Goal: Transaction & Acquisition: Book appointment/travel/reservation

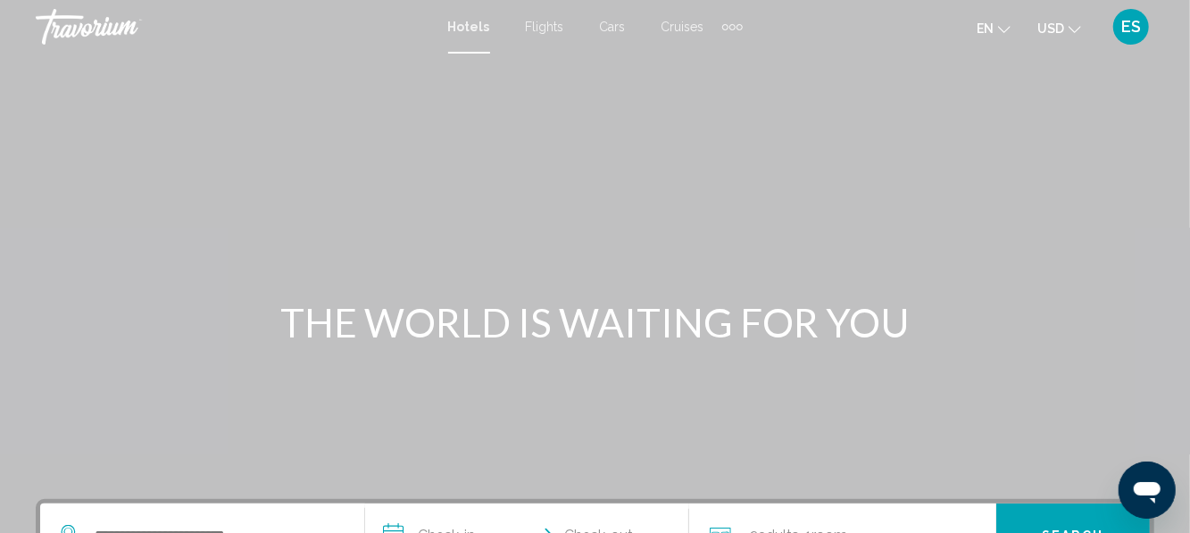
click at [1062, 31] on span "USD" at bounding box center [1050, 28] width 27 height 14
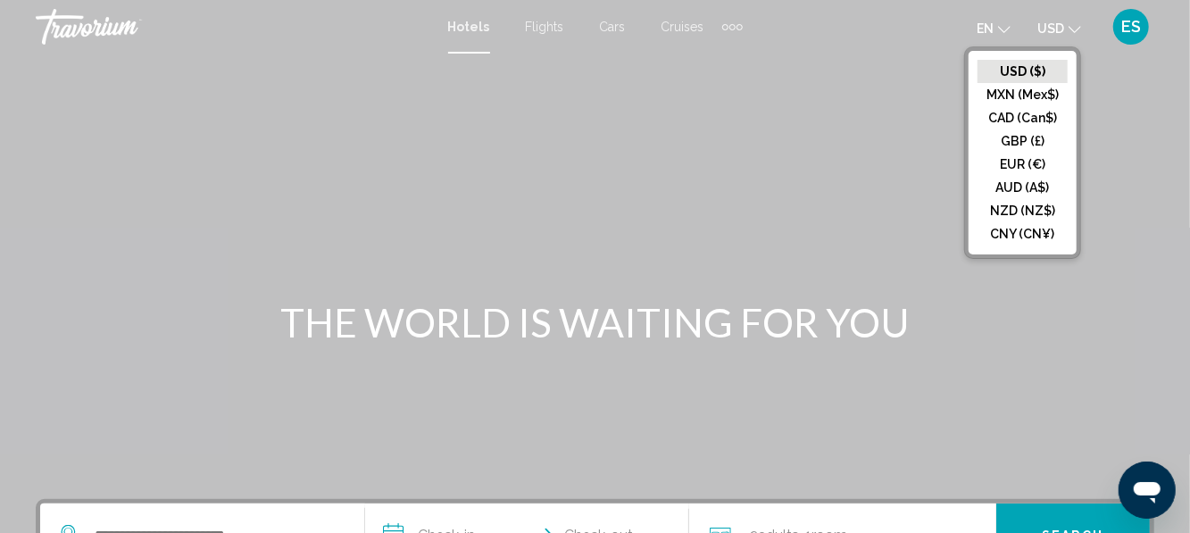
click at [1029, 164] on button "EUR (€)" at bounding box center [1022, 164] width 90 height 23
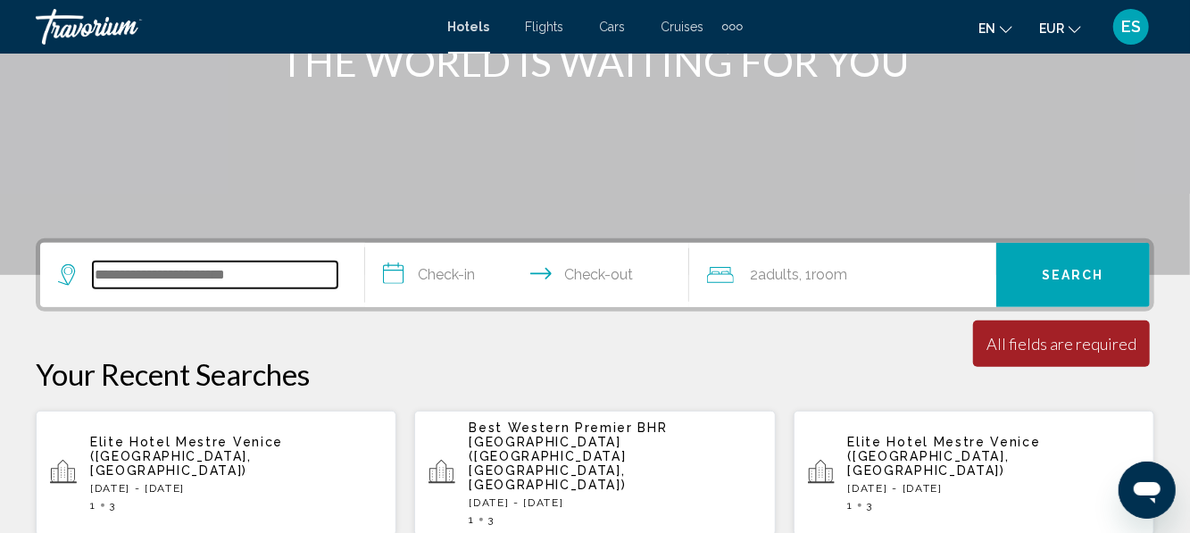
click at [271, 284] on input "Search widget" at bounding box center [215, 275] width 245 height 27
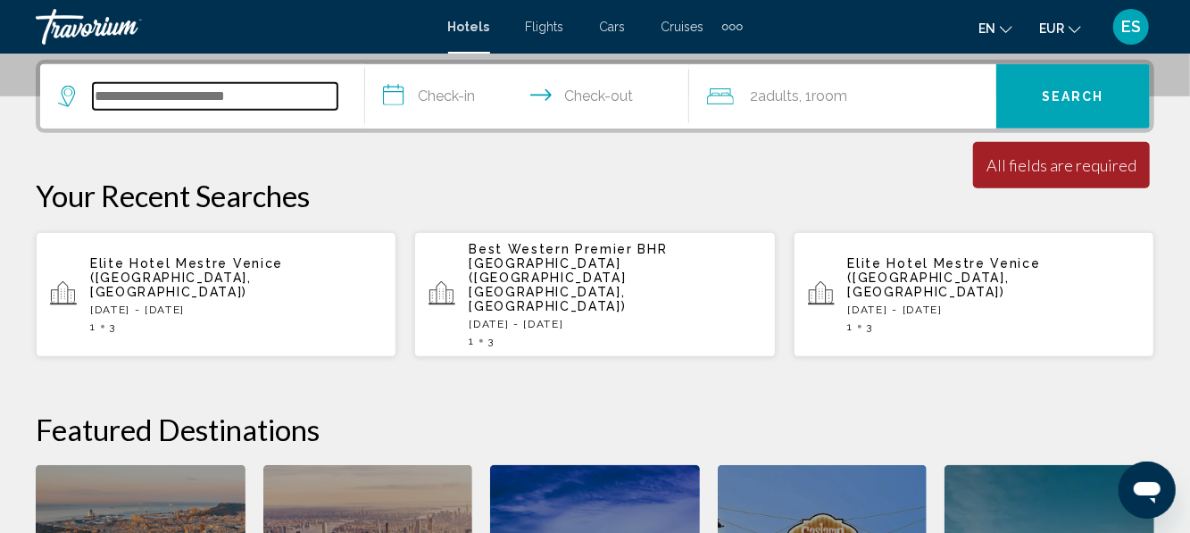
scroll to position [441, 0]
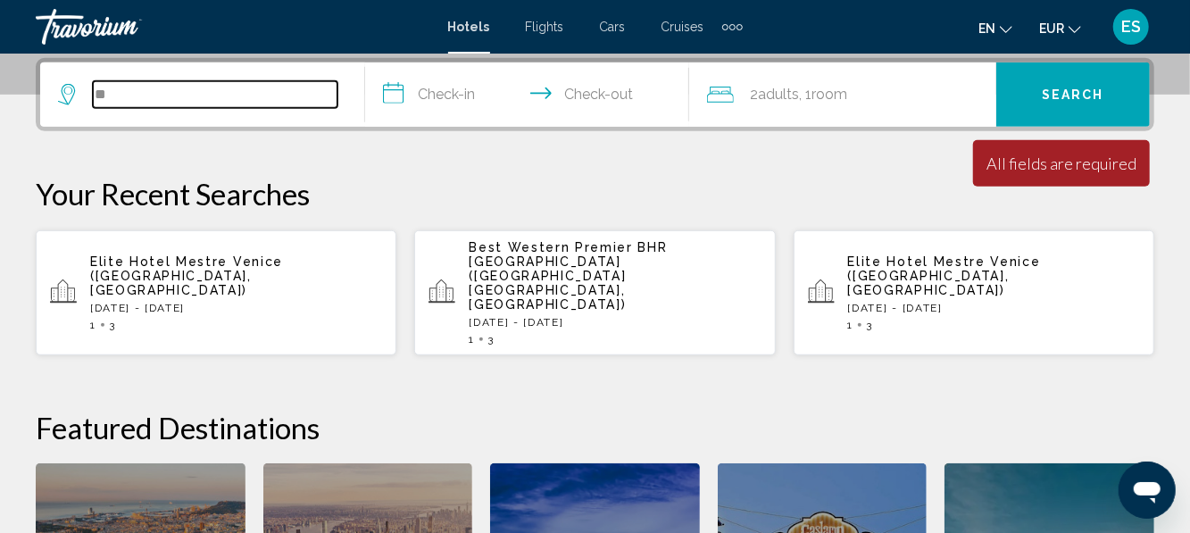
type input "*"
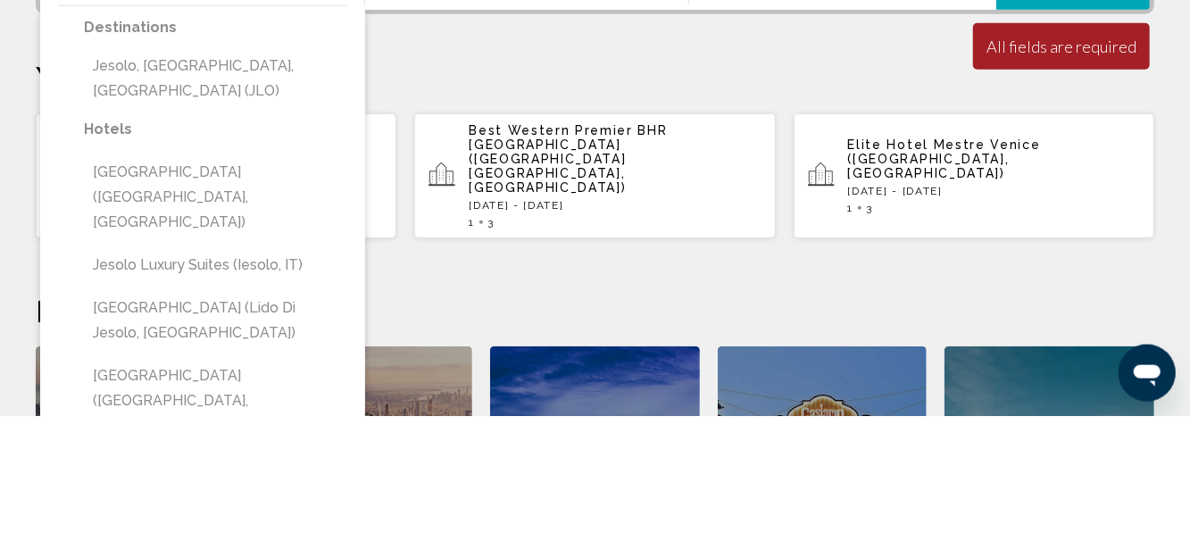
click at [278, 195] on button "Jesolo, Venetian Riviera, Italy (JLO)" at bounding box center [215, 195] width 263 height 59
type input "**********"
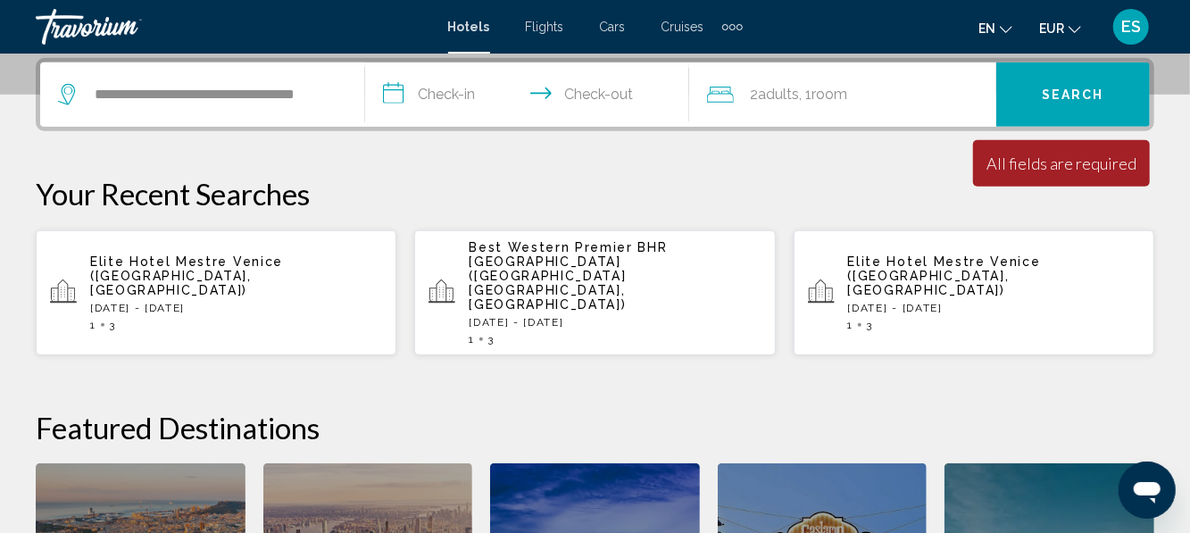
click at [484, 100] on input "**********" at bounding box center [531, 97] width 332 height 70
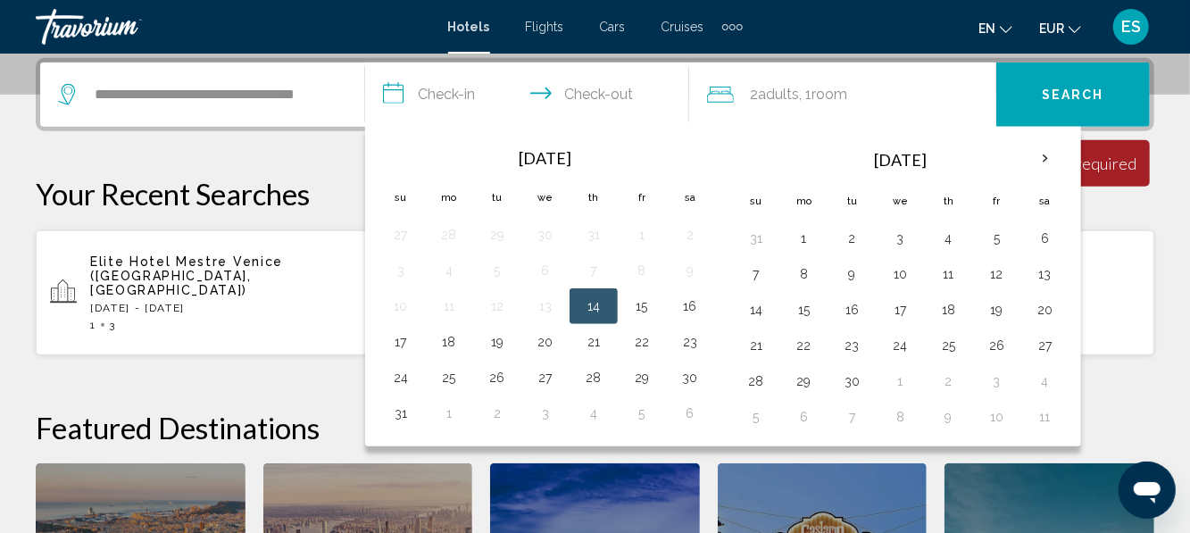
click at [644, 301] on button "15" at bounding box center [641, 306] width 29 height 25
click at [452, 337] on button "18" at bounding box center [449, 341] width 29 height 25
type input "**********"
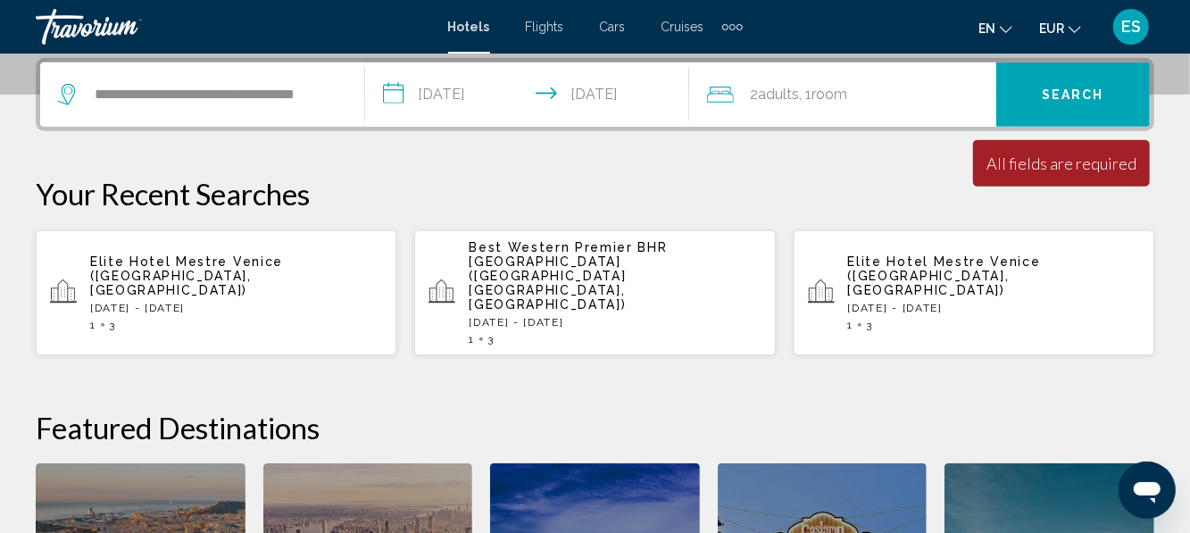
click at [859, 97] on div "2 Adult Adults , 1 Room rooms" at bounding box center [851, 94] width 289 height 25
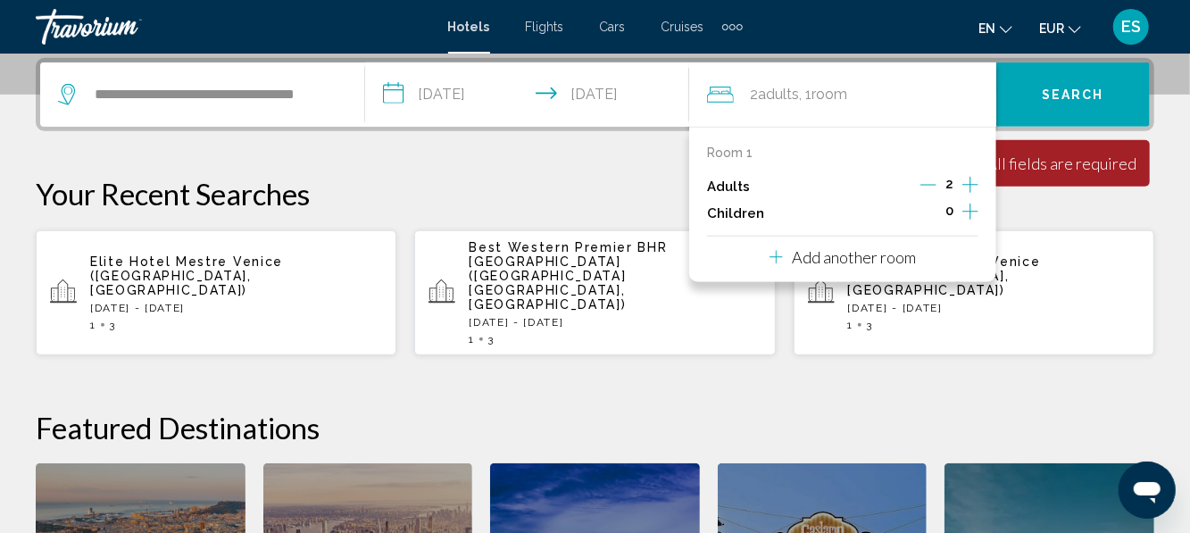
click at [973, 179] on icon "Increment adults" at bounding box center [970, 184] width 16 height 21
click at [928, 362] on div "**********" at bounding box center [595, 401] width 1190 height 687
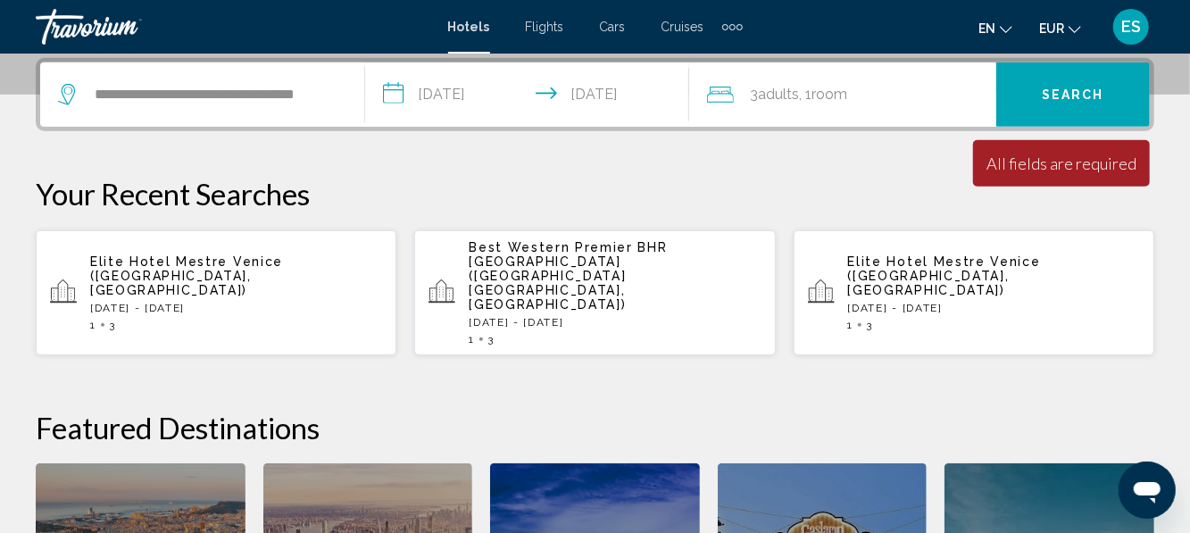
click at [1059, 96] on span "Search" at bounding box center [1073, 95] width 62 height 14
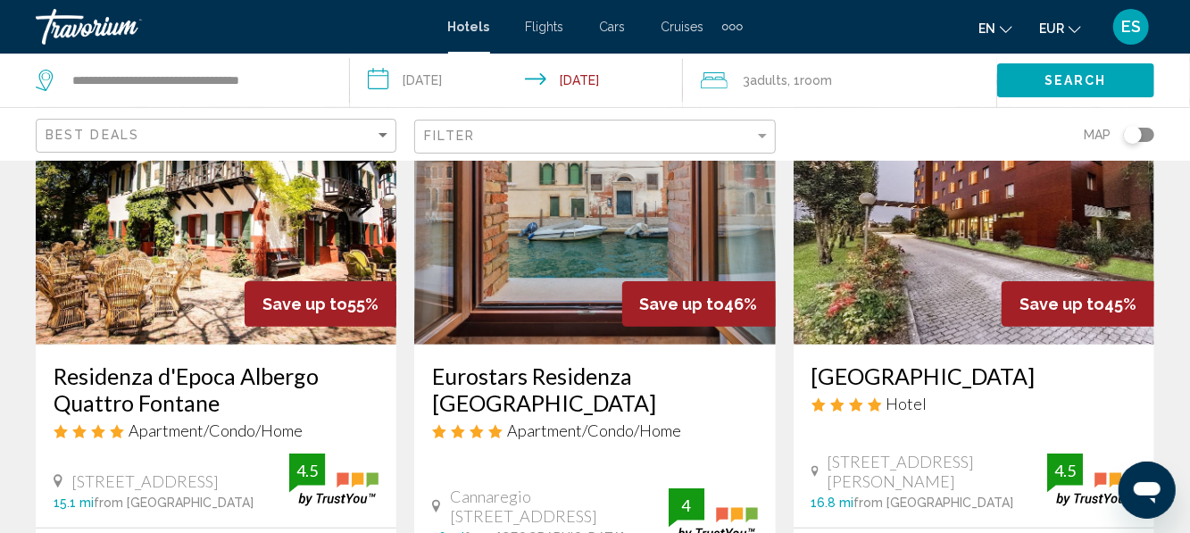
scroll to position [156, 0]
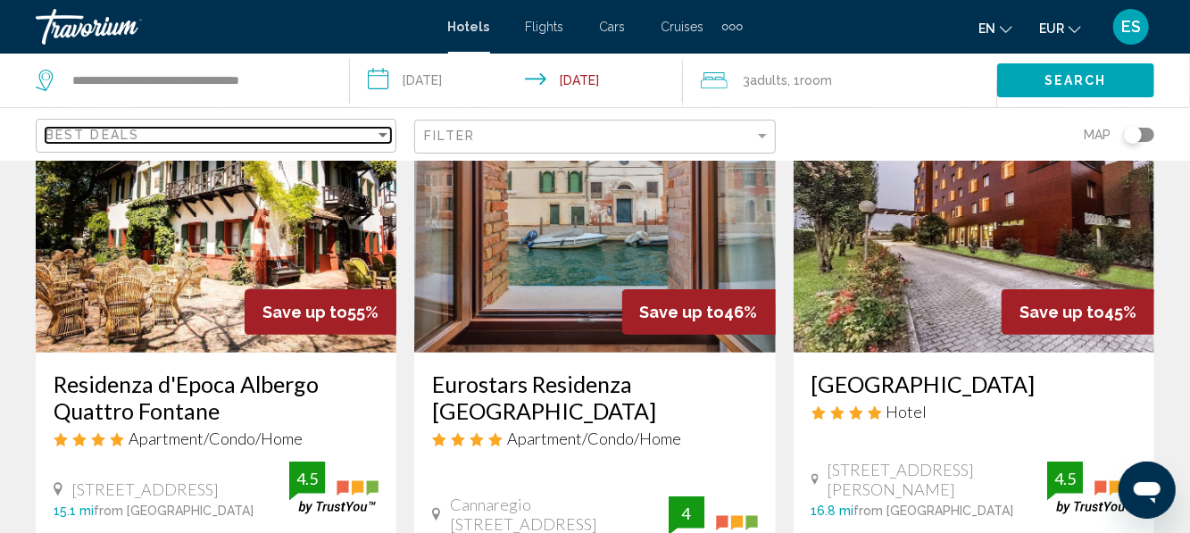
click at [378, 129] on div "Sort by" at bounding box center [383, 135] width 16 height 14
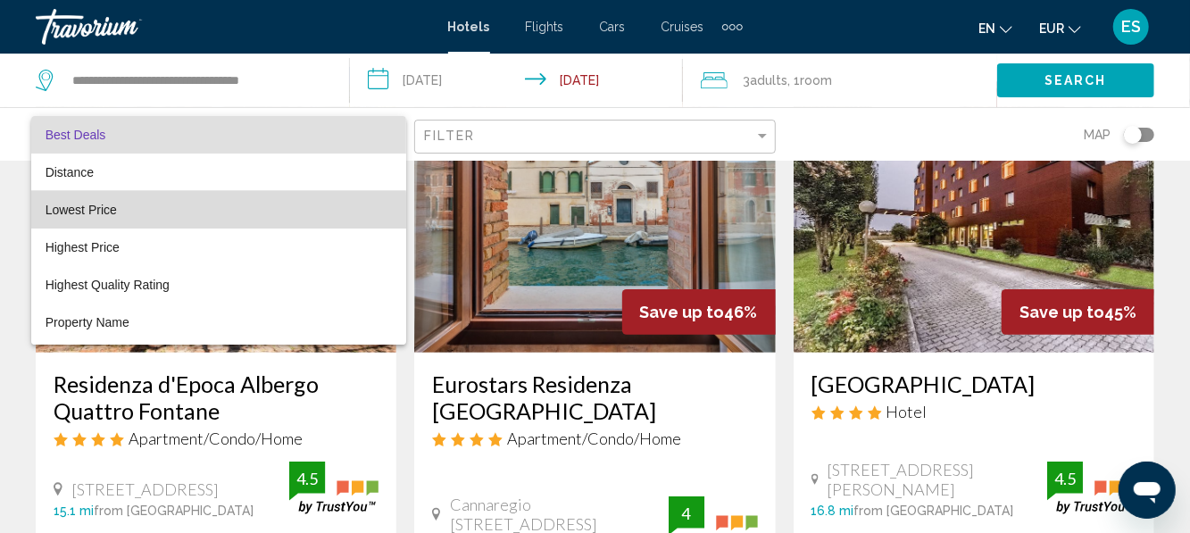
click at [107, 214] on span "Lowest Price" at bounding box center [81, 210] width 71 height 14
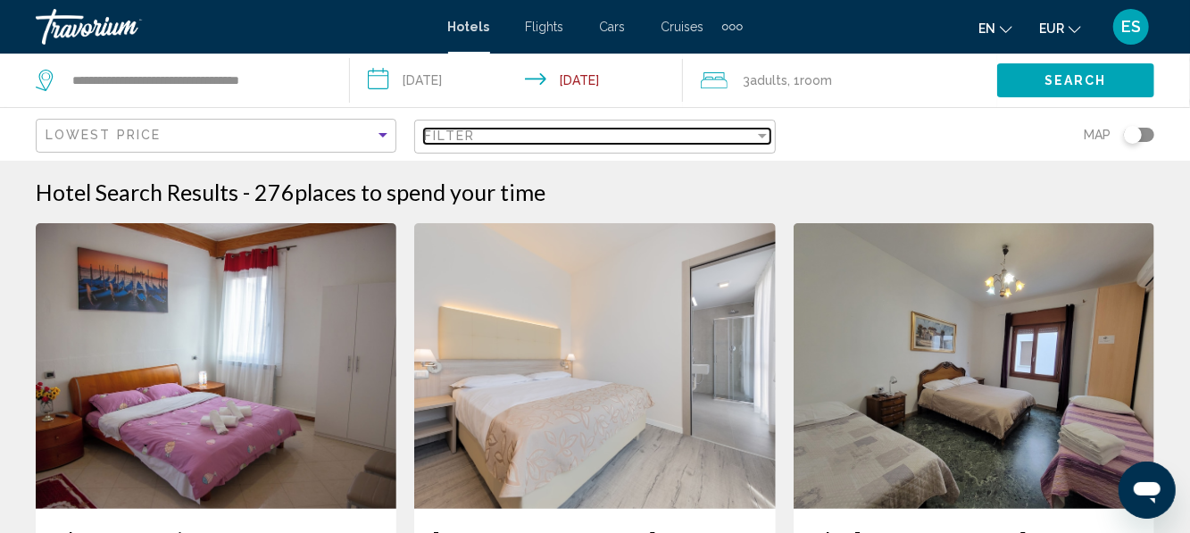
click at [760, 132] on div "Filter" at bounding box center [762, 136] width 16 height 14
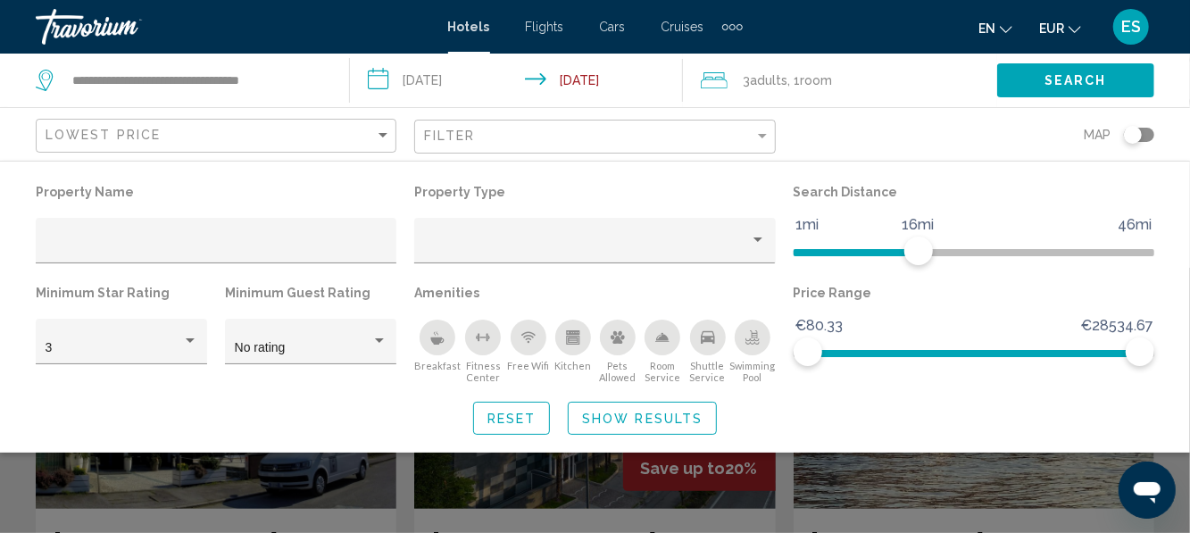
click at [699, 403] on button "Show Results" at bounding box center [642, 418] width 149 height 33
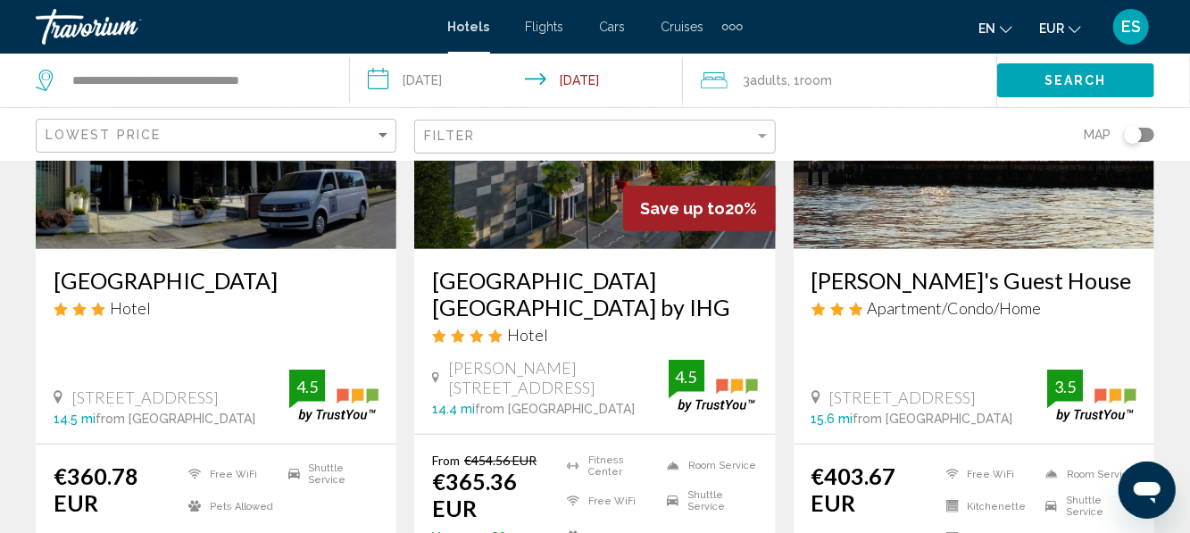
scroll to position [274, 0]
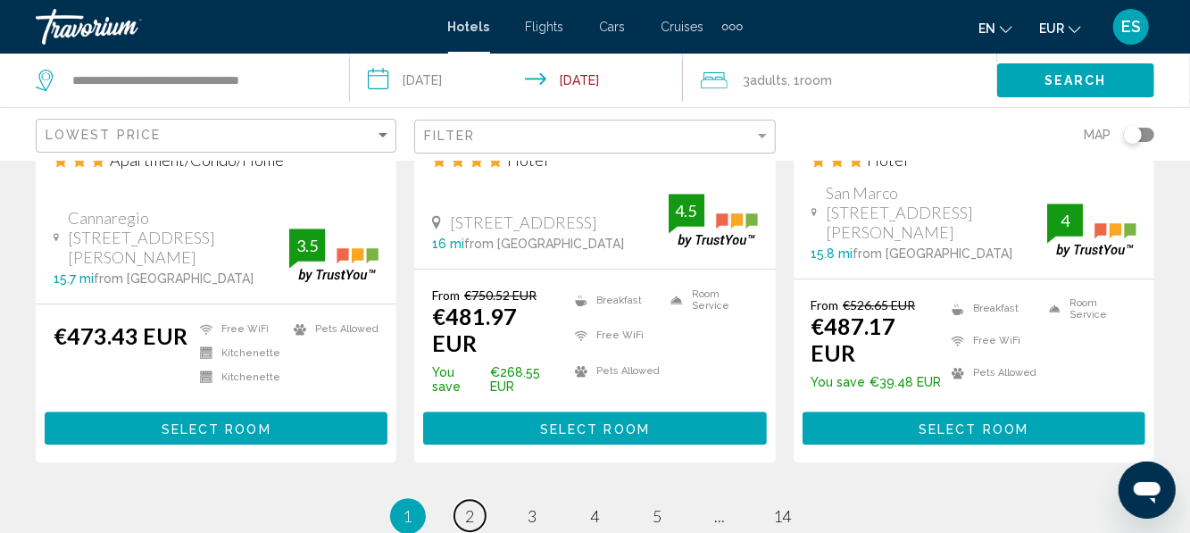
click at [478, 500] on link "page 2" at bounding box center [469, 515] width 31 height 31
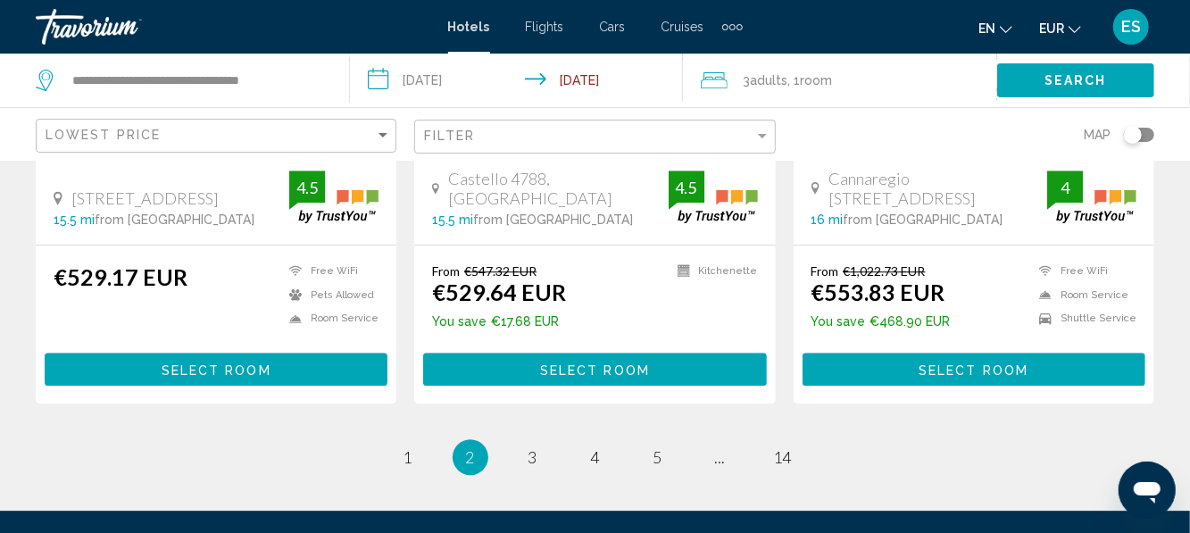
scroll to position [2487, 0]
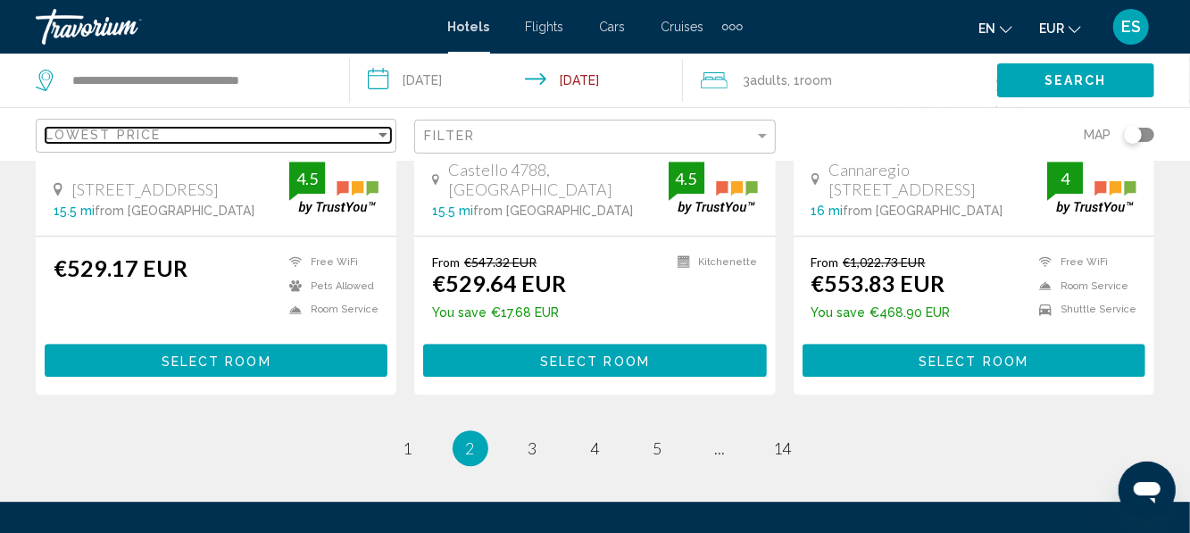
click at [309, 129] on div "Lowest Price" at bounding box center [210, 135] width 329 height 14
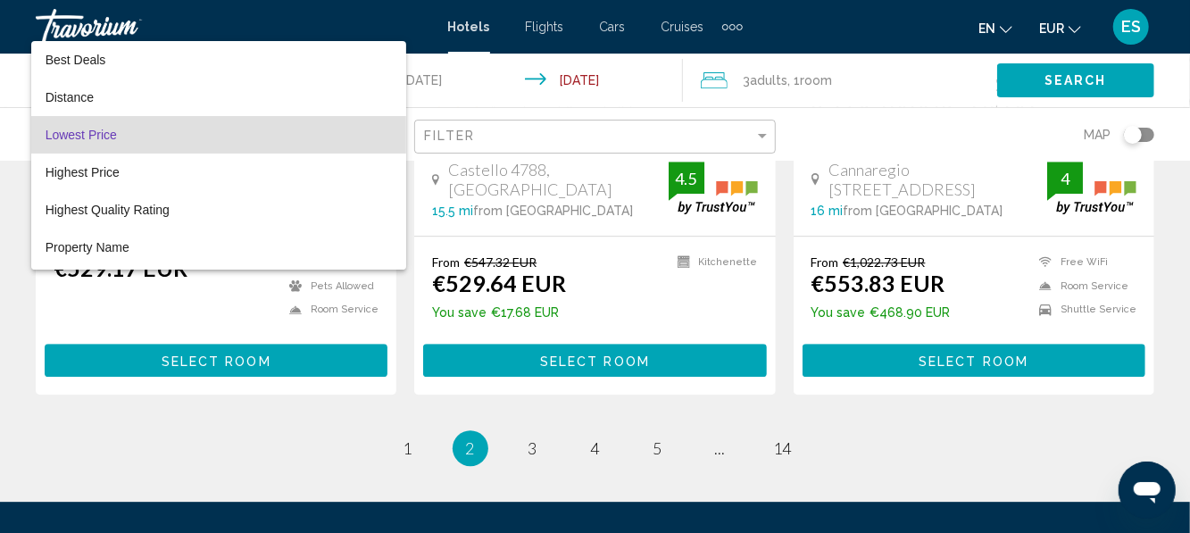
click at [289, 137] on span "Lowest Price" at bounding box center [219, 134] width 346 height 37
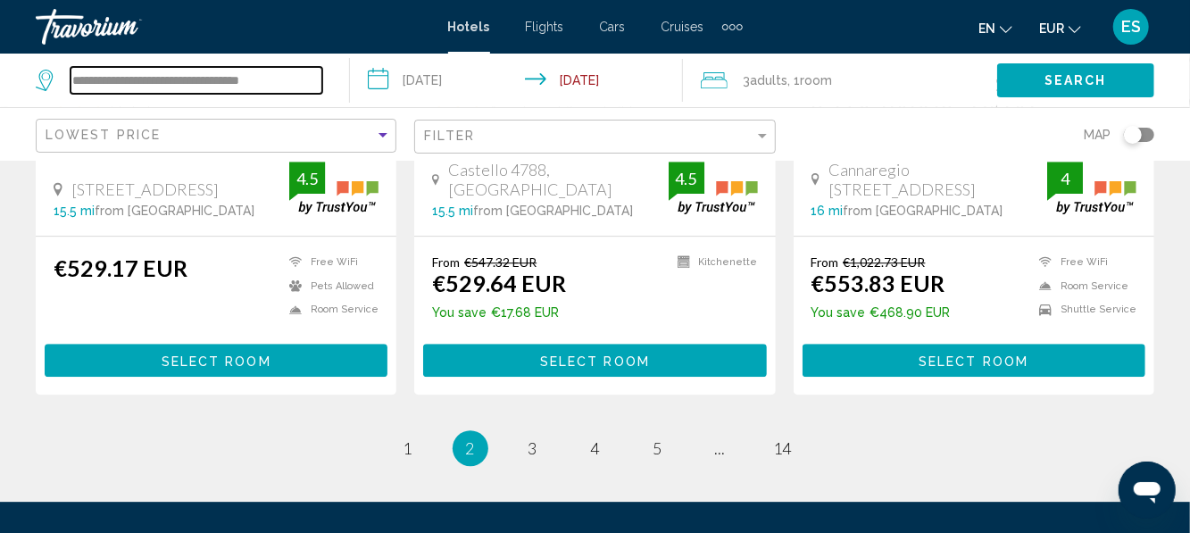
click at [316, 87] on input "**********" at bounding box center [197, 80] width 252 height 27
type input "*"
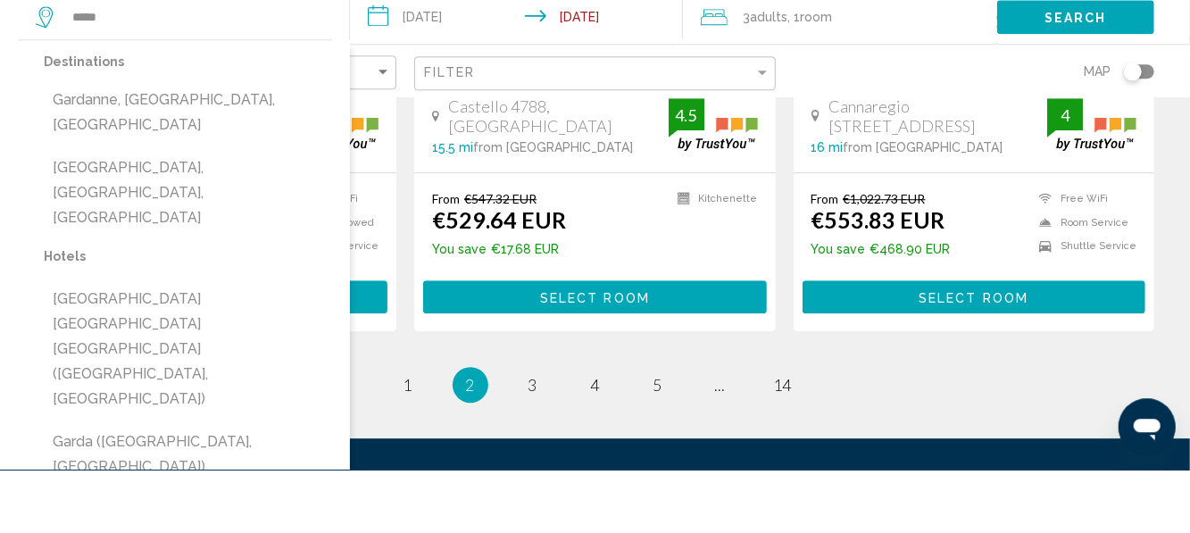
click at [205, 214] on button "Garda, Lake Garda, Italy" at bounding box center [188, 256] width 288 height 84
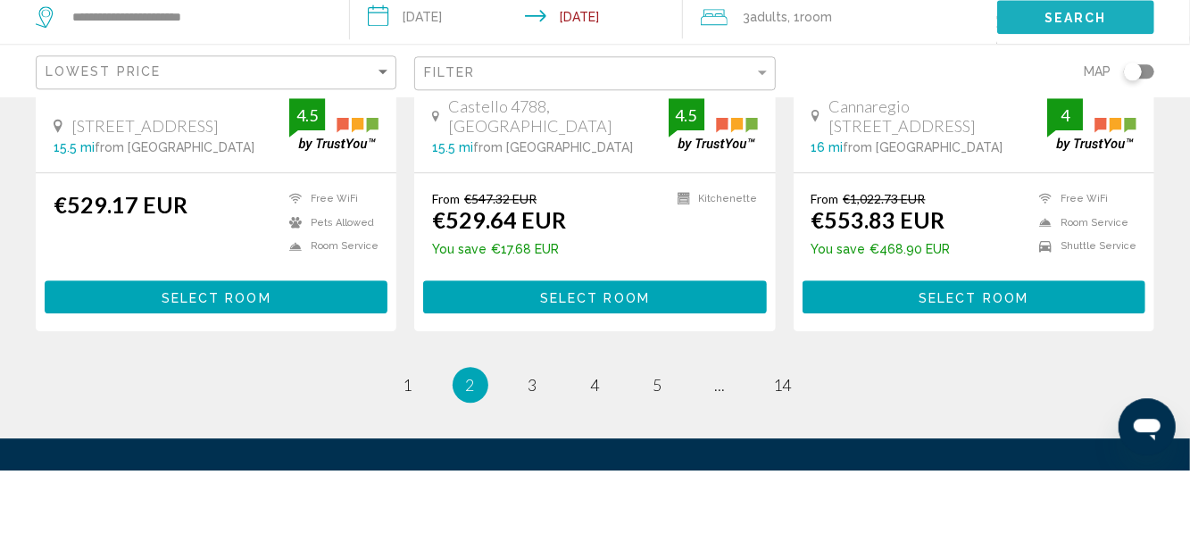
click at [1071, 84] on span "Search" at bounding box center [1075, 81] width 62 height 14
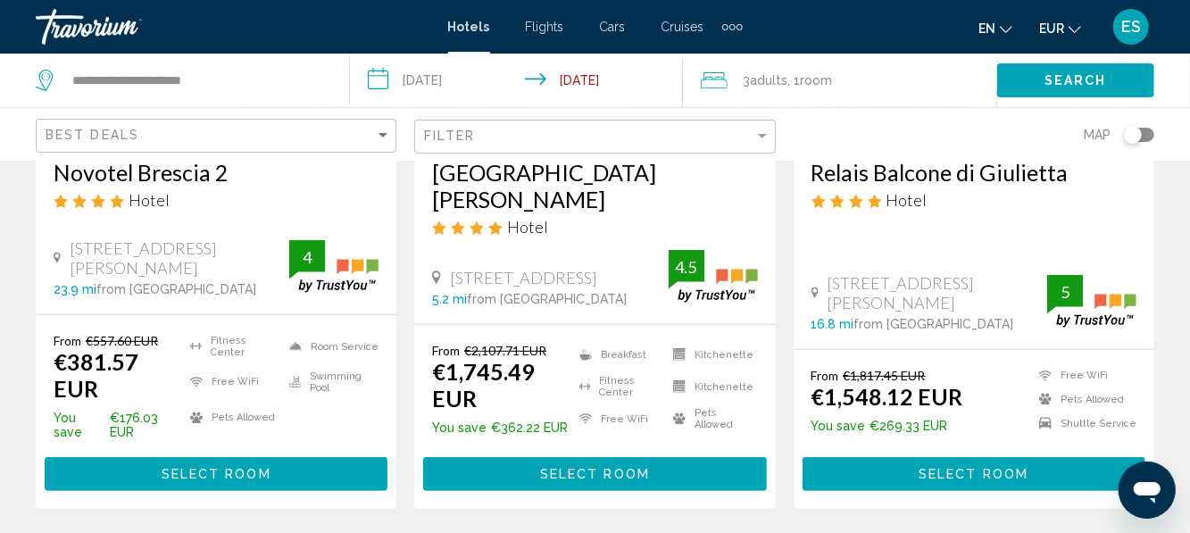
scroll to position [377, 0]
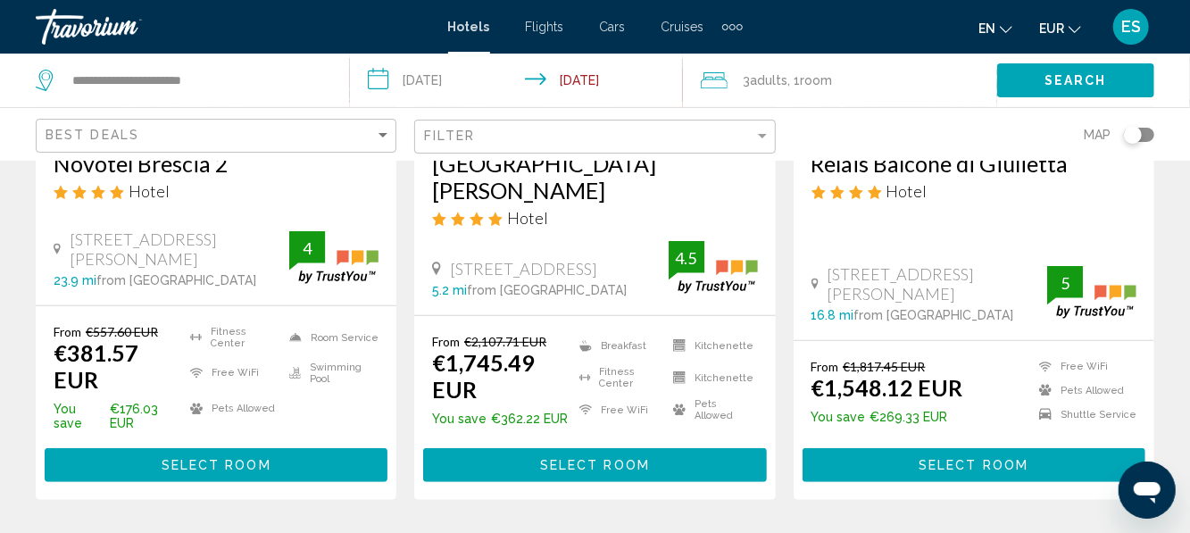
click at [902, 39] on div "en English Español Français Italiano Português русский EUR USD ($) MXN (Mex$) C…" at bounding box center [957, 26] width 395 height 37
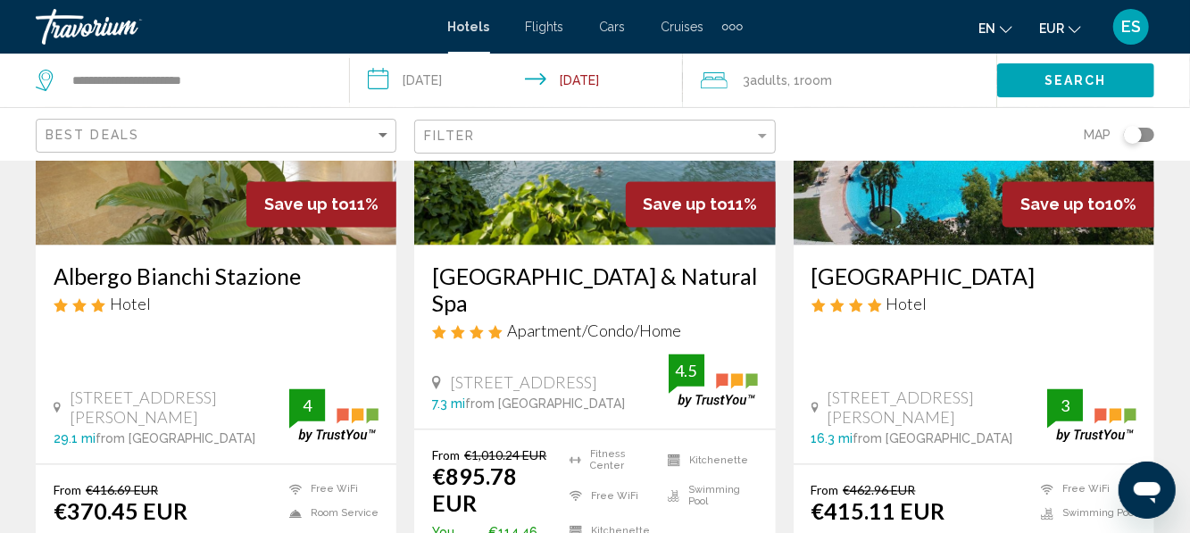
scroll to position [1645, 0]
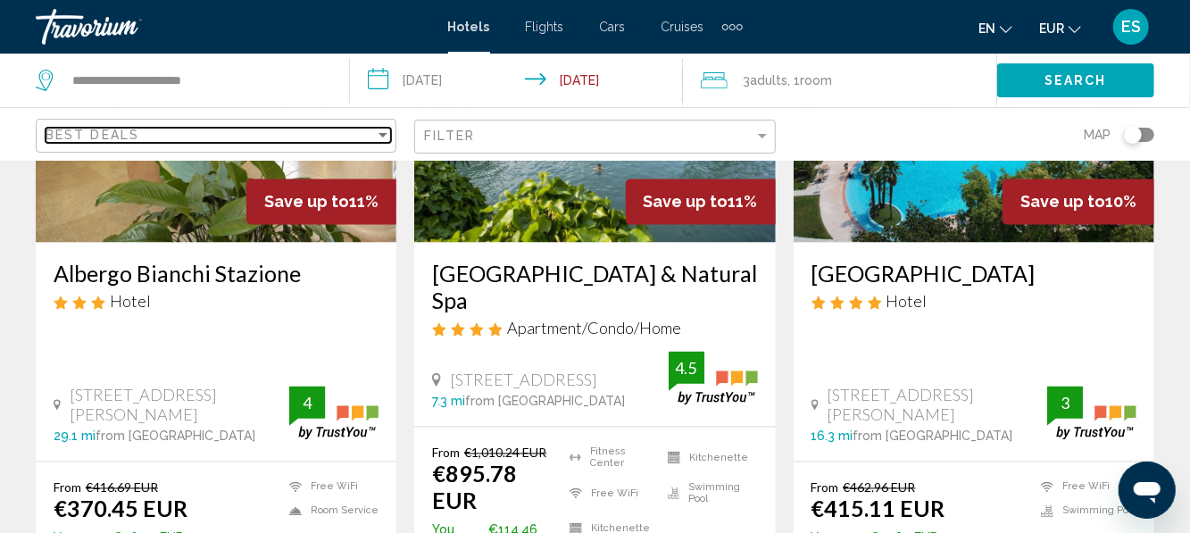
click at [364, 141] on div "Best Deals" at bounding box center [210, 135] width 329 height 14
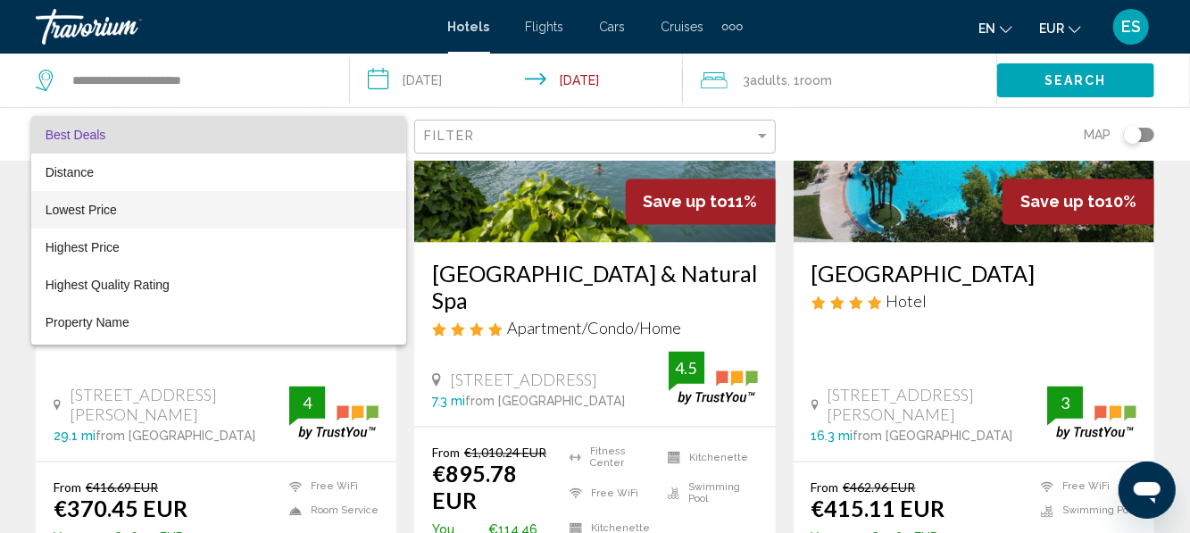
click at [141, 219] on span "Lowest Price" at bounding box center [219, 209] width 346 height 37
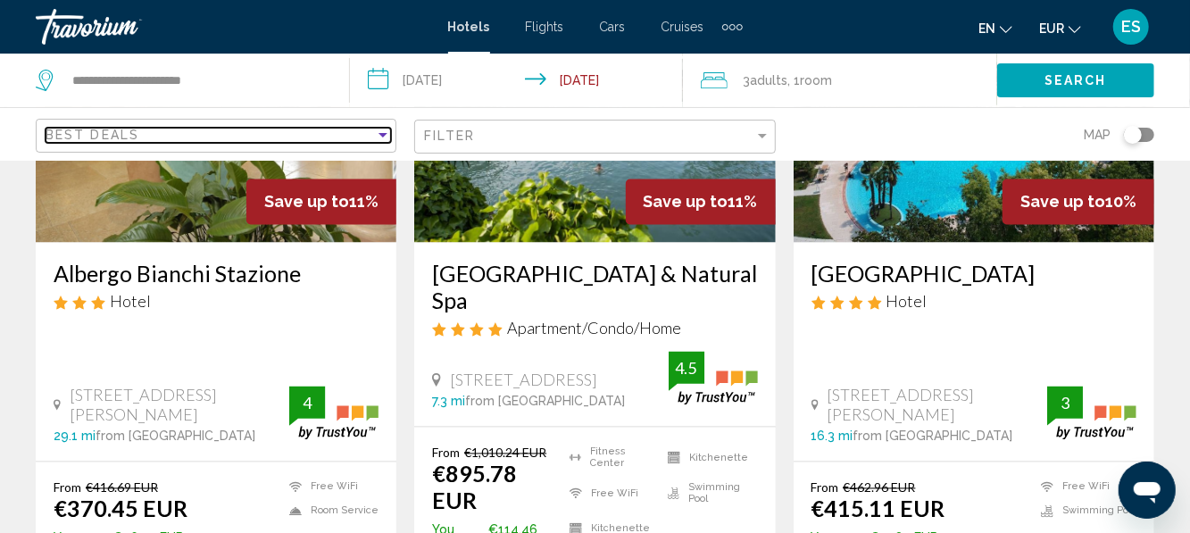
scroll to position [2306, 0]
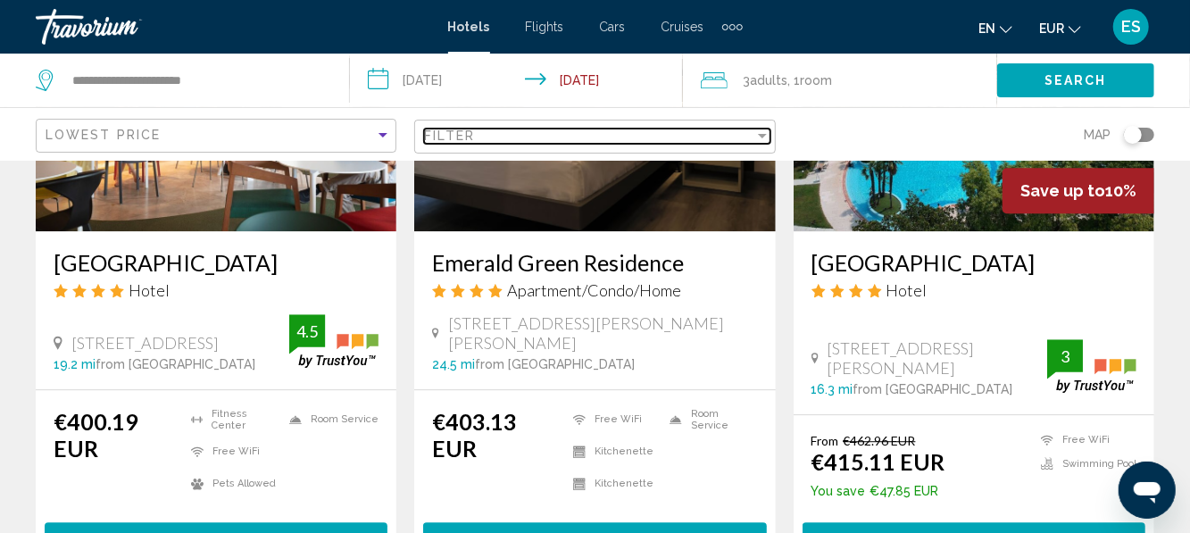
click at [762, 136] on div "Filter" at bounding box center [762, 136] width 9 height 4
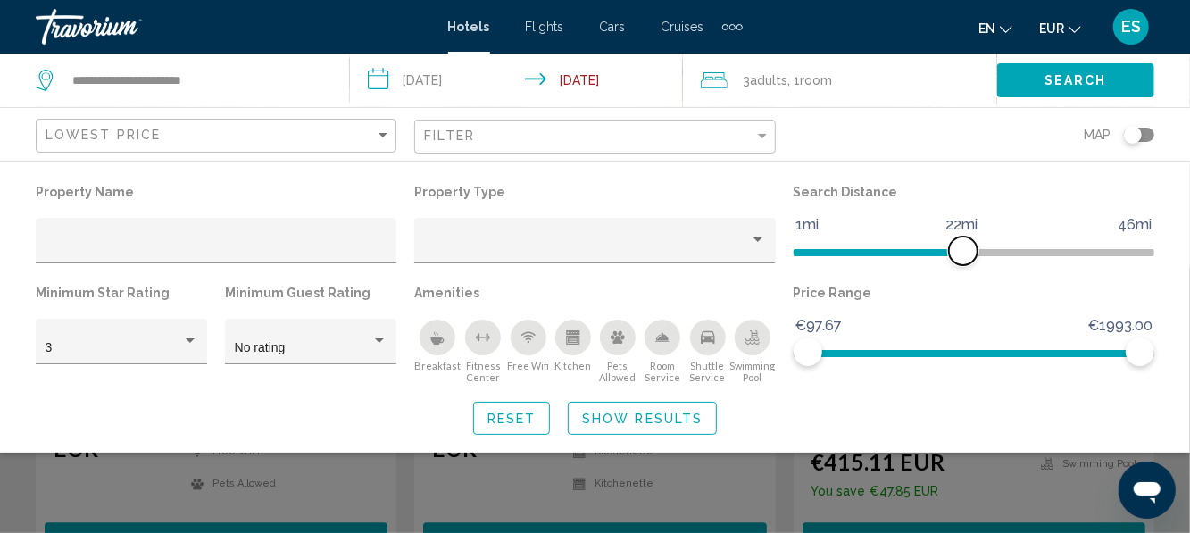
scroll to position [975, 0]
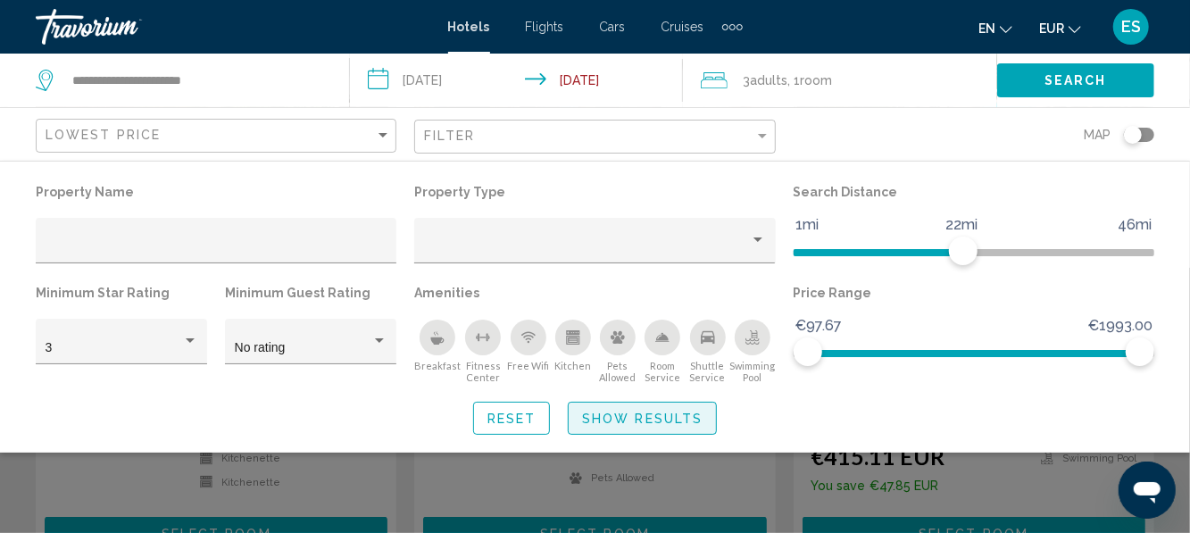
click at [678, 425] on span "Show Results" at bounding box center [642, 418] width 120 height 14
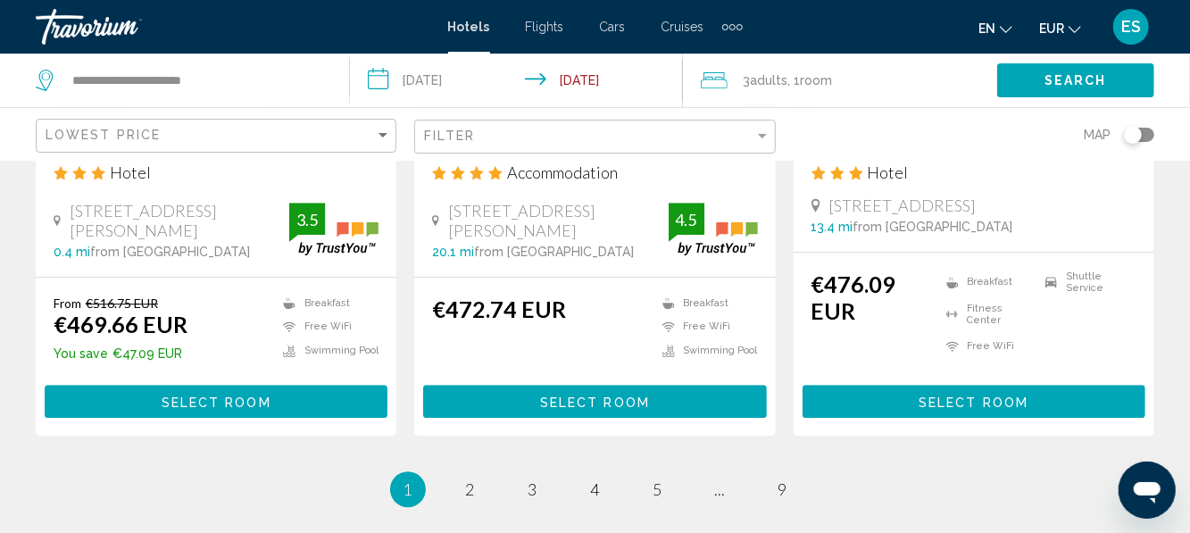
scroll to position [2455, 0]
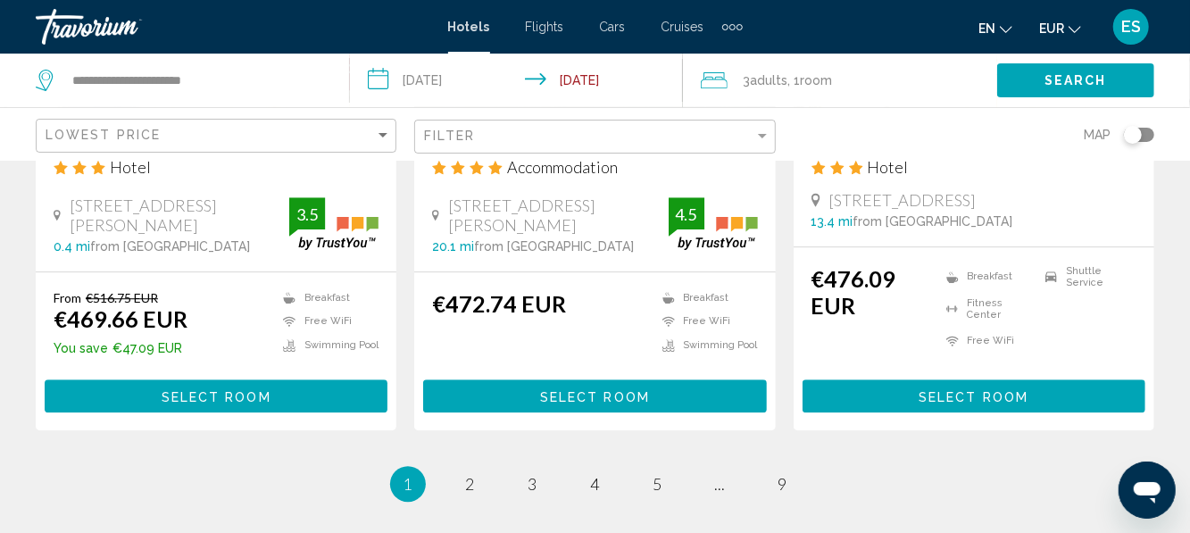
click at [461, 466] on li "page 2" at bounding box center [471, 484] width 36 height 36
click at [469, 474] on span "2" at bounding box center [470, 484] width 9 height 20
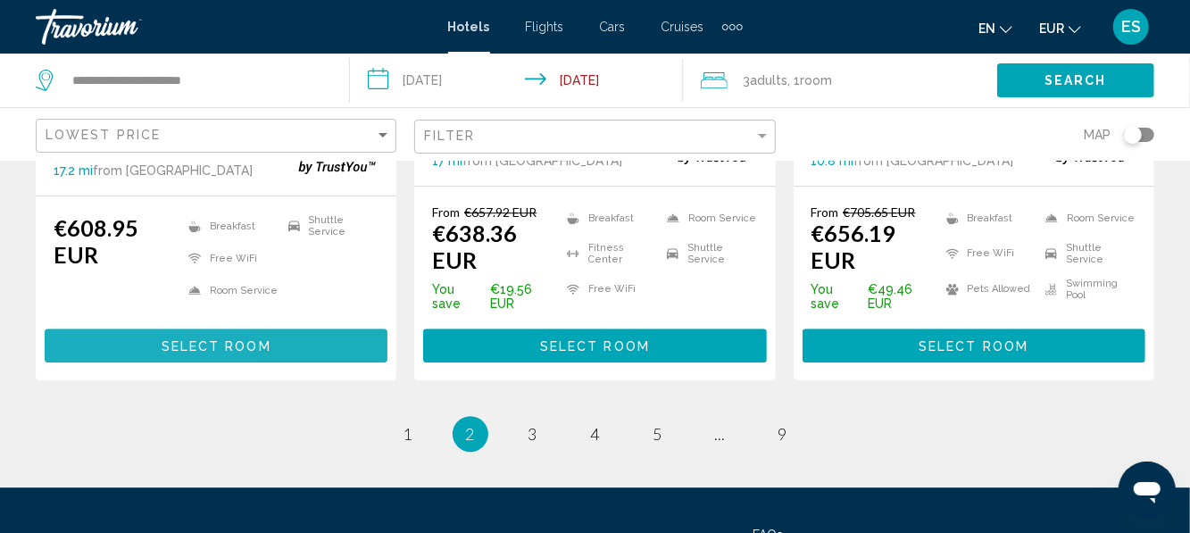
scroll to position [2526, 0]
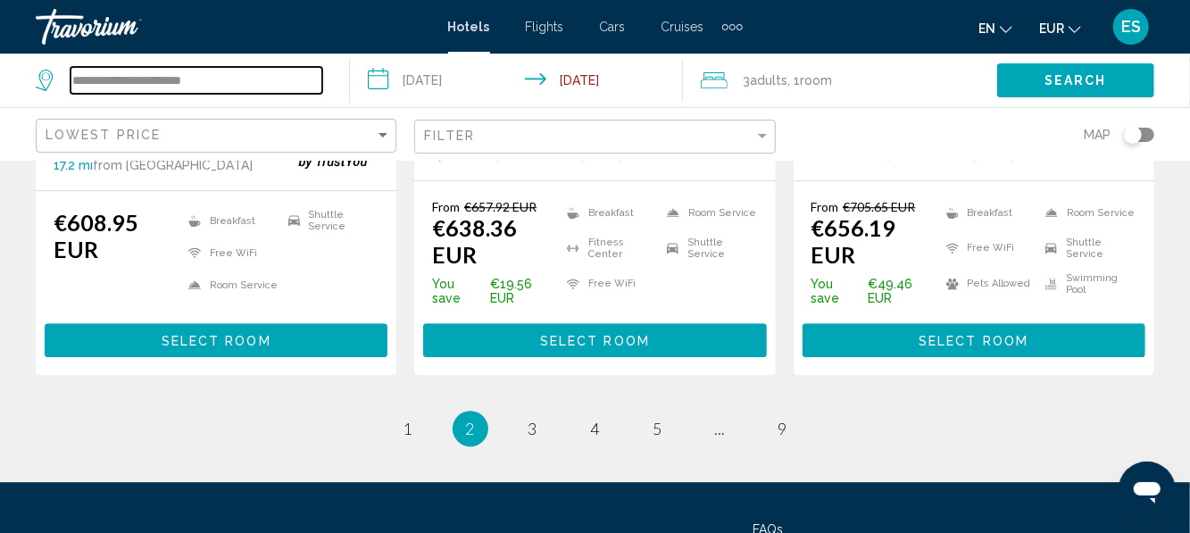
click at [265, 80] on input "**********" at bounding box center [197, 80] width 252 height 27
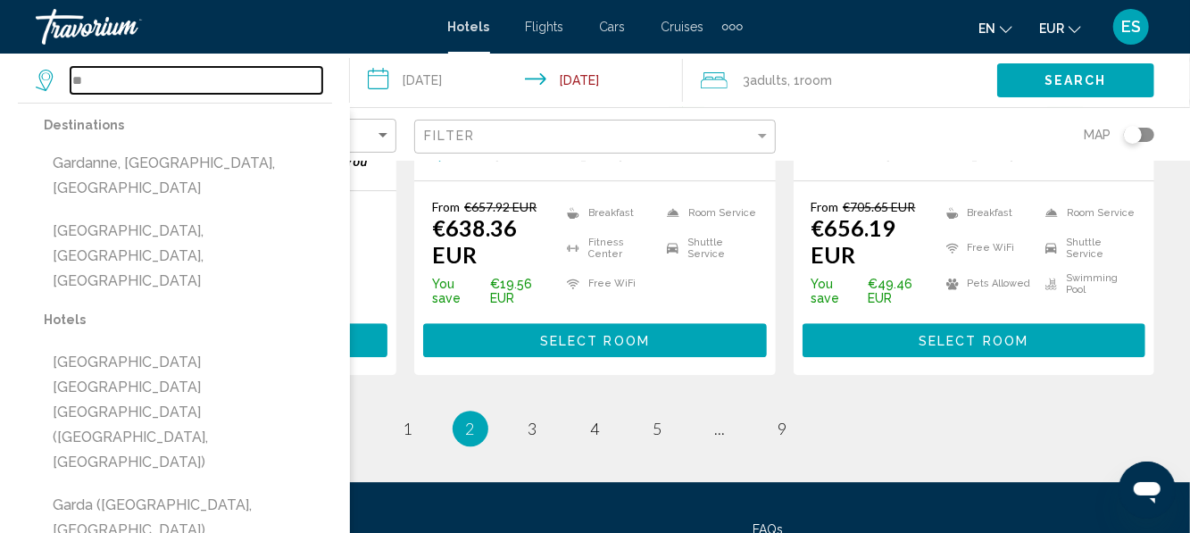
type input "*"
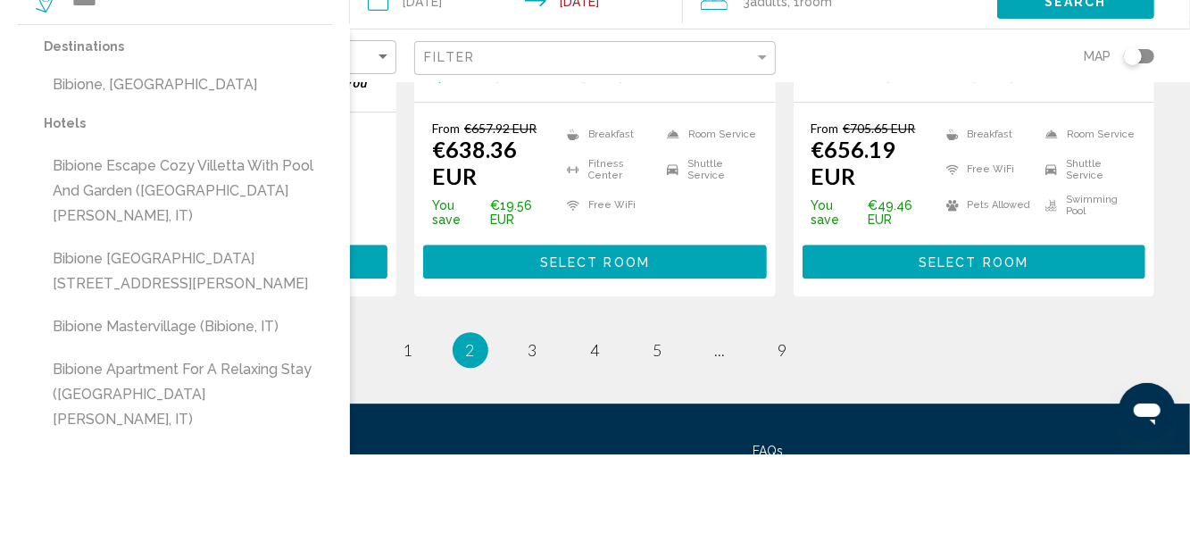
click at [139, 162] on button "Bibione, Italy" at bounding box center [188, 163] width 288 height 34
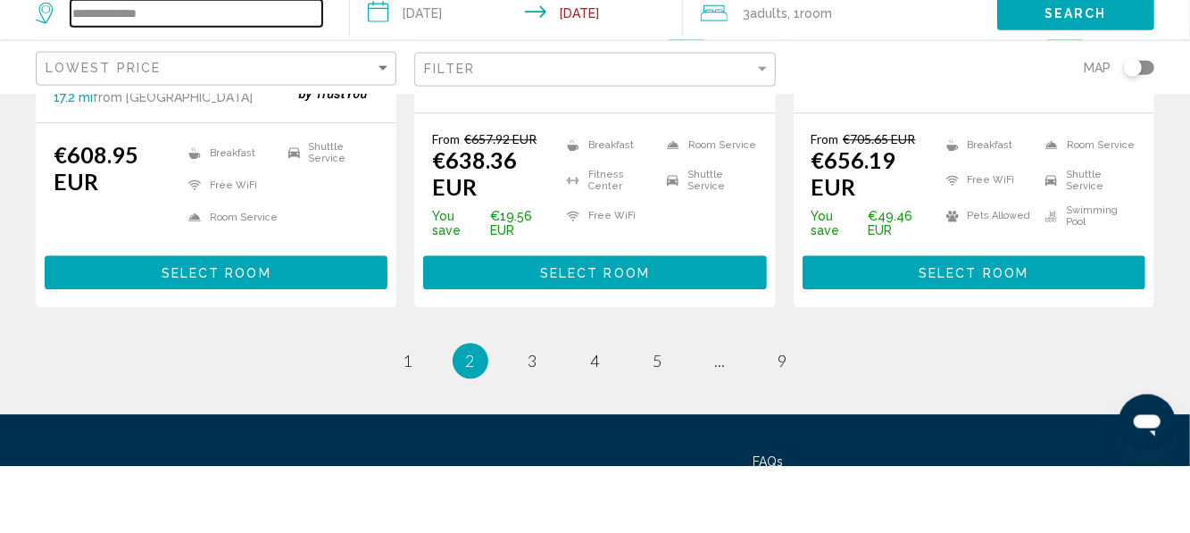
scroll to position [2502, 0]
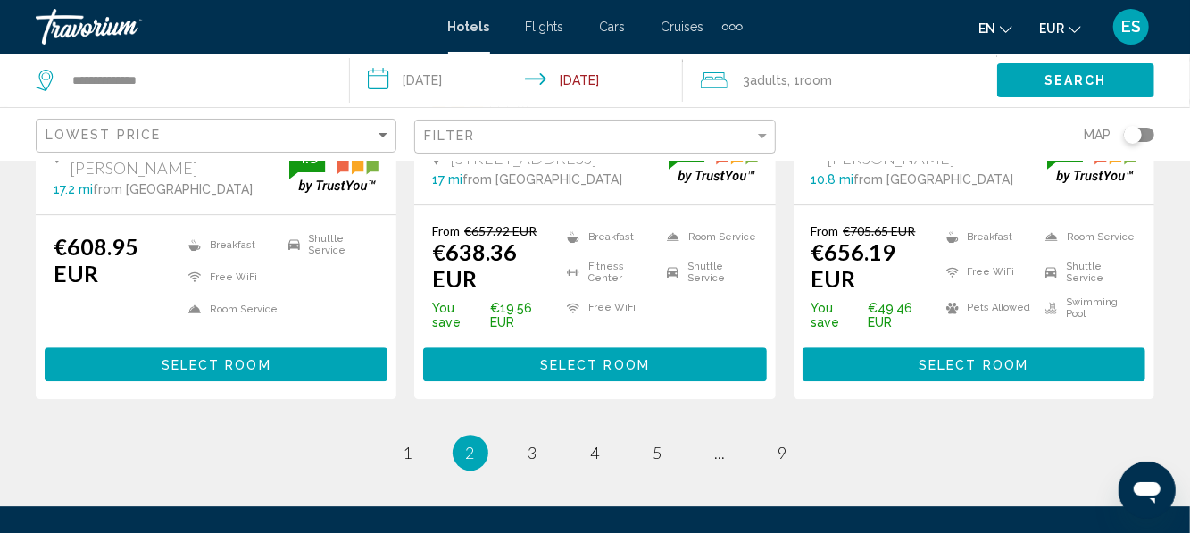
click at [1082, 74] on span "Search" at bounding box center [1075, 81] width 62 height 14
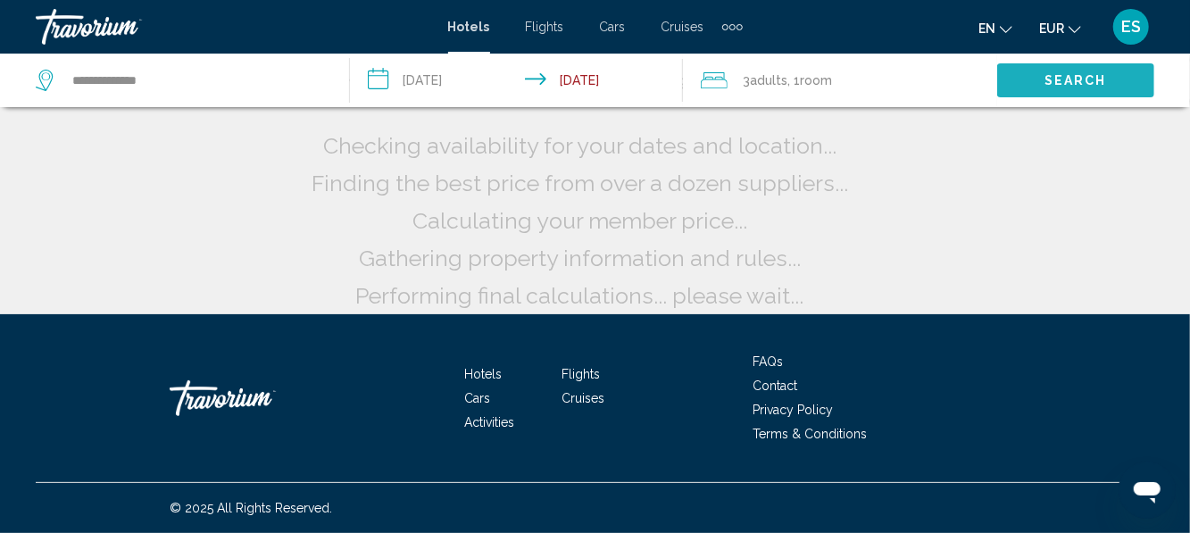
scroll to position [132, 0]
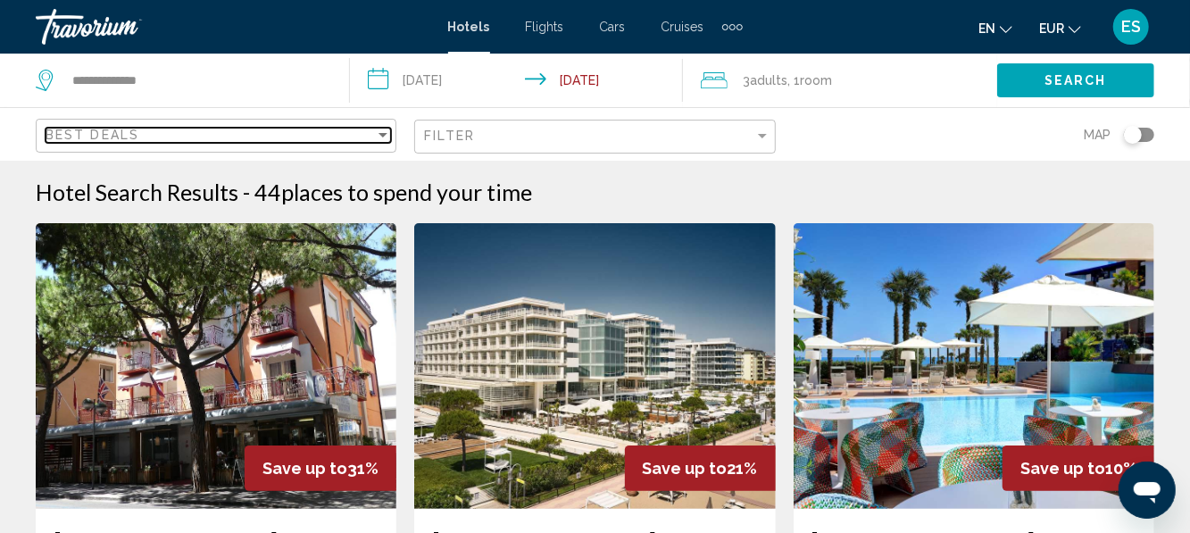
click at [382, 139] on div "Sort by" at bounding box center [383, 135] width 16 height 14
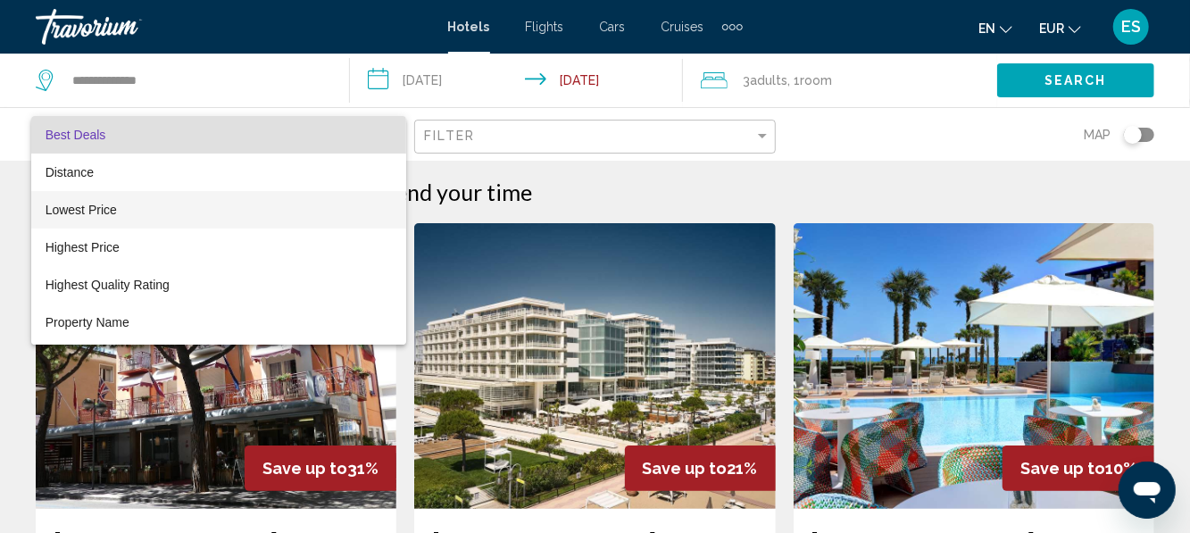
click at [125, 214] on span "Lowest Price" at bounding box center [219, 209] width 346 height 37
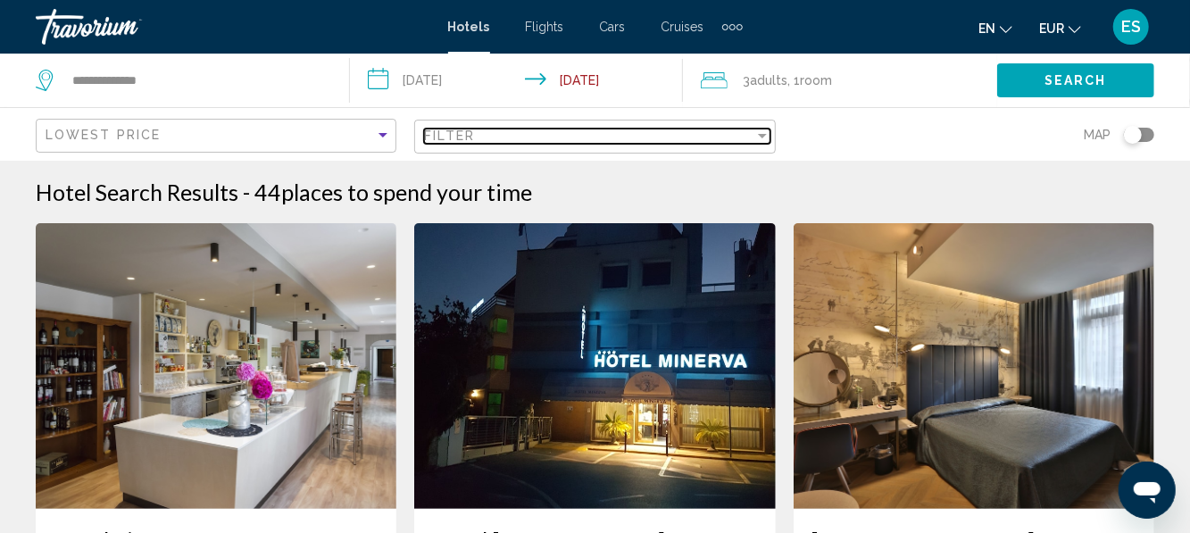
click at [762, 136] on div "Filter" at bounding box center [762, 136] width 9 height 4
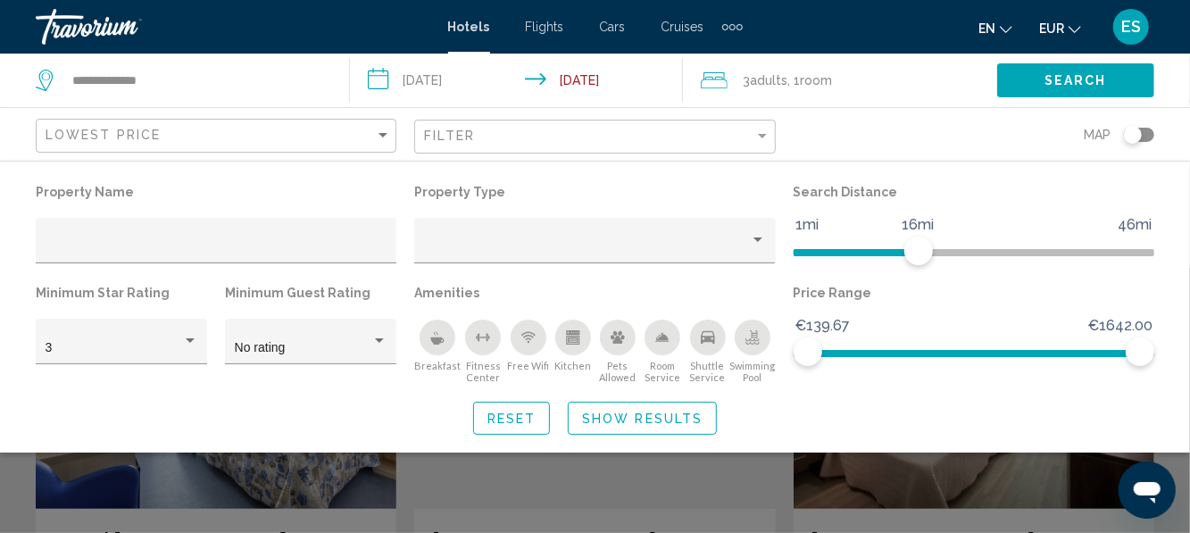
click at [691, 420] on span "Show Results" at bounding box center [642, 418] width 120 height 14
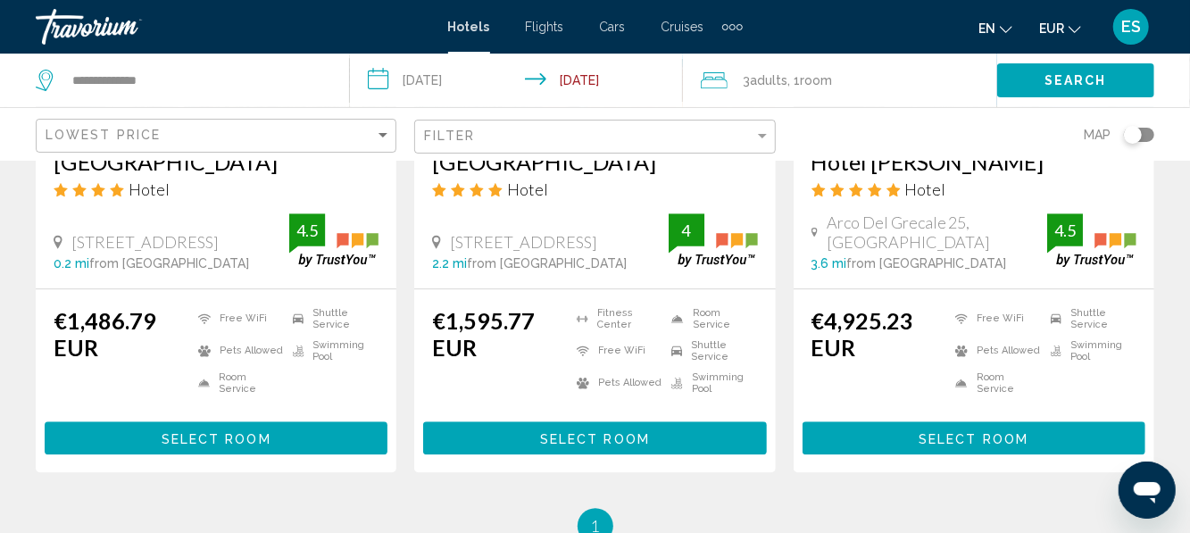
scroll to position [2399, 0]
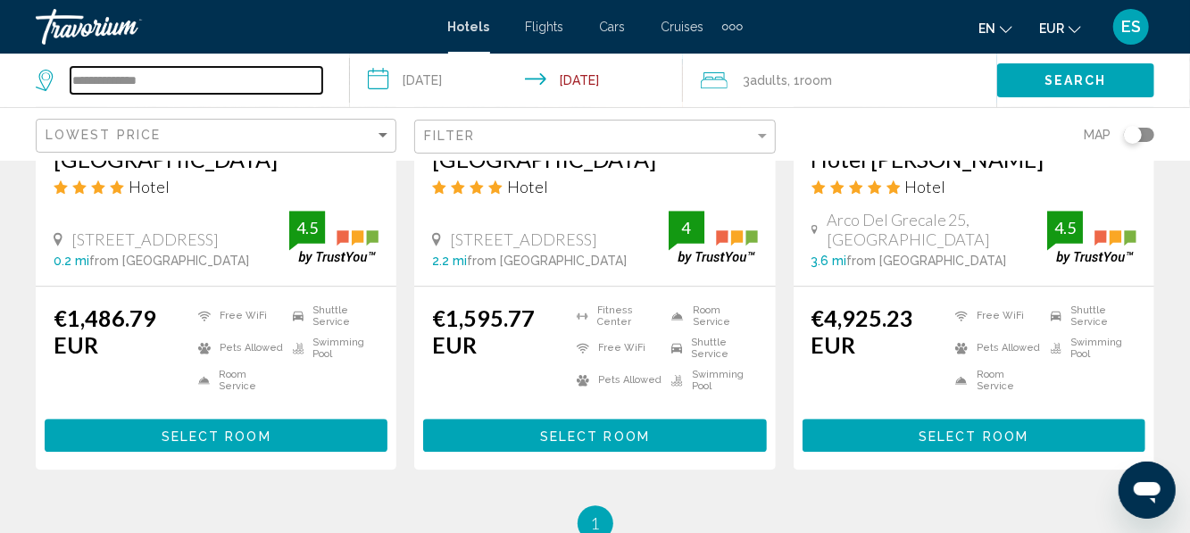
click at [268, 87] on input "**********" at bounding box center [197, 80] width 252 height 27
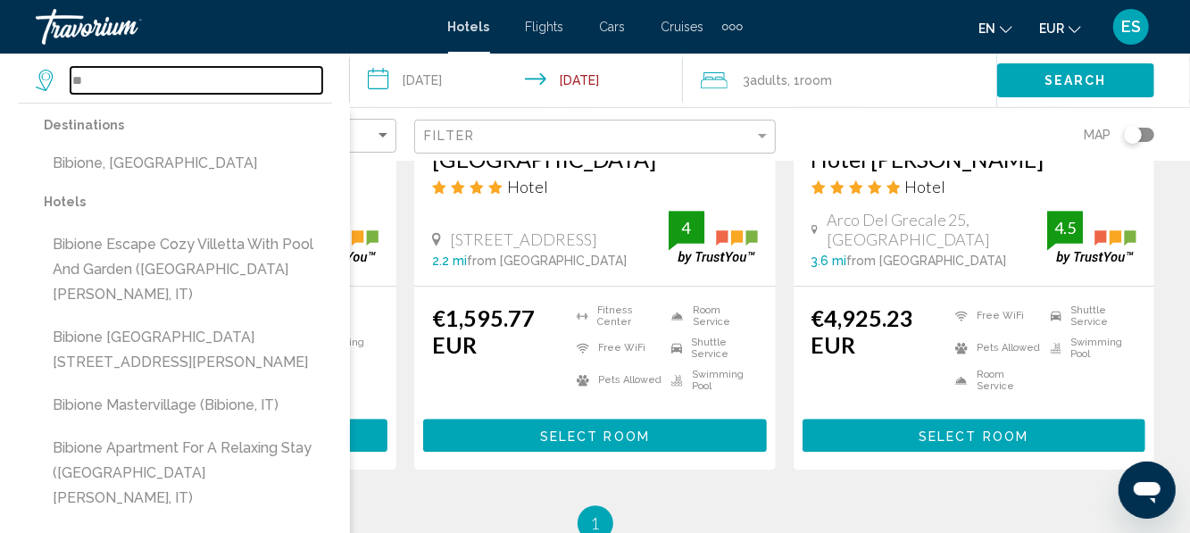
type input "*"
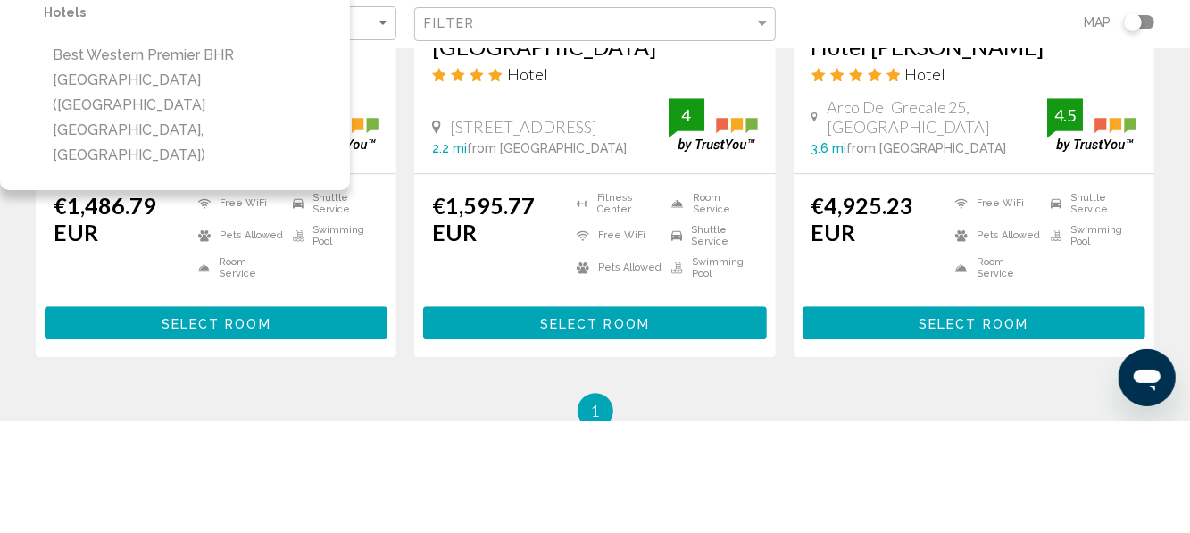
click at [300, 181] on button "Best Western Premier BHR [GEOGRAPHIC_DATA] ([GEOGRAPHIC_DATA] [GEOGRAPHIC_DATA]…" at bounding box center [188, 218] width 288 height 134
type input "**********"
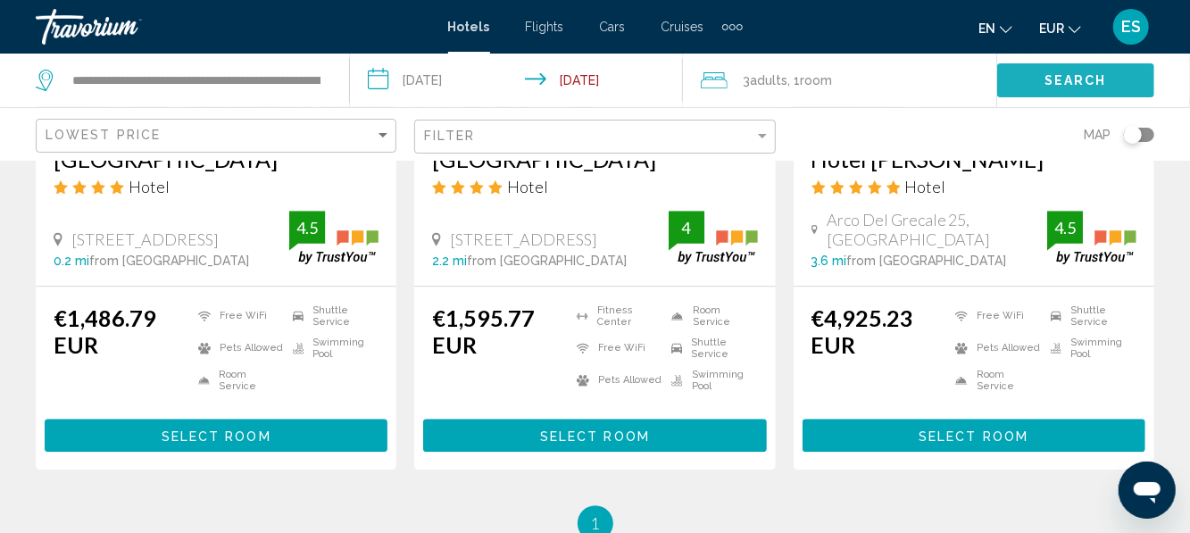
click at [1075, 90] on button "Search" at bounding box center [1075, 79] width 157 height 33
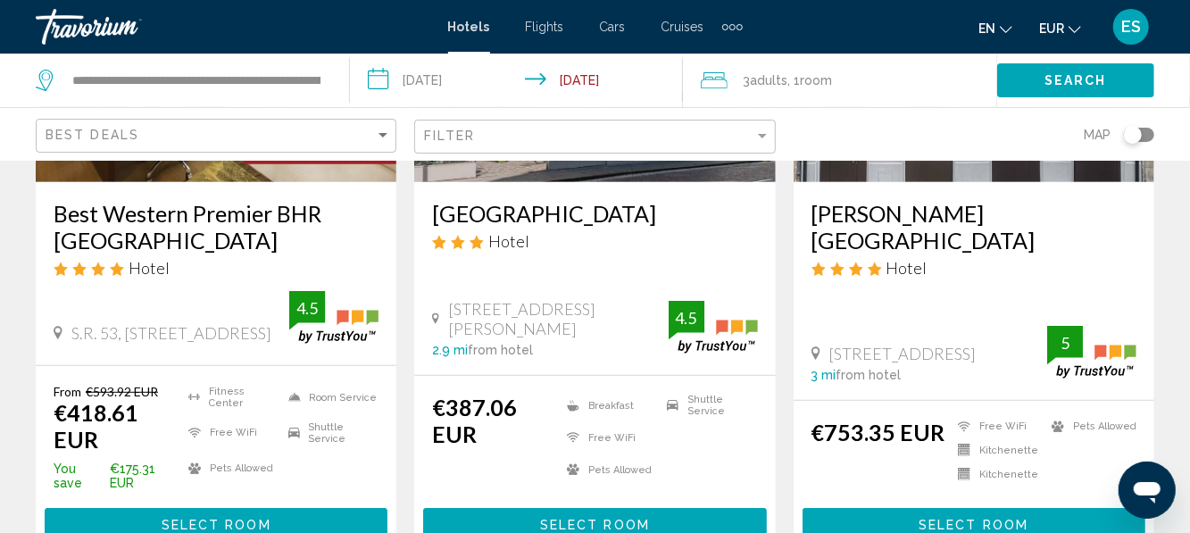
scroll to position [327, 0]
click at [159, 230] on h3 "Best Western Premier BHR [GEOGRAPHIC_DATA]" at bounding box center [216, 227] width 325 height 54
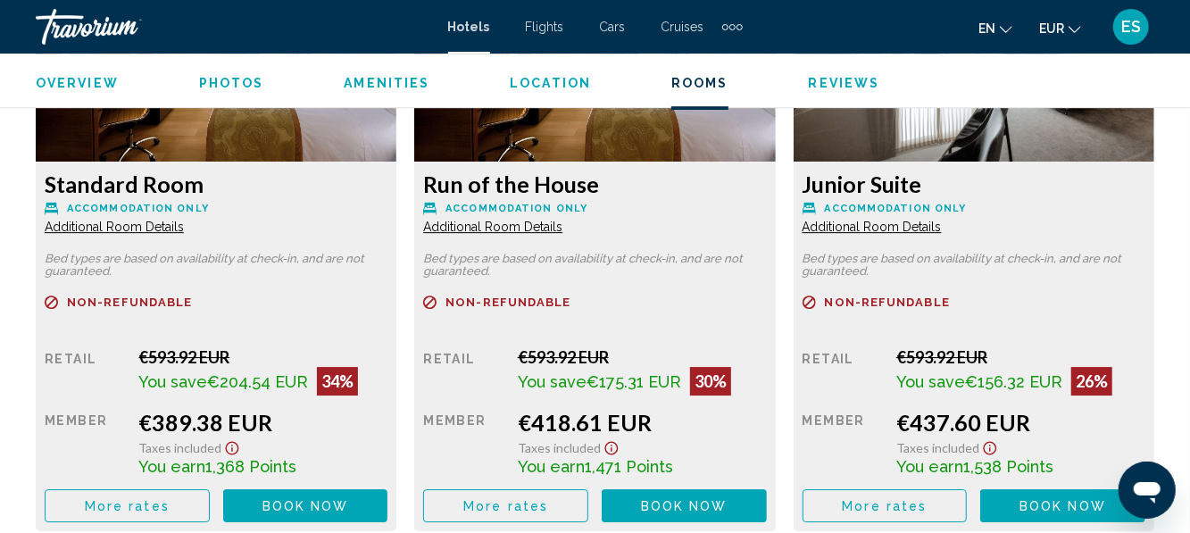
scroll to position [2863, 0]
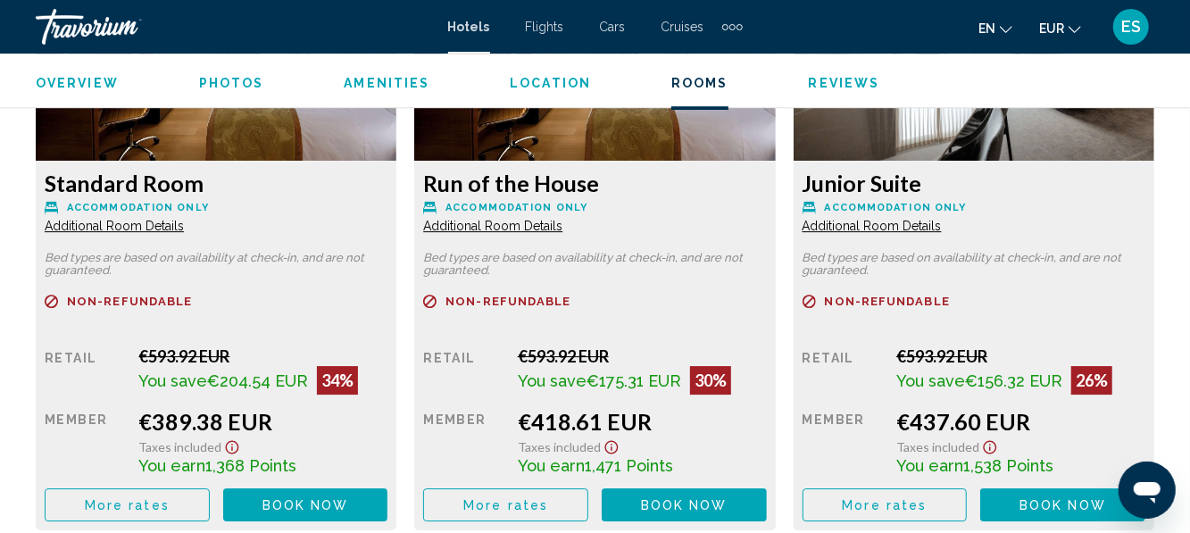
click at [308, 371] on span "€175.31 EUR" at bounding box center [257, 380] width 101 height 19
click at [98, 317] on div "Main content" at bounding box center [216, 323] width 343 height 12
click at [139, 488] on button "More rates" at bounding box center [127, 504] width 165 height 33
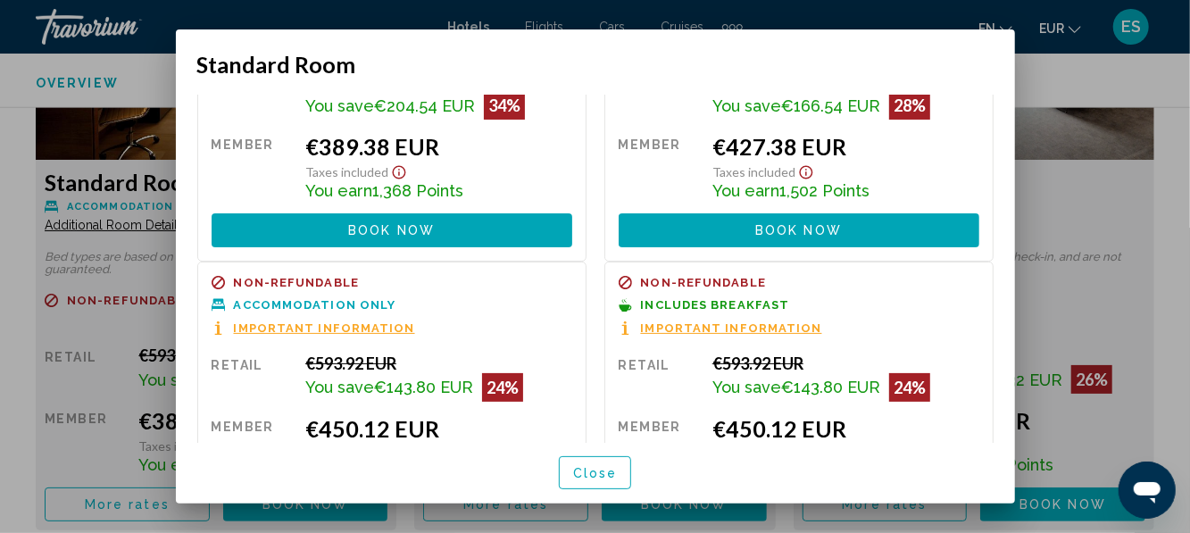
scroll to position [145, 0]
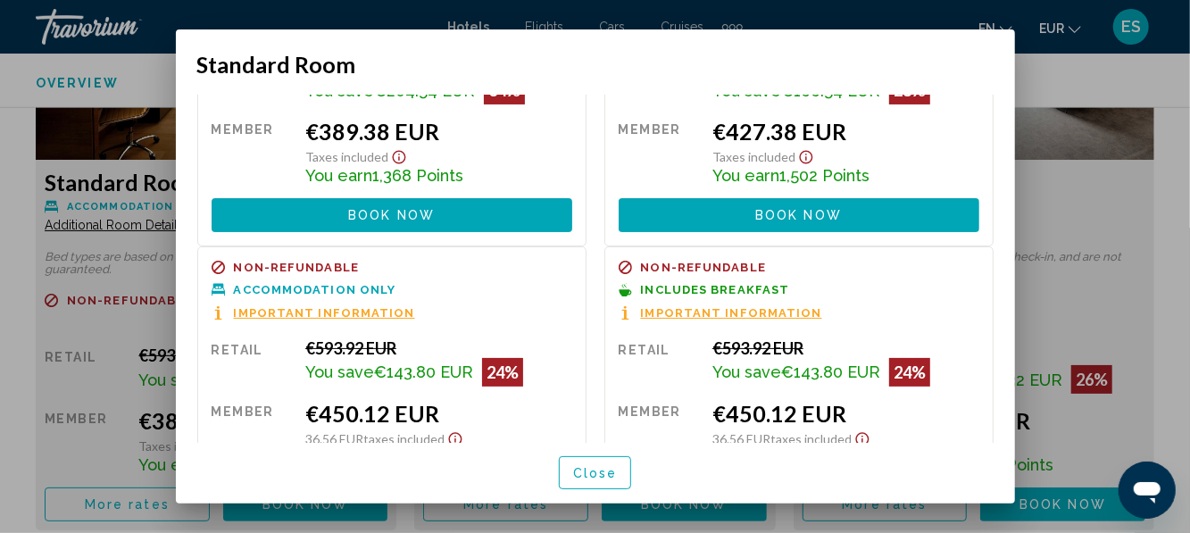
click at [591, 489] on button "Close" at bounding box center [595, 472] width 73 height 33
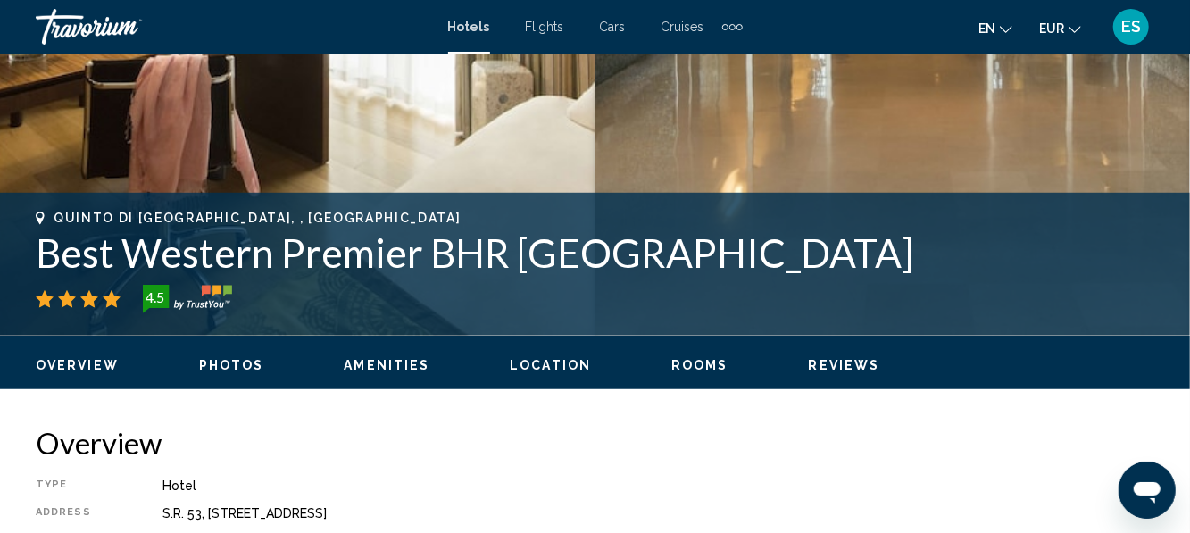
scroll to position [550, 0]
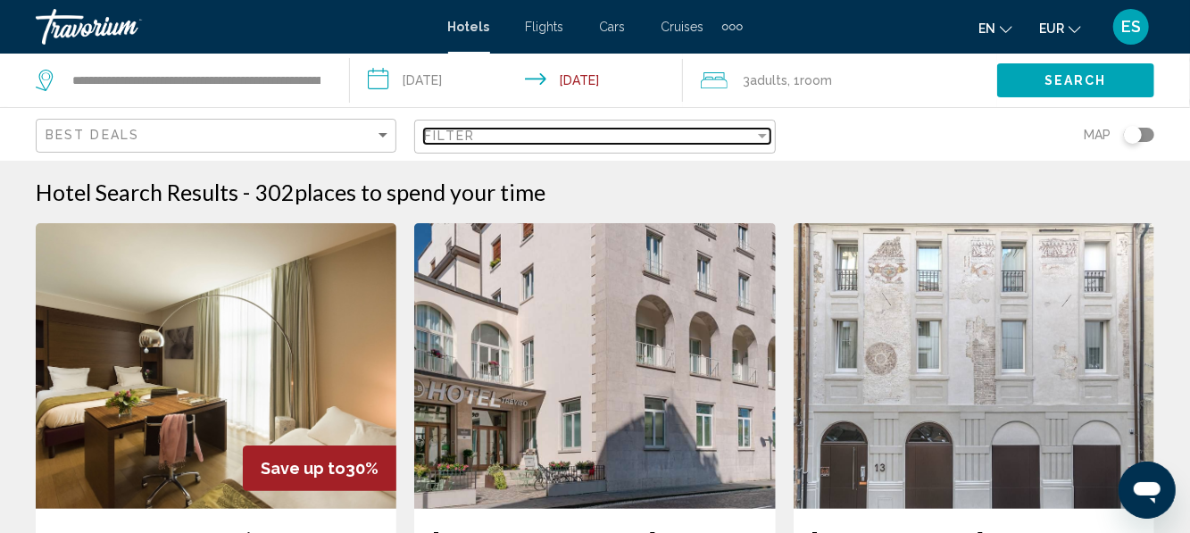
click at [709, 142] on div "Filter" at bounding box center [588, 136] width 329 height 14
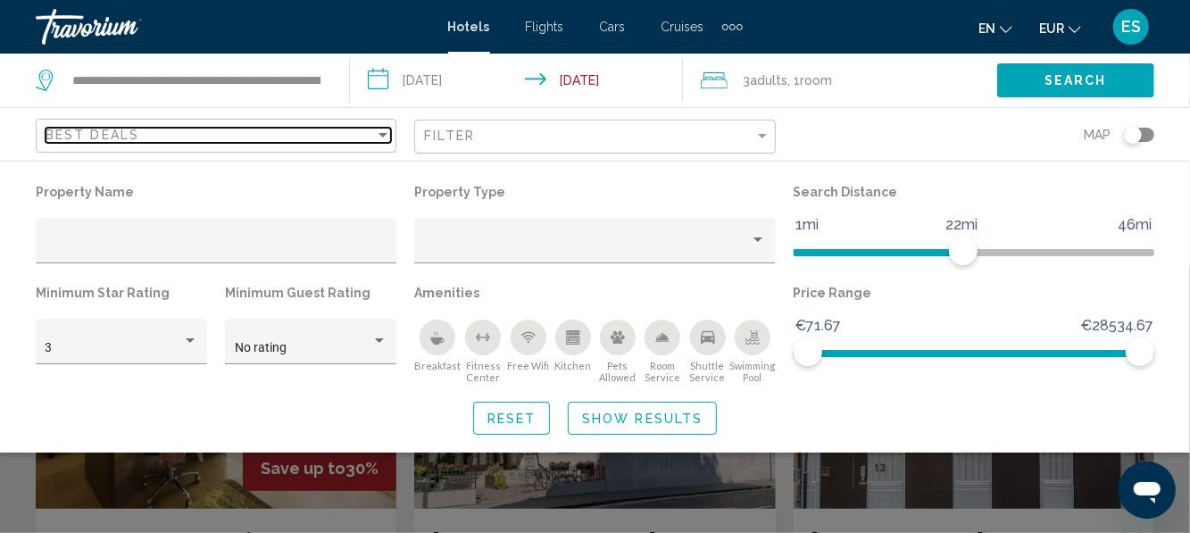
click at [376, 137] on div "Sort by" at bounding box center [383, 135] width 16 height 14
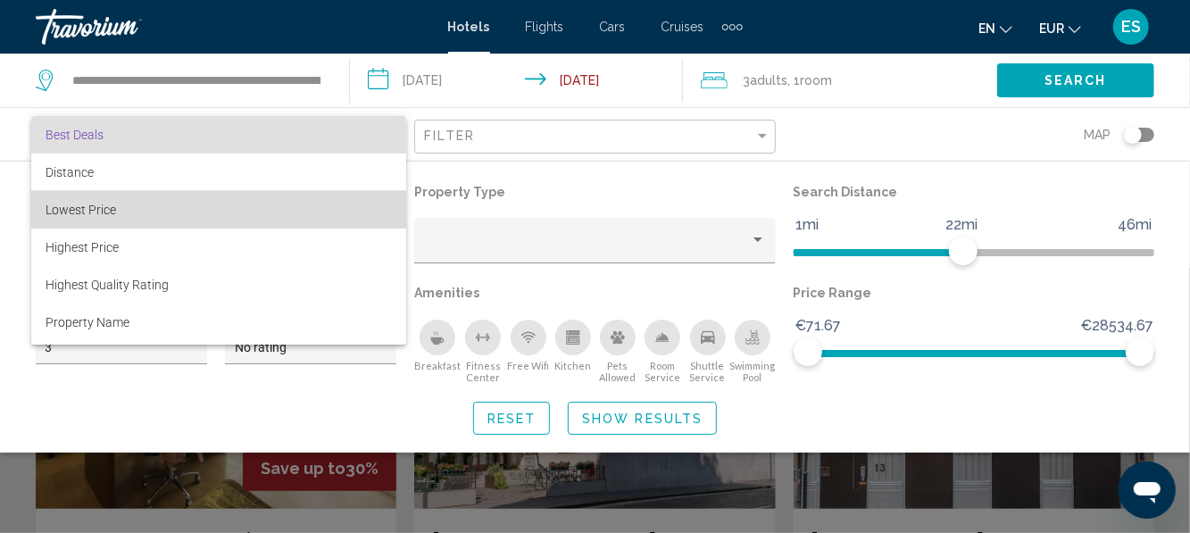
click at [118, 214] on span "Lowest Price" at bounding box center [219, 209] width 346 height 37
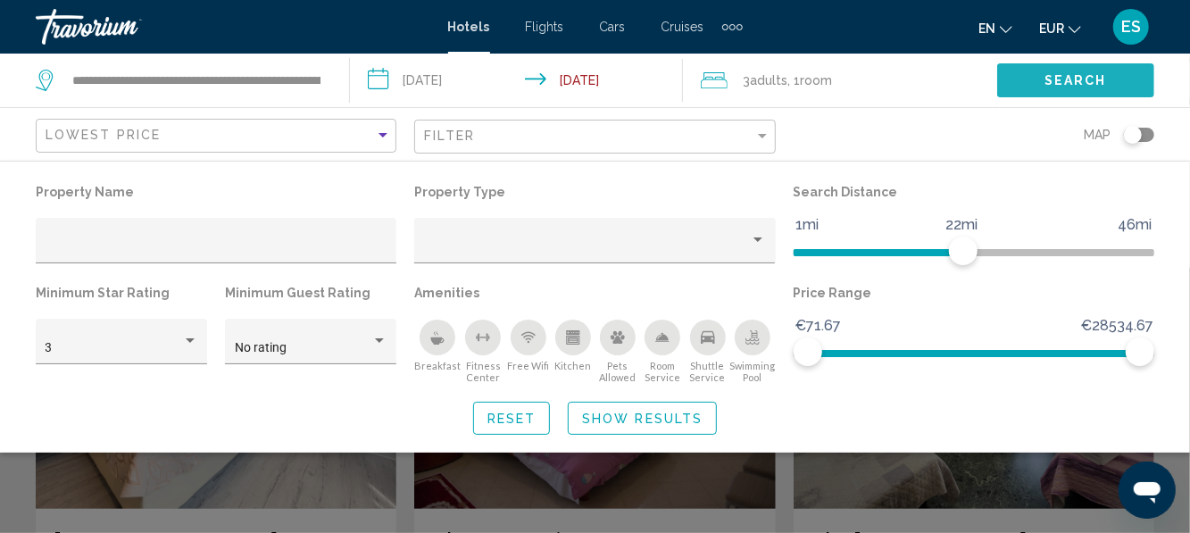
click at [1083, 74] on span "Search" at bounding box center [1075, 81] width 62 height 14
click at [1091, 80] on span "Search" at bounding box center [1075, 81] width 62 height 14
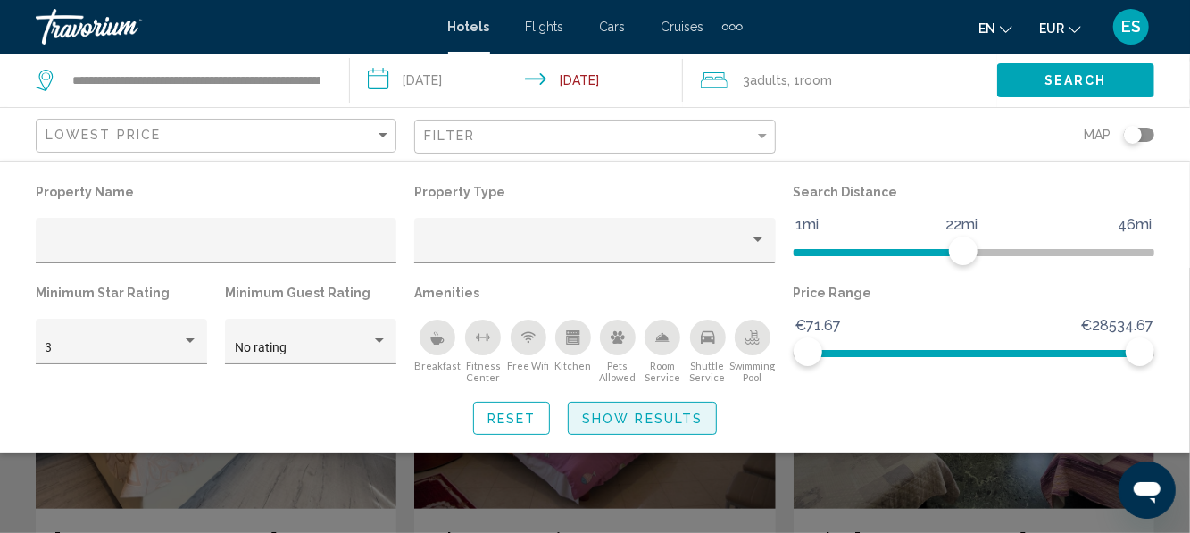
click at [671, 415] on span "Show Results" at bounding box center [642, 418] width 120 height 14
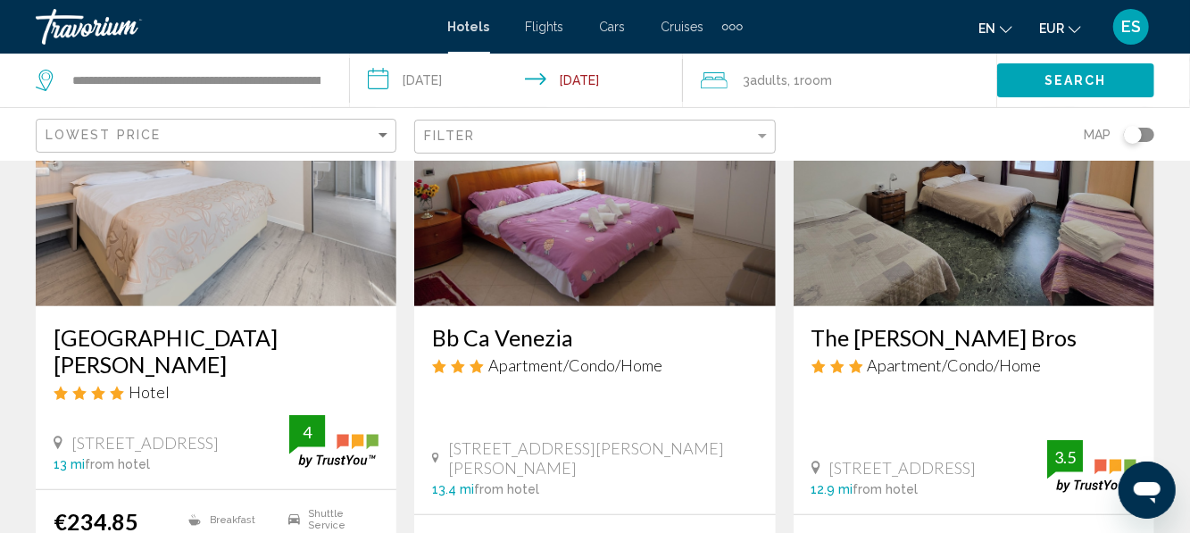
scroll to position [206, 0]
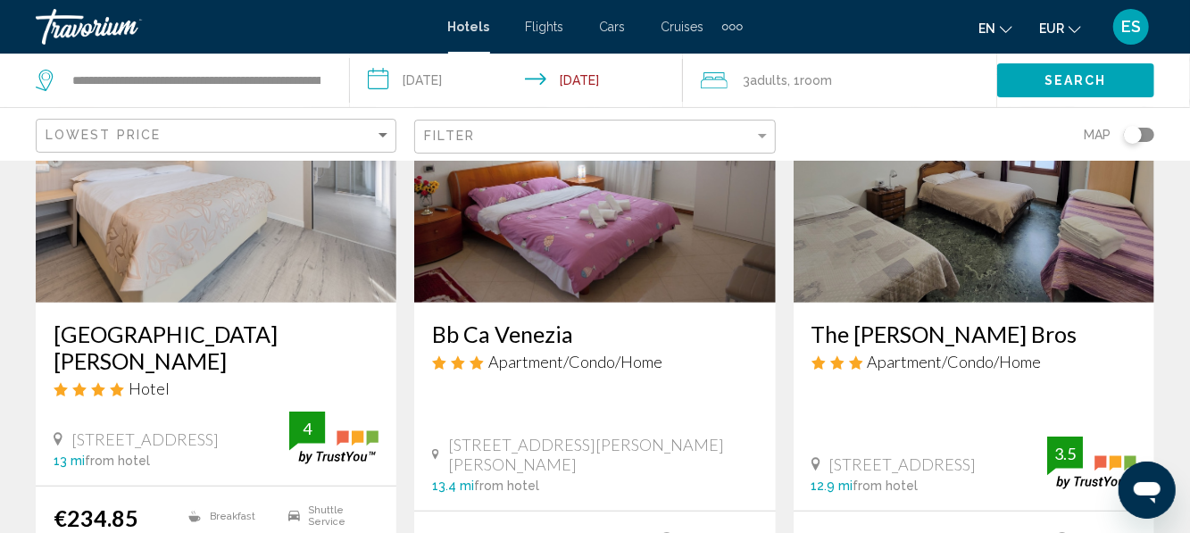
click at [138, 342] on h3 "[GEOGRAPHIC_DATA][PERSON_NAME]" at bounding box center [216, 347] width 325 height 54
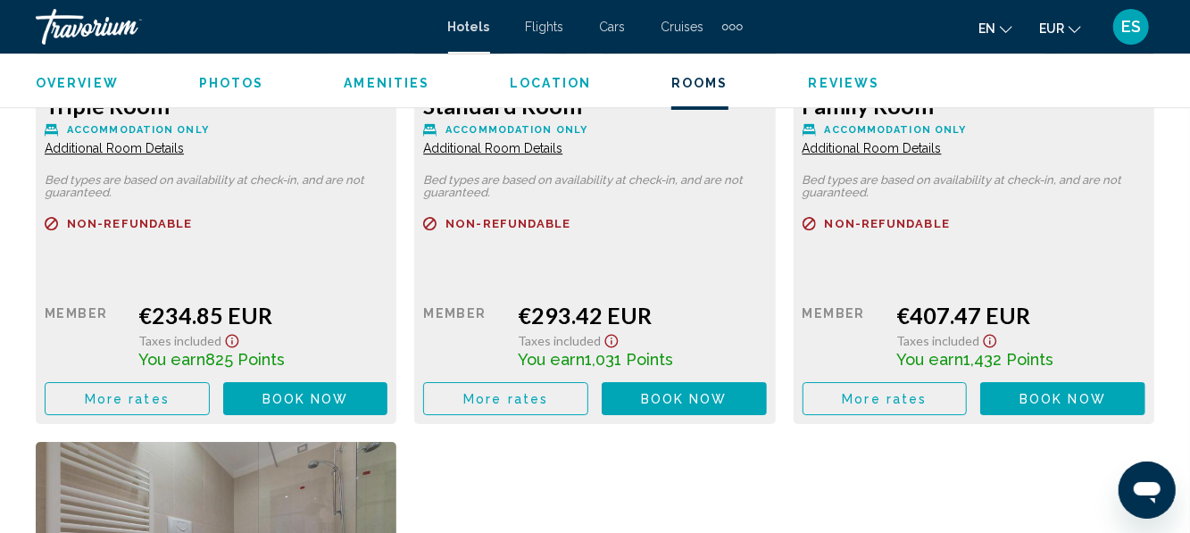
scroll to position [2976, 0]
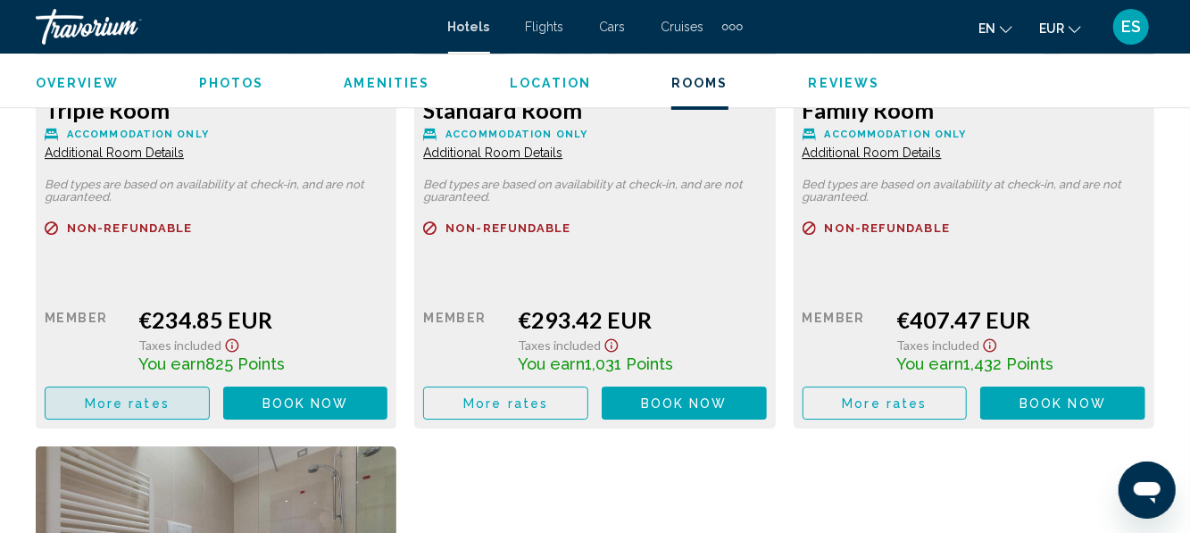
click at [157, 396] on span "More rates" at bounding box center [127, 403] width 85 height 14
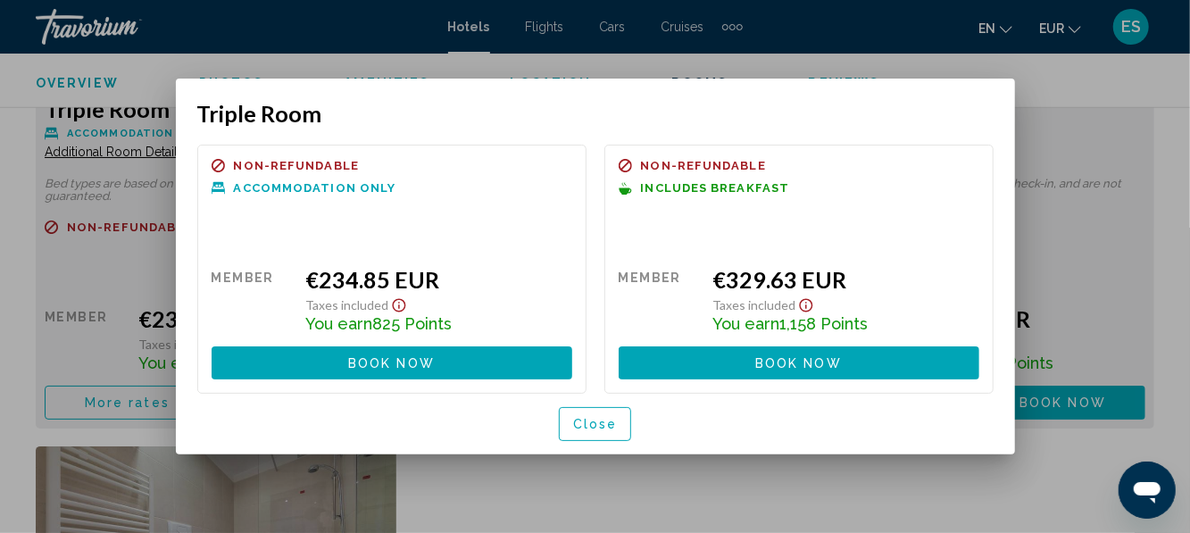
click at [573, 437] on button "Close" at bounding box center [595, 423] width 73 height 33
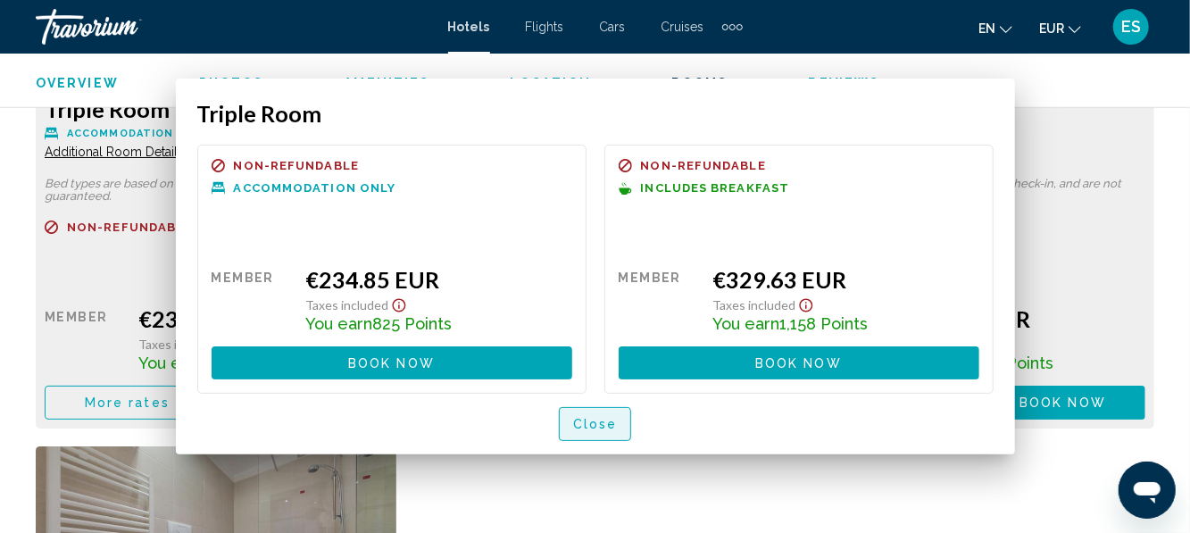
scroll to position [2976, 0]
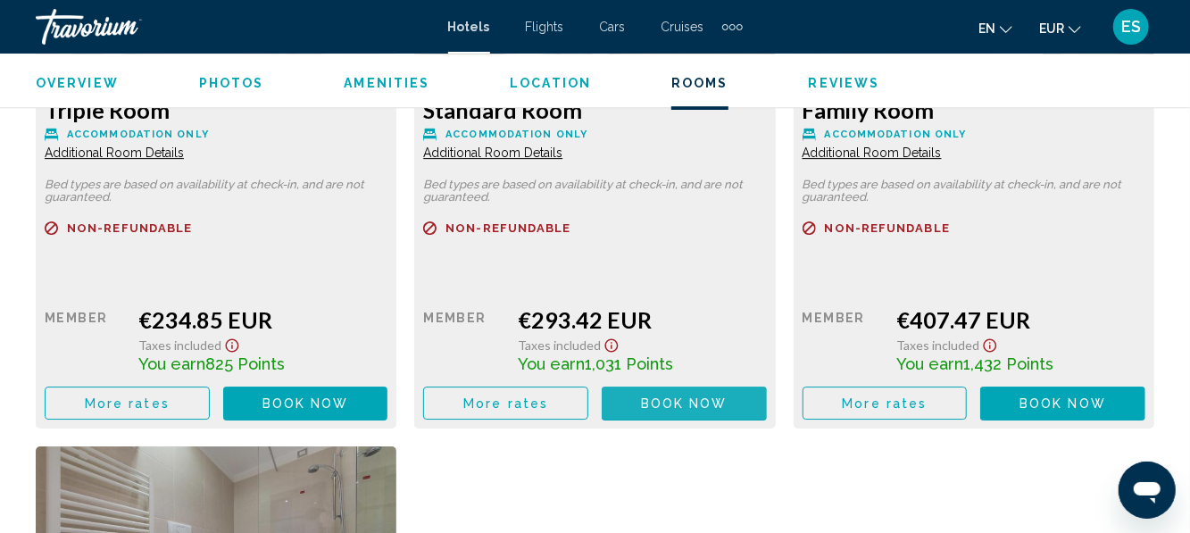
click at [388, 415] on button "Book now No longer available" at bounding box center [305, 402] width 165 height 33
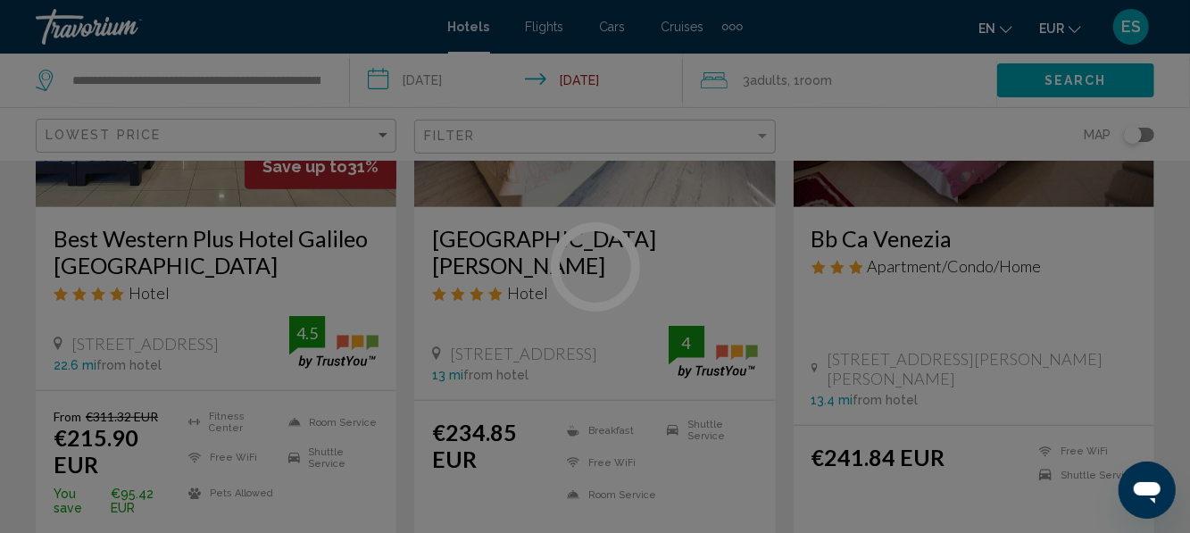
scroll to position [307, 0]
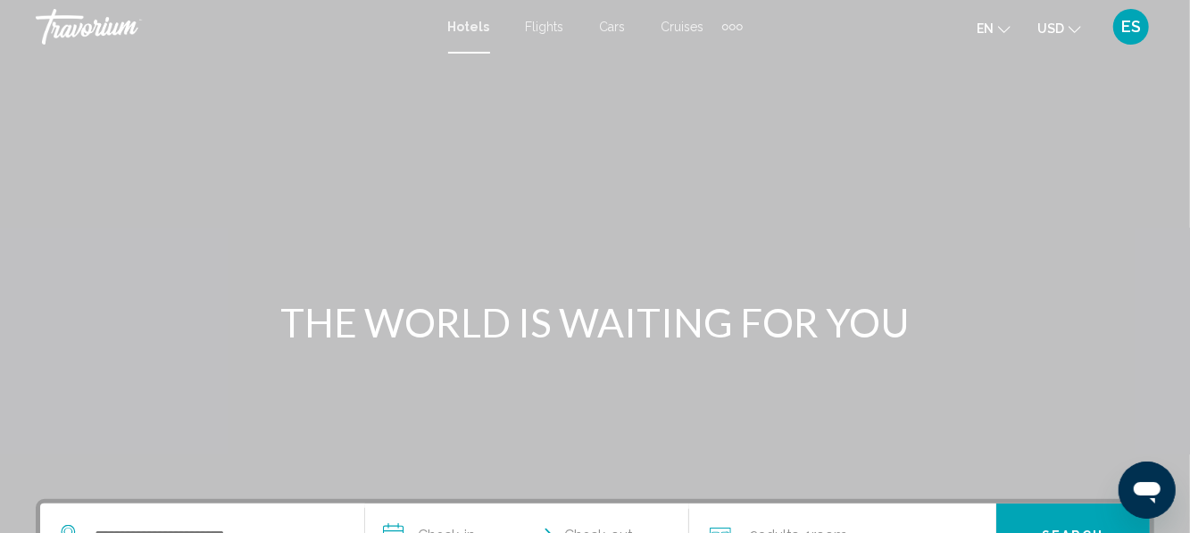
click at [1050, 32] on span "USD" at bounding box center [1050, 28] width 27 height 14
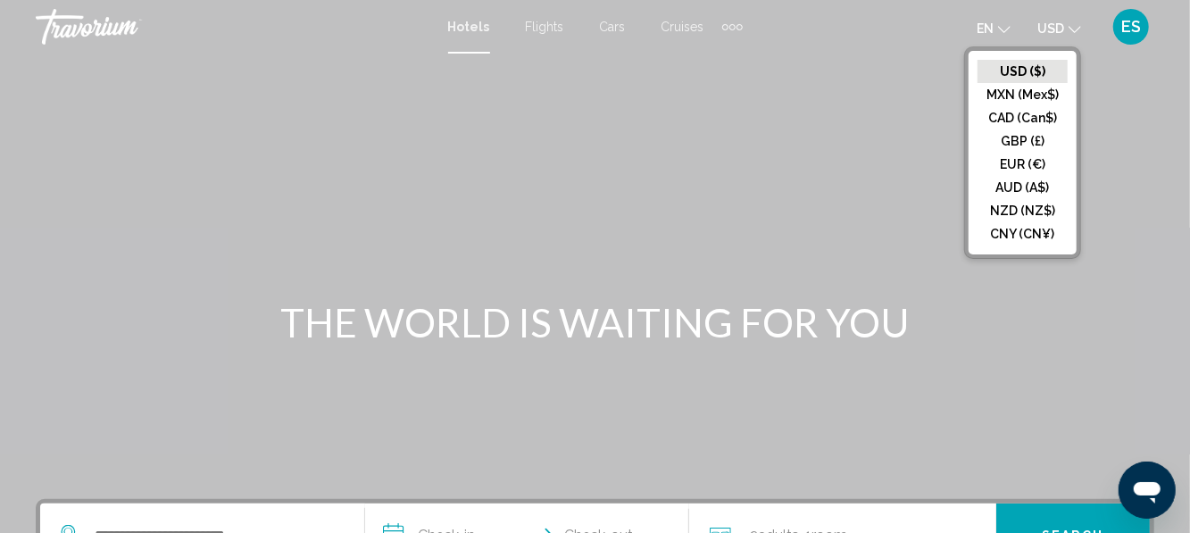
click at [1026, 168] on button "EUR (€)" at bounding box center [1022, 164] width 90 height 23
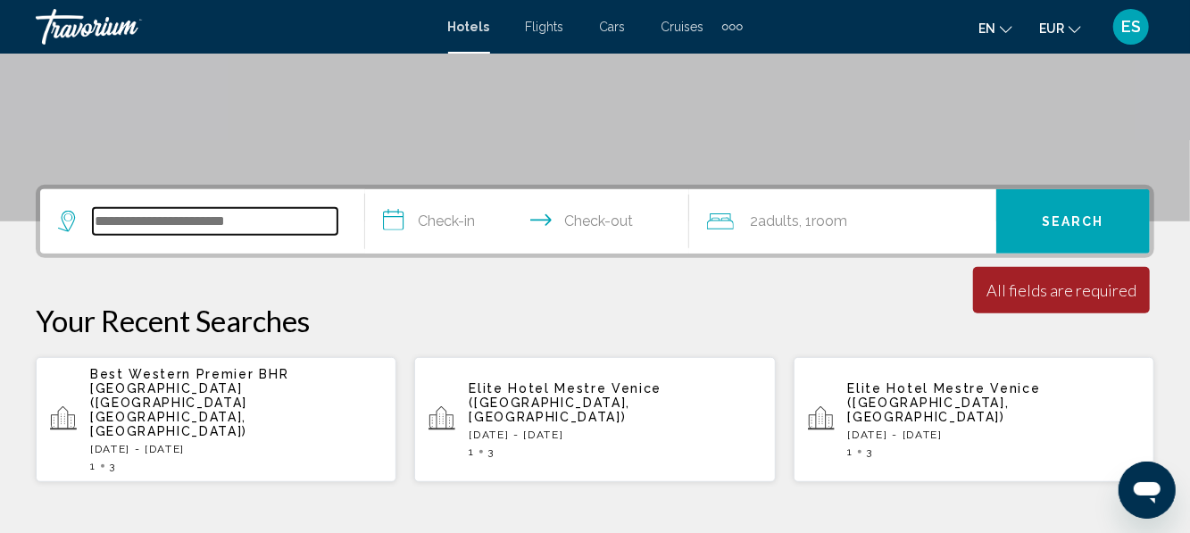
click at [246, 232] on input "Search widget" at bounding box center [215, 221] width 245 height 27
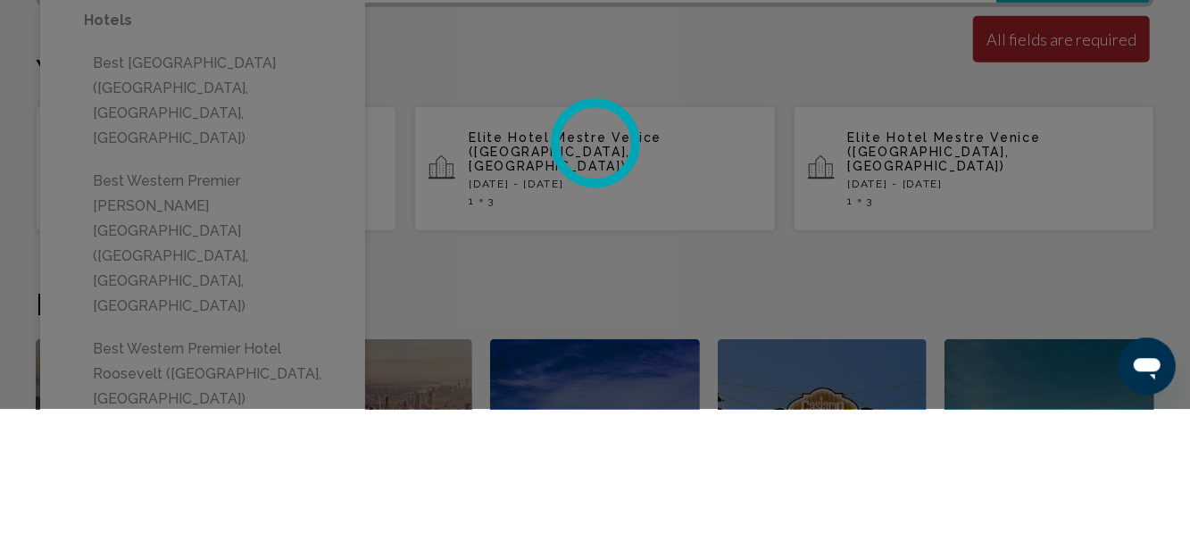
scroll to position [441, 0]
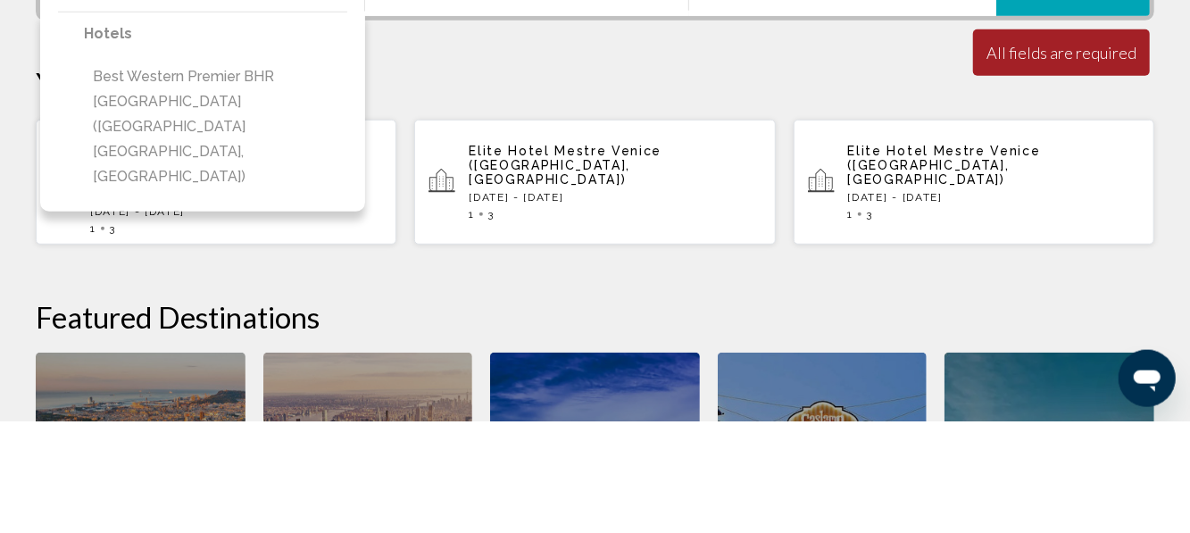
click at [268, 209] on button "Best Western Premier BHR [GEOGRAPHIC_DATA] ([GEOGRAPHIC_DATA] [GEOGRAPHIC_DATA]…" at bounding box center [215, 238] width 263 height 134
type input "**********"
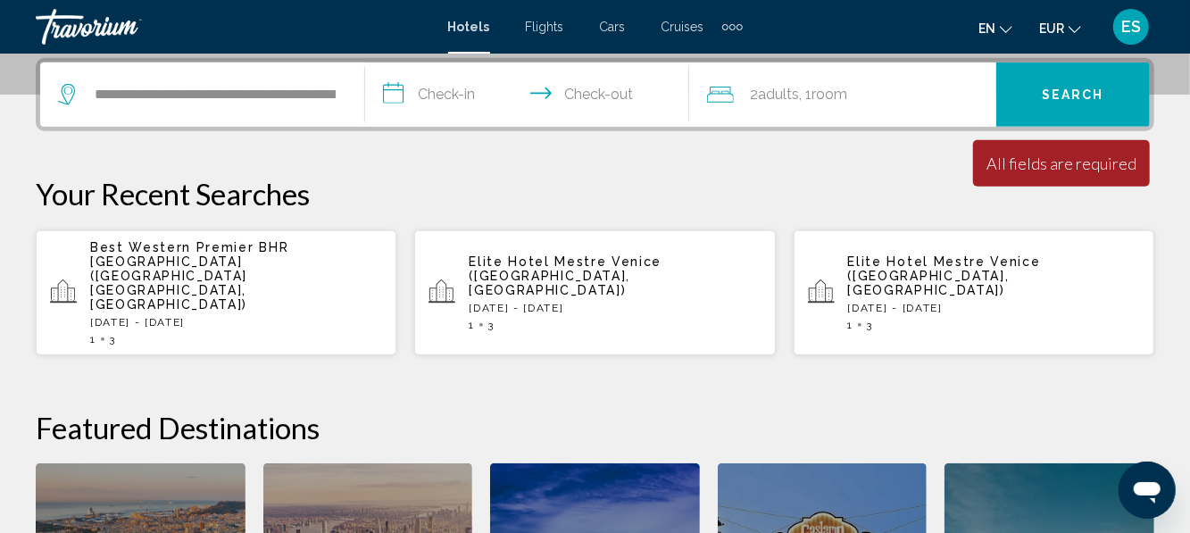
click at [469, 89] on input "**********" at bounding box center [531, 97] width 332 height 70
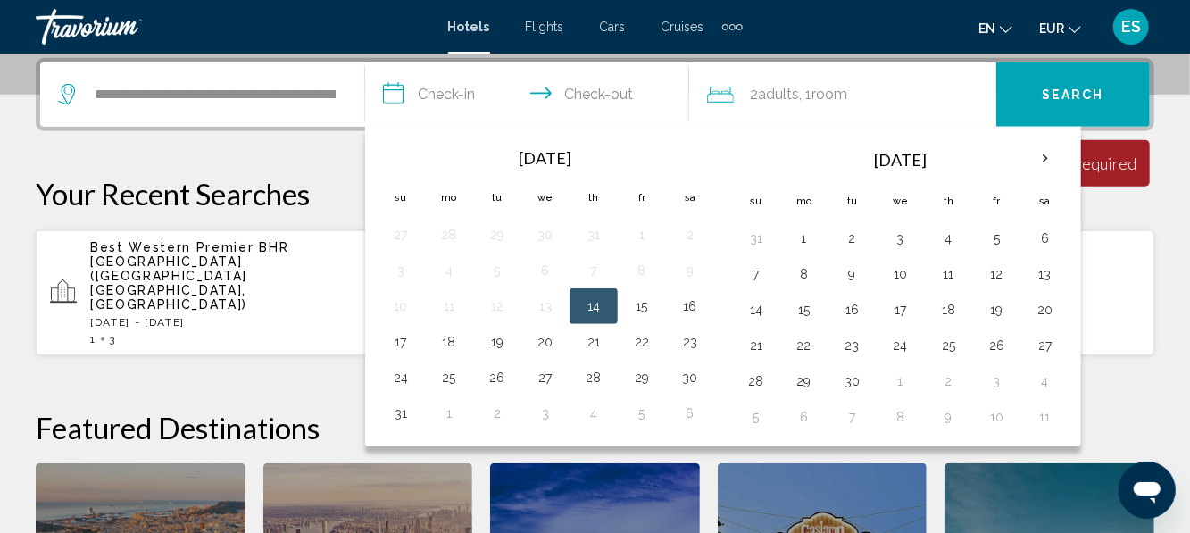
click at [646, 297] on button "15" at bounding box center [641, 306] width 29 height 25
click at [450, 344] on button "18" at bounding box center [449, 341] width 29 height 25
type input "**********"
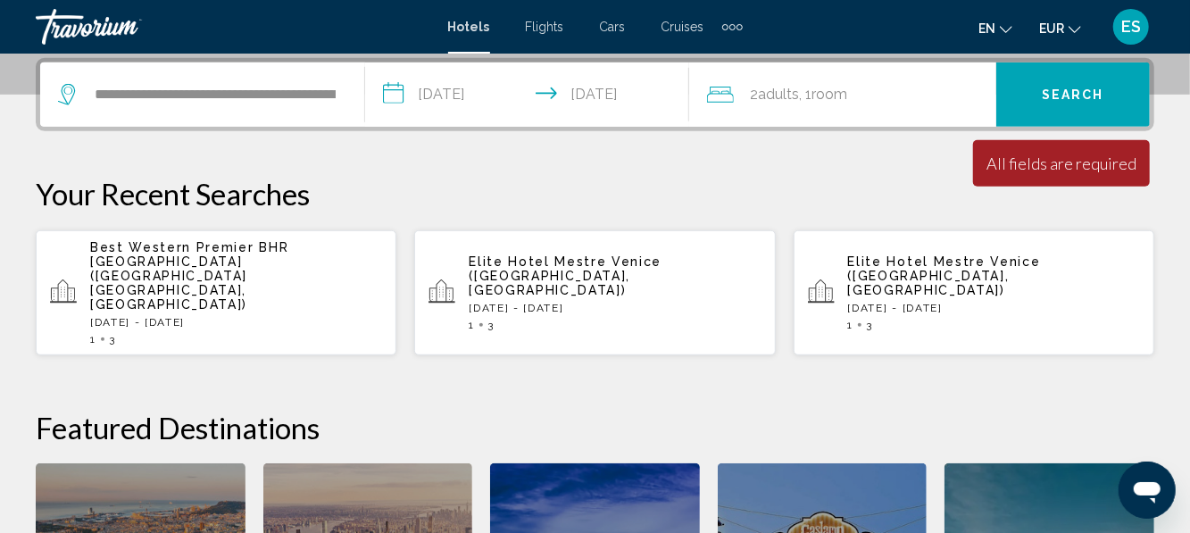
click at [871, 103] on div "2 Adult Adults , 1 Room rooms" at bounding box center [851, 94] width 289 height 25
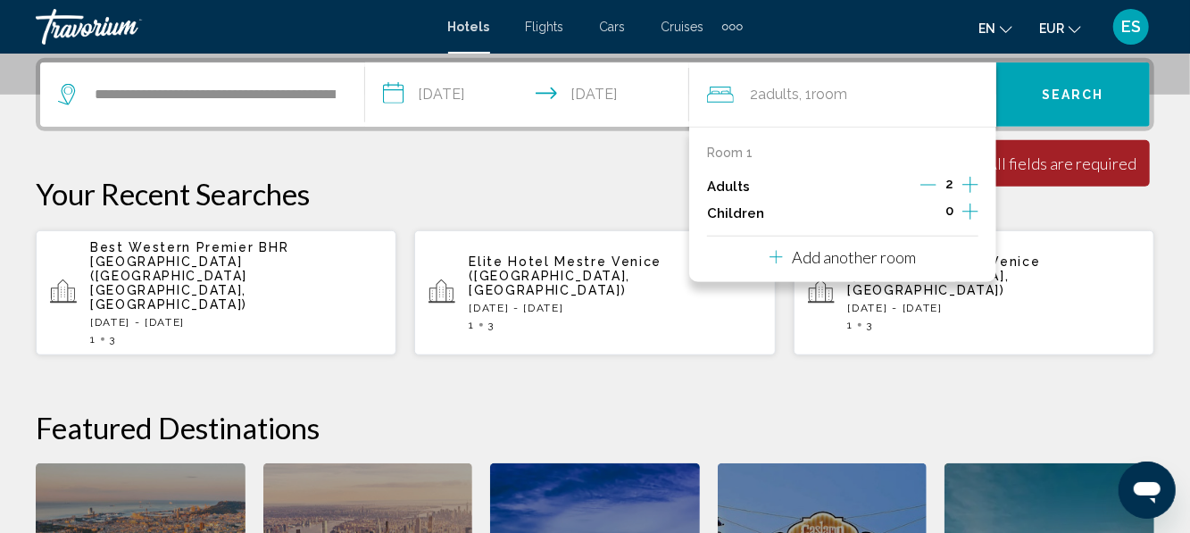
click at [966, 187] on icon "Increment adults" at bounding box center [970, 184] width 16 height 21
click at [1080, 93] on span "Search" at bounding box center [1073, 95] width 62 height 14
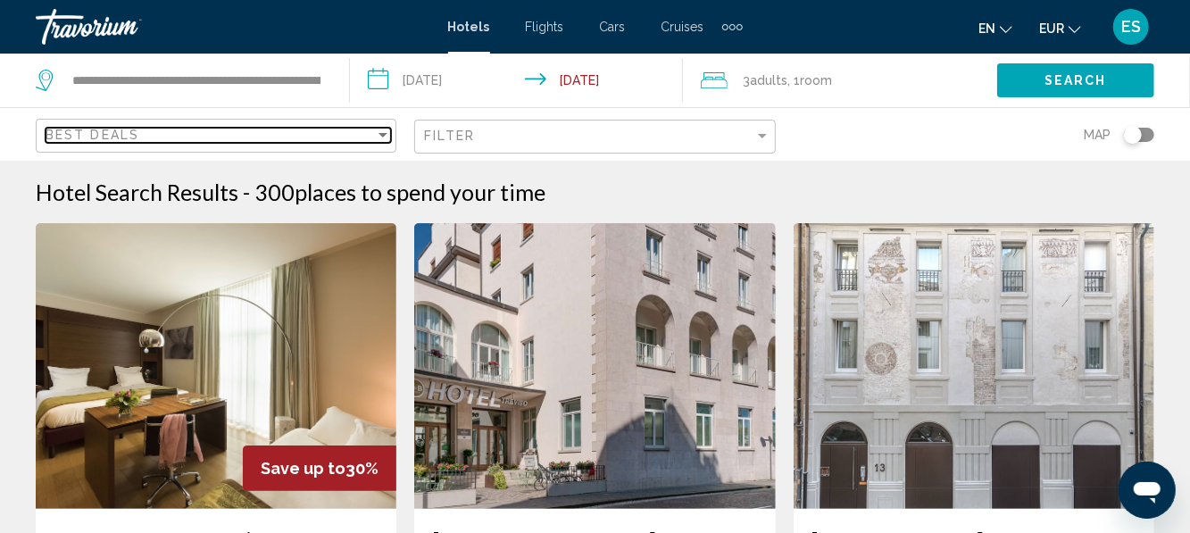
click at [384, 134] on div "Sort by" at bounding box center [382, 135] width 9 height 4
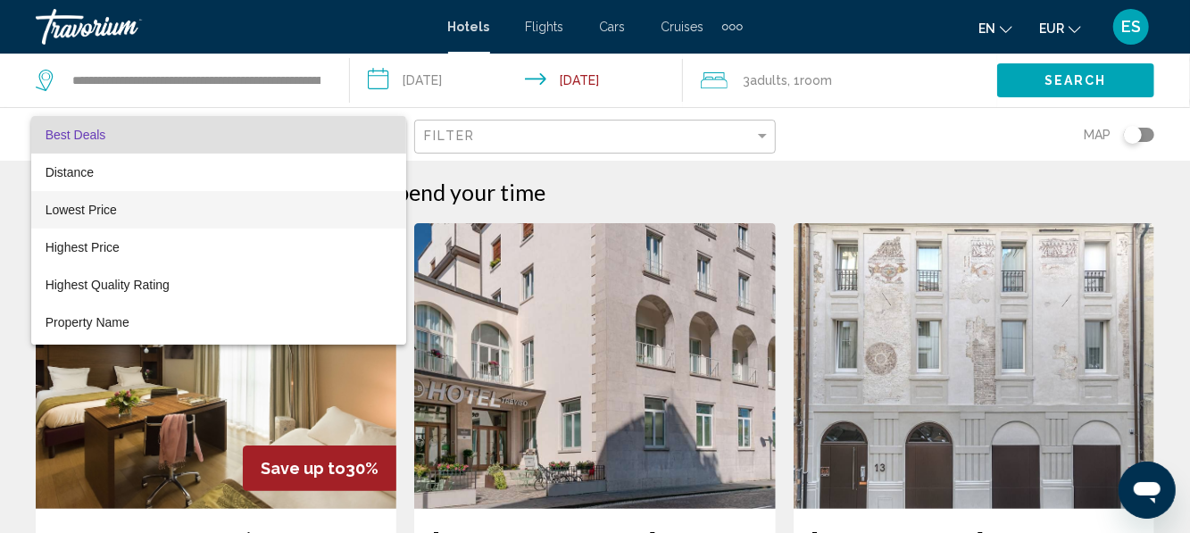
click at [121, 196] on span "Lowest Price" at bounding box center [219, 209] width 346 height 37
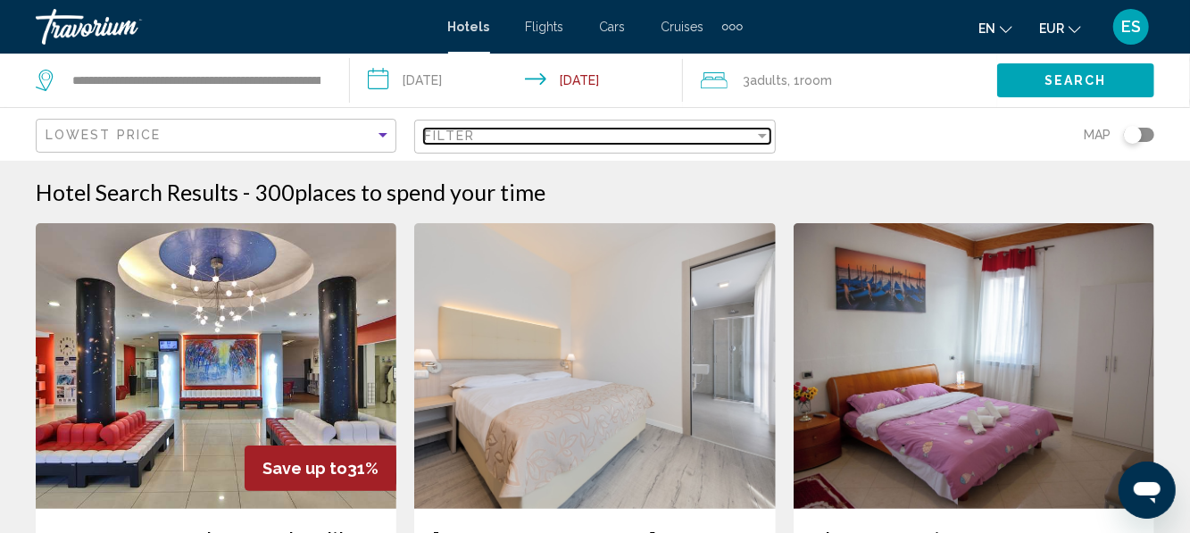
click at [757, 137] on div "Filter" at bounding box center [762, 136] width 16 height 14
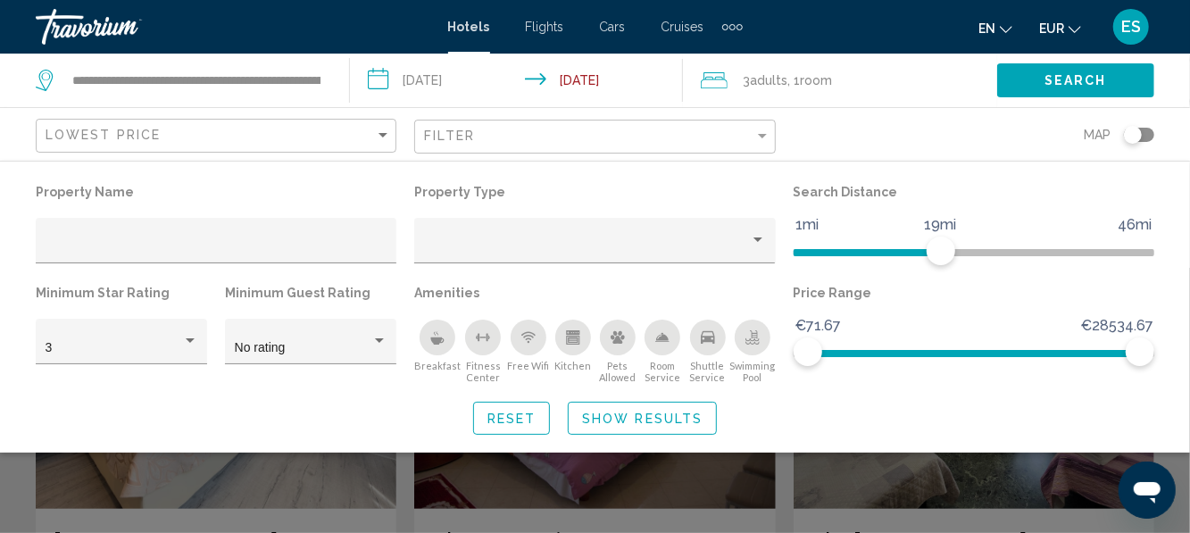
click at [690, 412] on span "Show Results" at bounding box center [642, 418] width 120 height 14
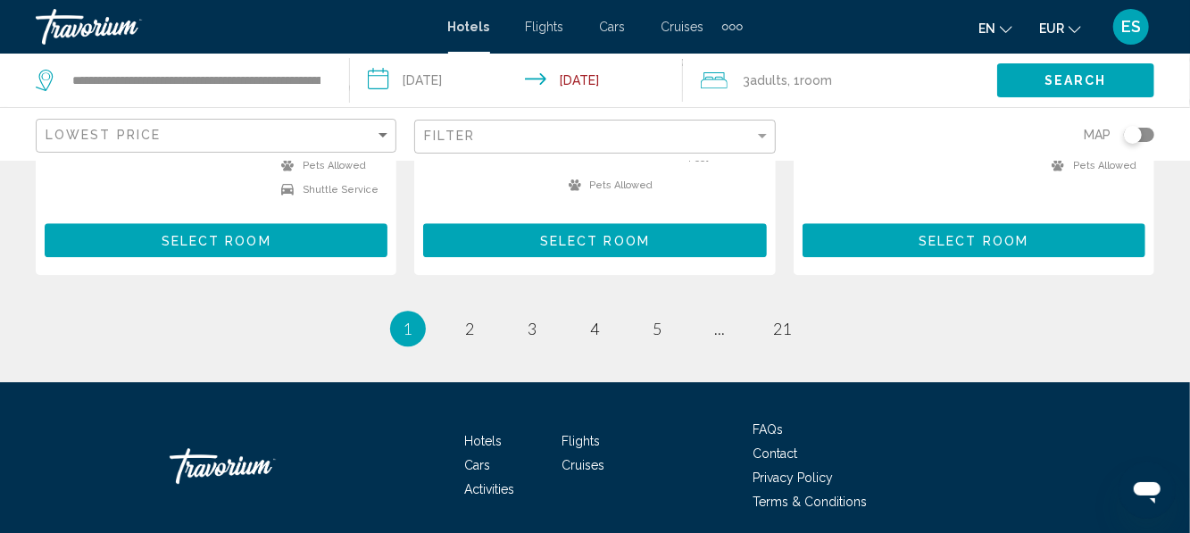
scroll to position [2592, 0]
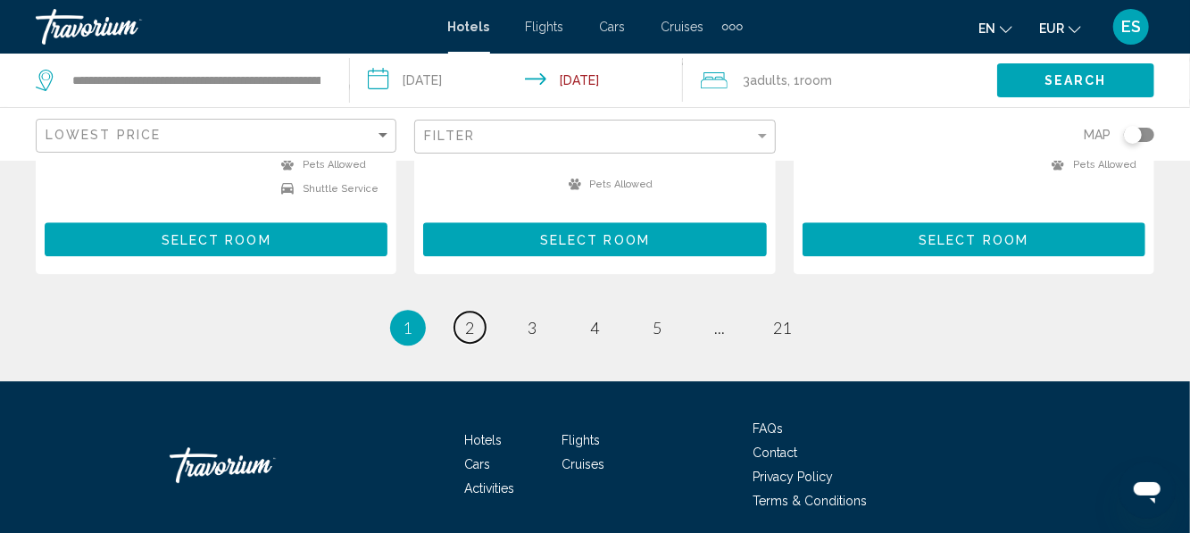
click at [484, 312] on link "page 2" at bounding box center [469, 327] width 31 height 31
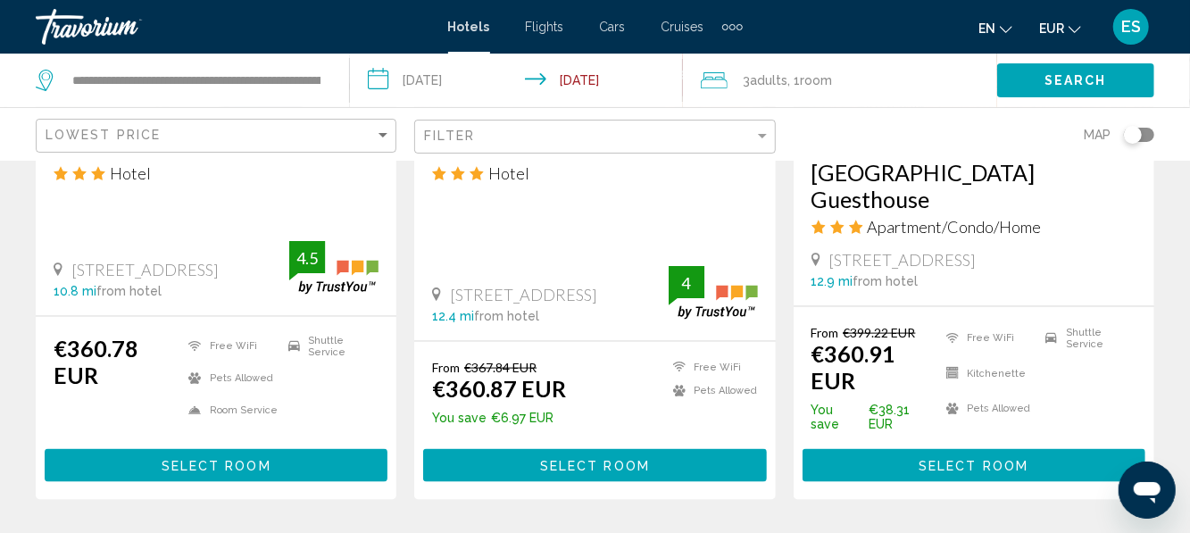
scroll to position [1047, 0]
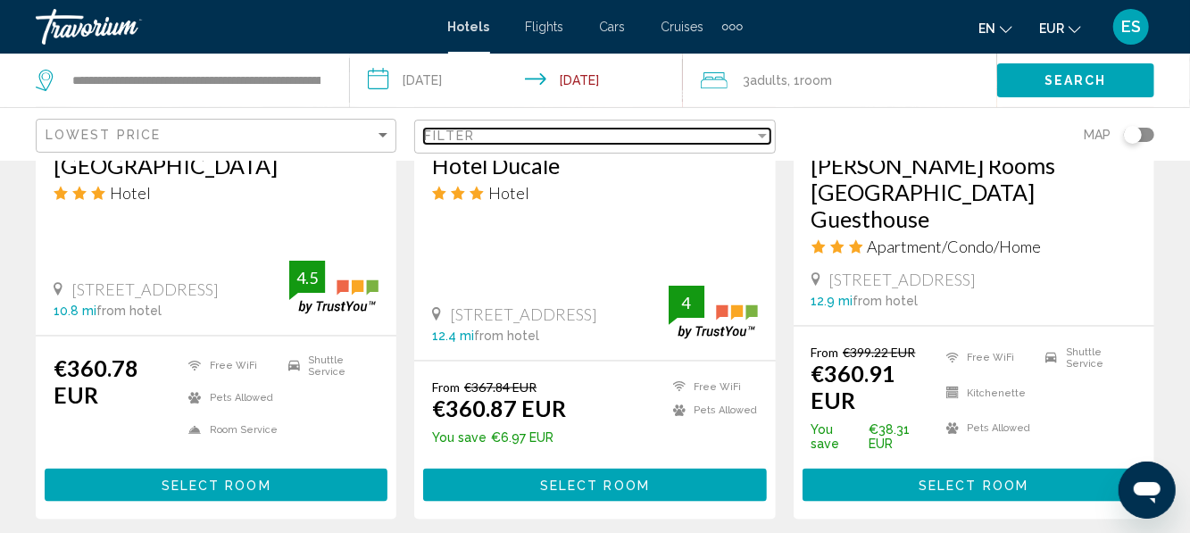
click at [762, 136] on div "Filter" at bounding box center [762, 136] width 9 height 4
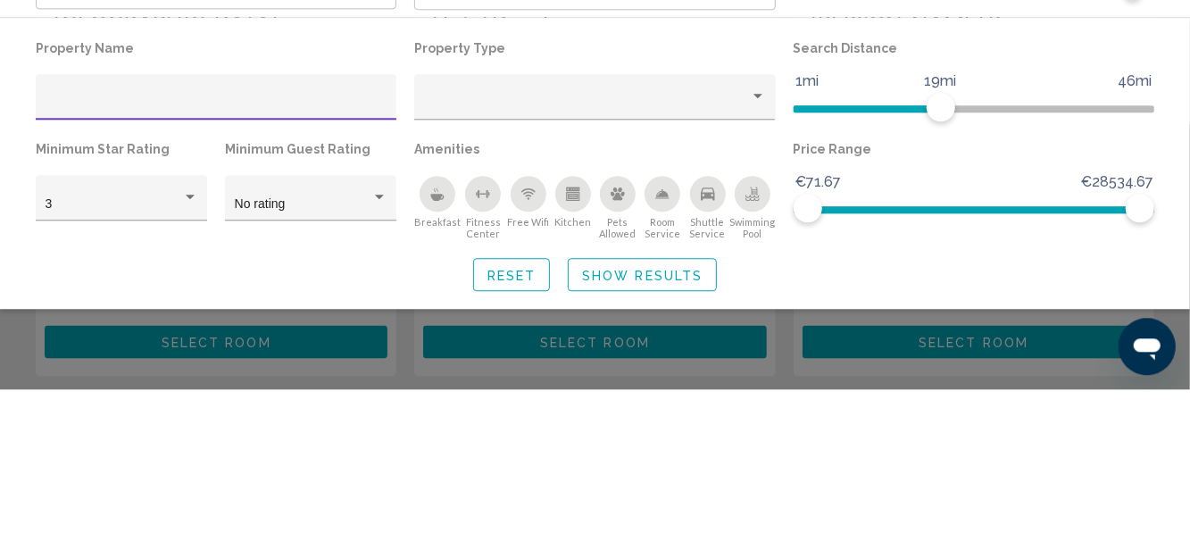
click at [589, 246] on div "Property type" at bounding box center [587, 247] width 326 height 14
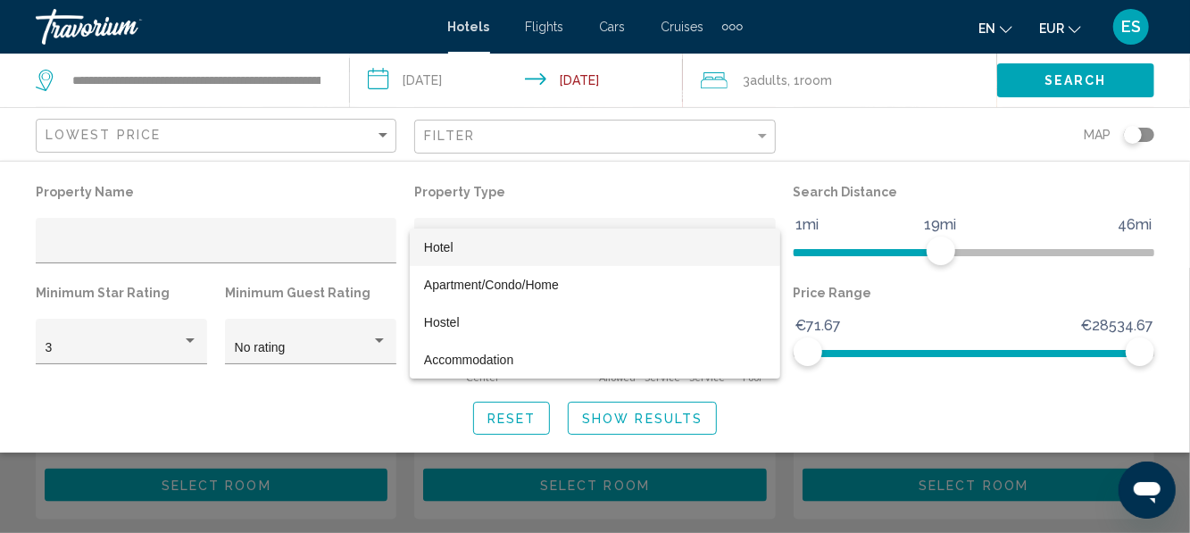
click at [835, 122] on div at bounding box center [595, 266] width 1190 height 533
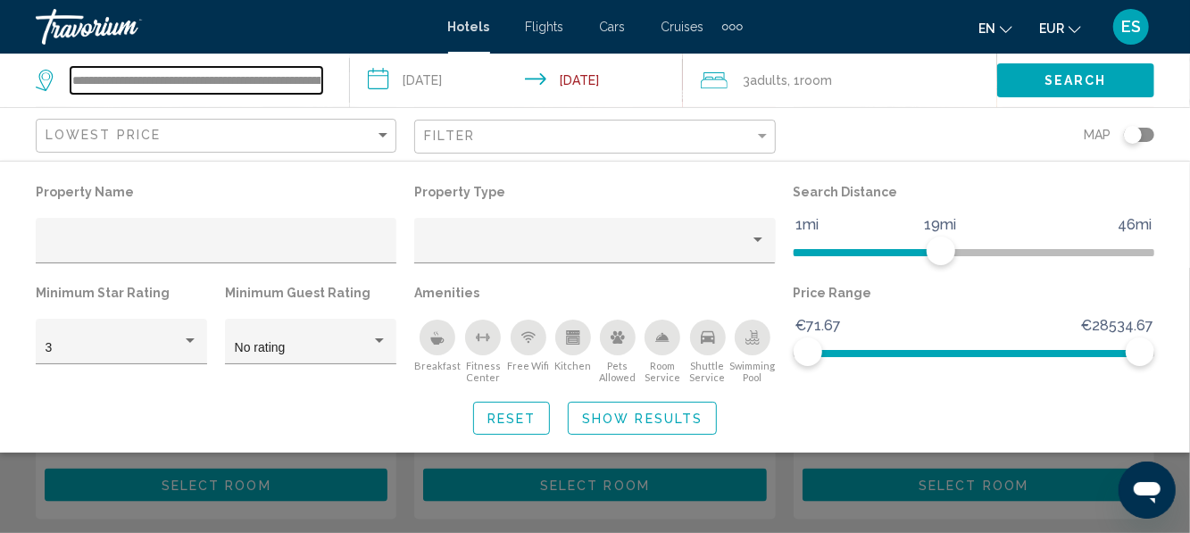
click at [316, 80] on input "**********" at bounding box center [197, 80] width 252 height 27
click at [0, 0] on div at bounding box center [0, 0] width 0 height 0
click at [281, 74] on input "**********" at bounding box center [197, 80] width 252 height 27
type input "*"
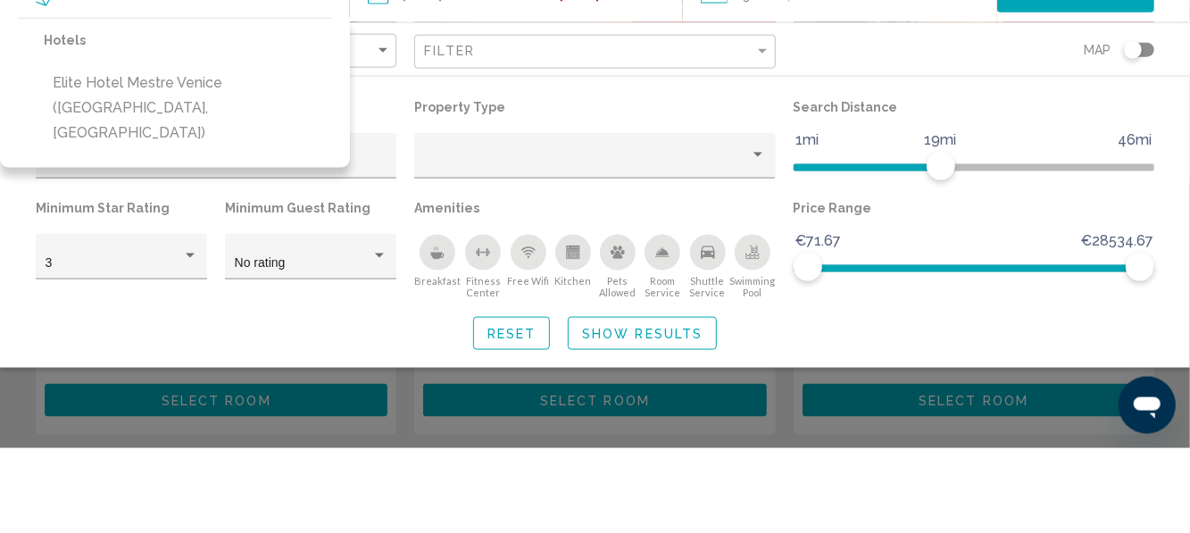
click at [289, 178] on button "Elite Hotel Mestre Venice ([GEOGRAPHIC_DATA], [GEOGRAPHIC_DATA])" at bounding box center [188, 193] width 288 height 84
type input "**********"
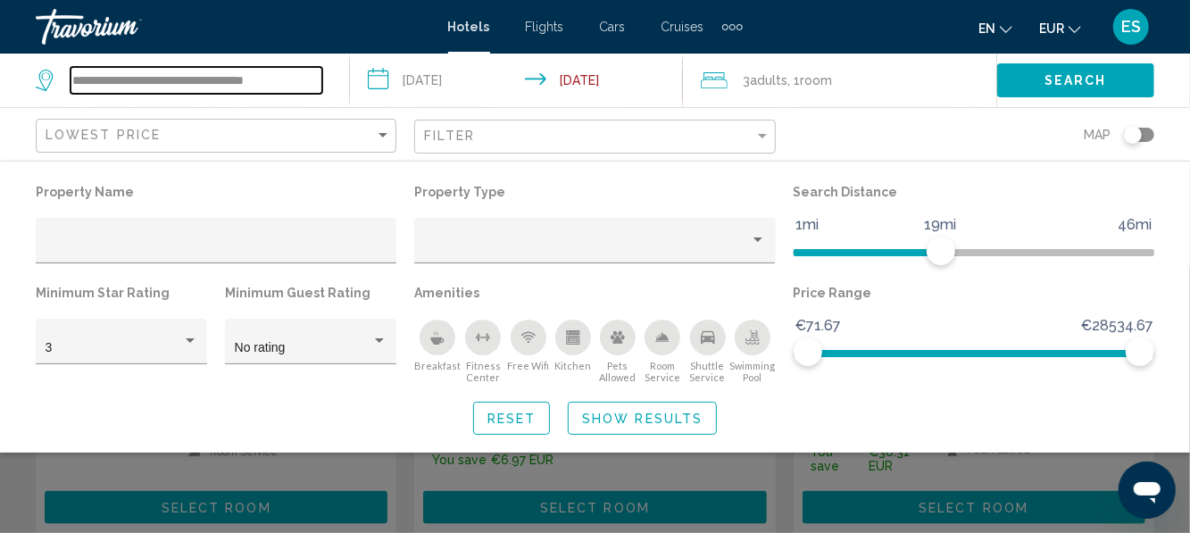
scroll to position [1023, 0]
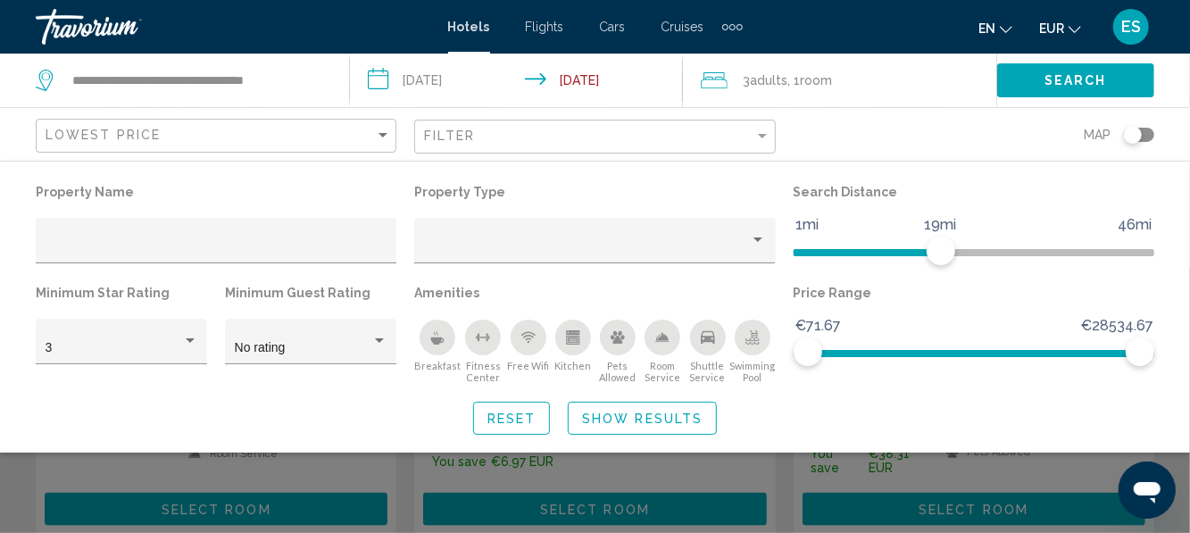
click at [1086, 86] on span "Search" at bounding box center [1075, 81] width 62 height 14
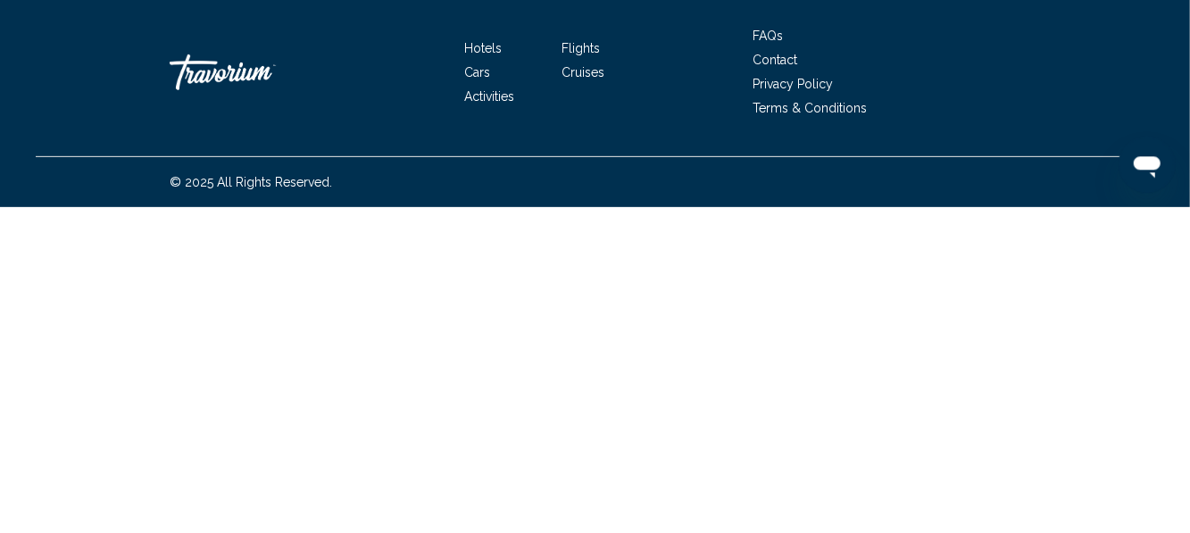
scroll to position [132, 0]
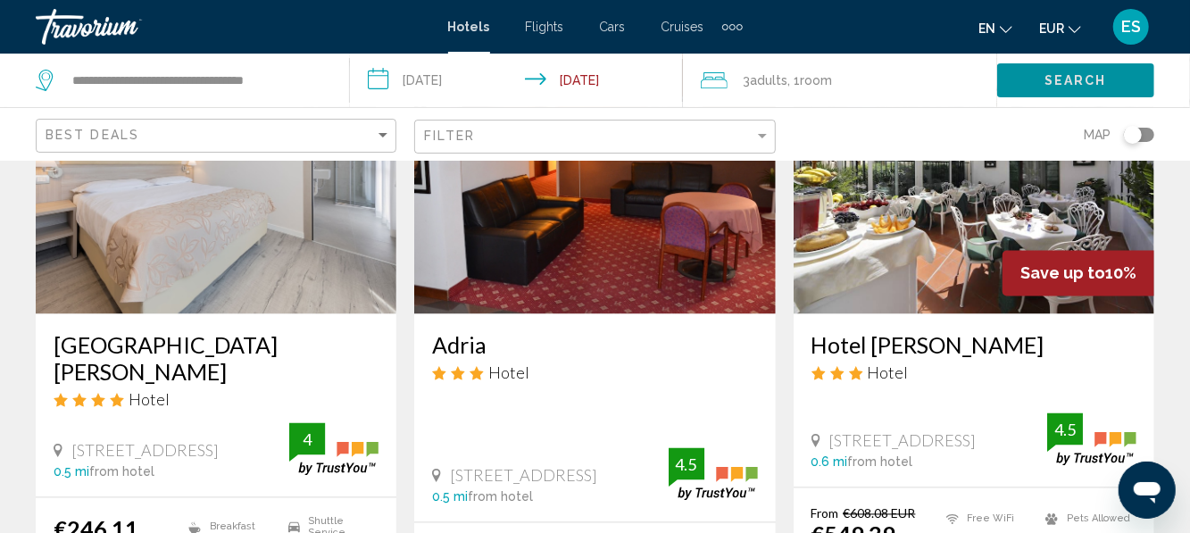
scroll to position [1546, 0]
click at [120, 332] on h3 "[GEOGRAPHIC_DATA][PERSON_NAME]" at bounding box center [216, 359] width 325 height 54
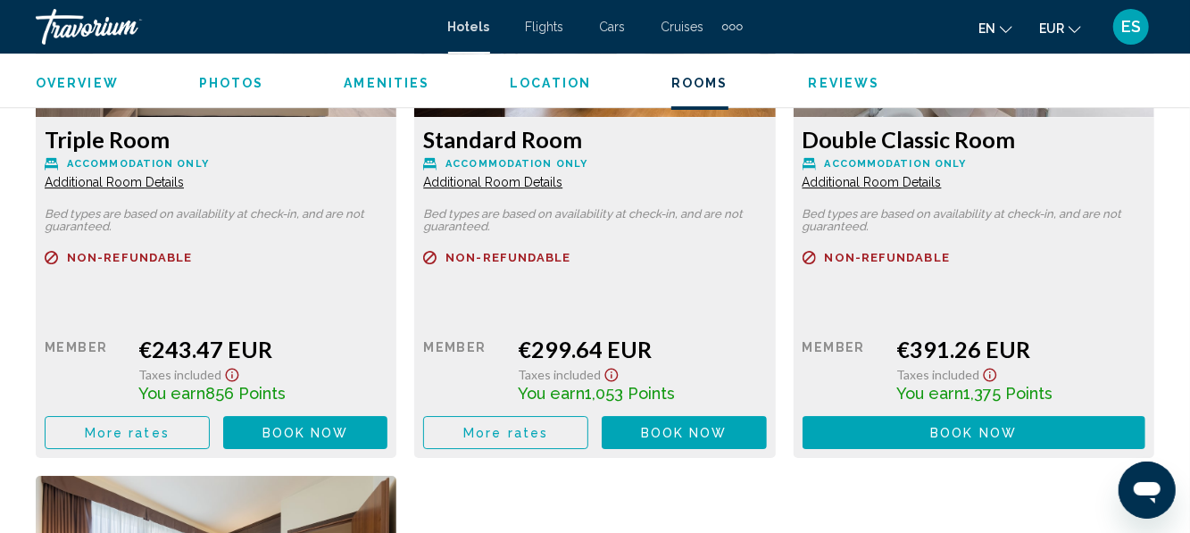
scroll to position [2951, 0]
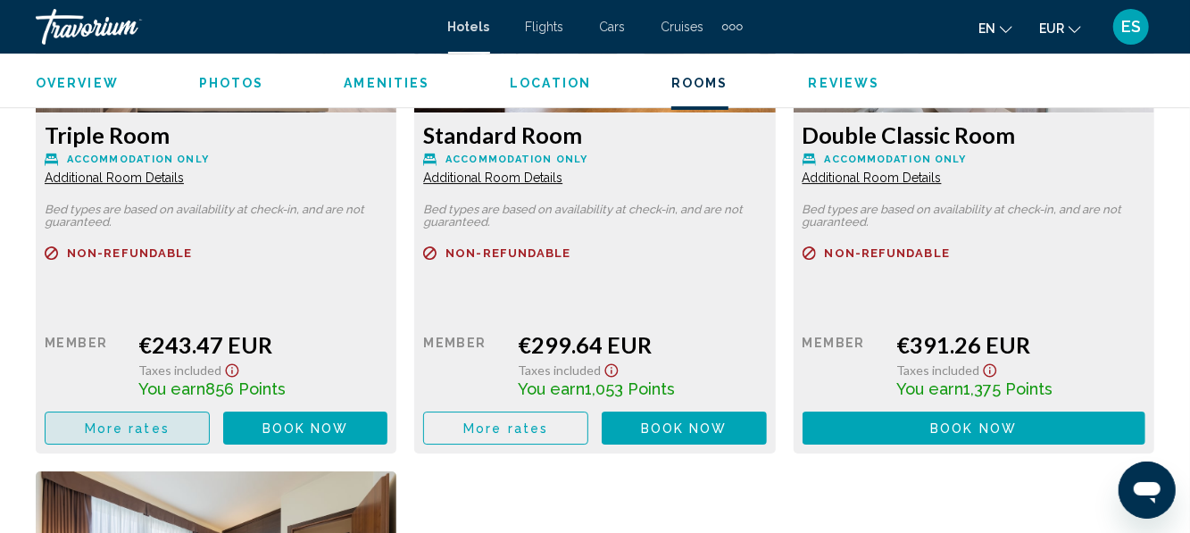
click at [155, 423] on span "More rates" at bounding box center [127, 428] width 85 height 14
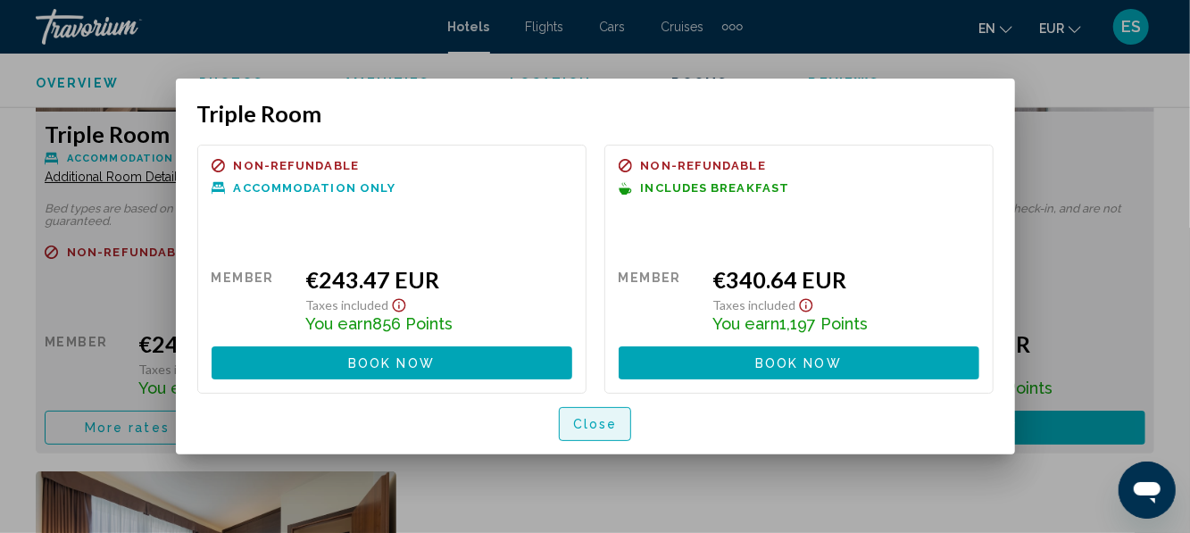
click at [605, 413] on button "Close" at bounding box center [595, 423] width 73 height 33
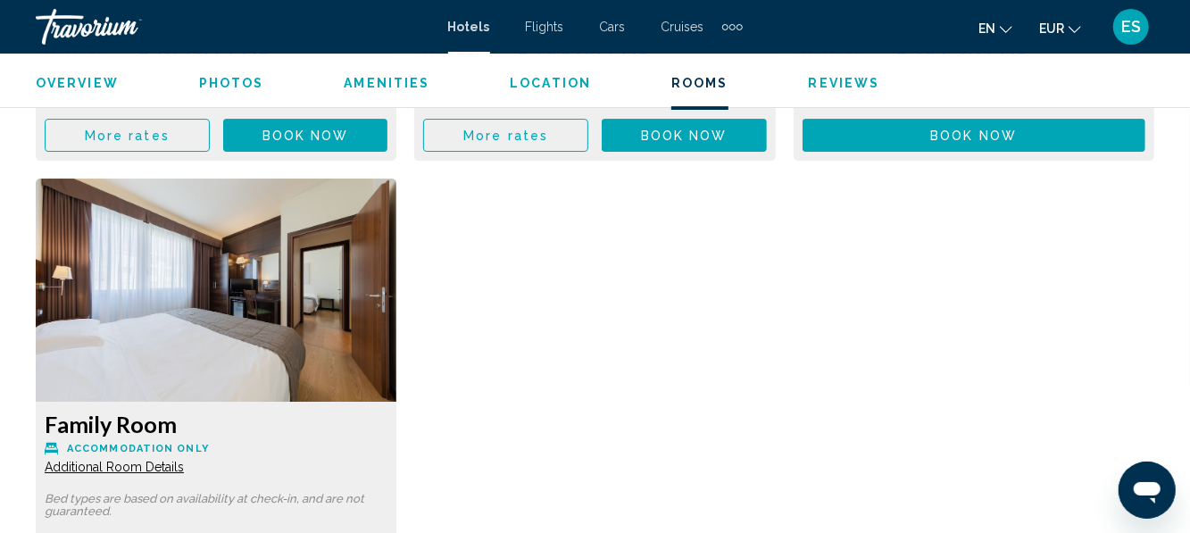
scroll to position [3243, 0]
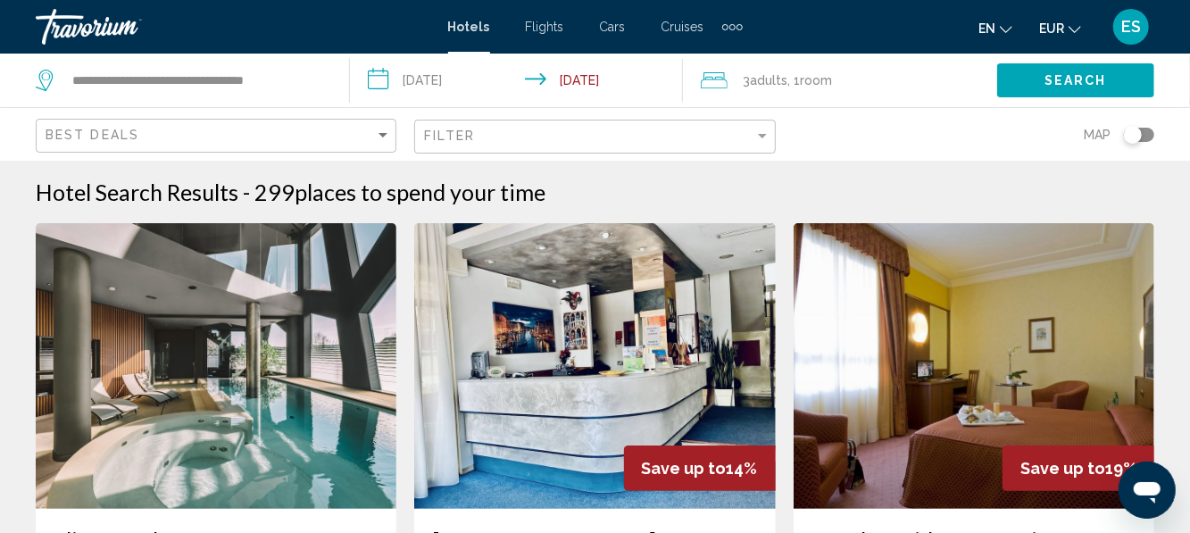
click at [249, 354] on img "Main content" at bounding box center [216, 366] width 361 height 286
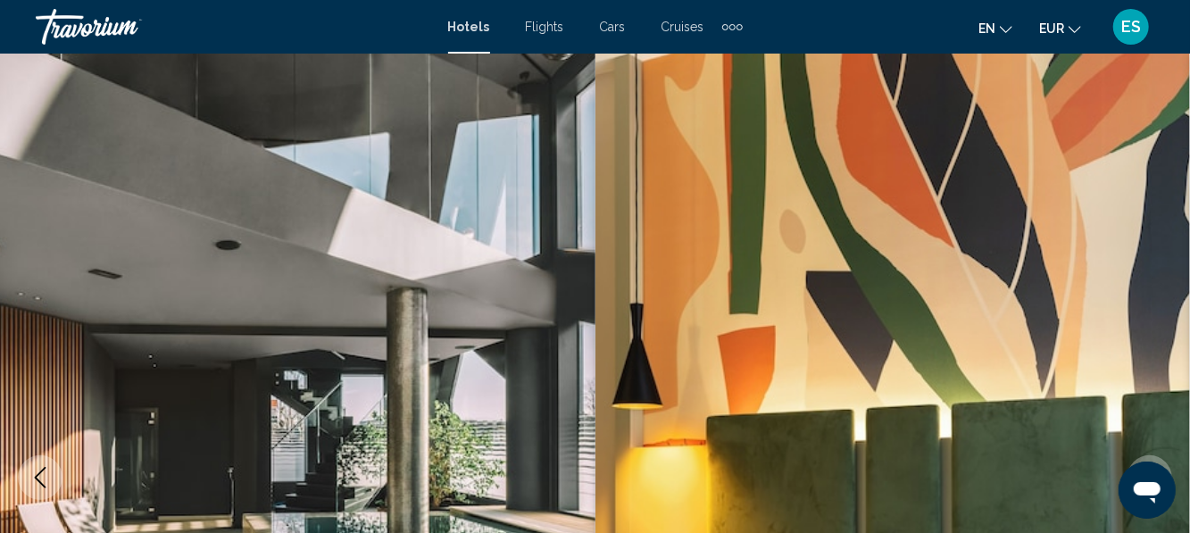
scroll to position [211, 0]
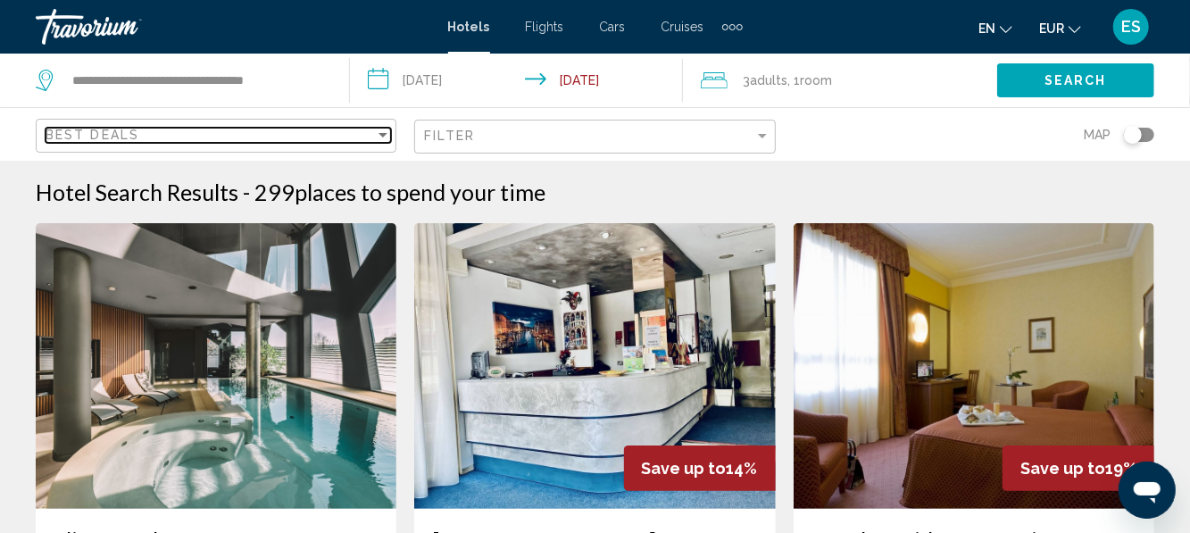
click at [369, 133] on div "Best Deals" at bounding box center [210, 135] width 329 height 14
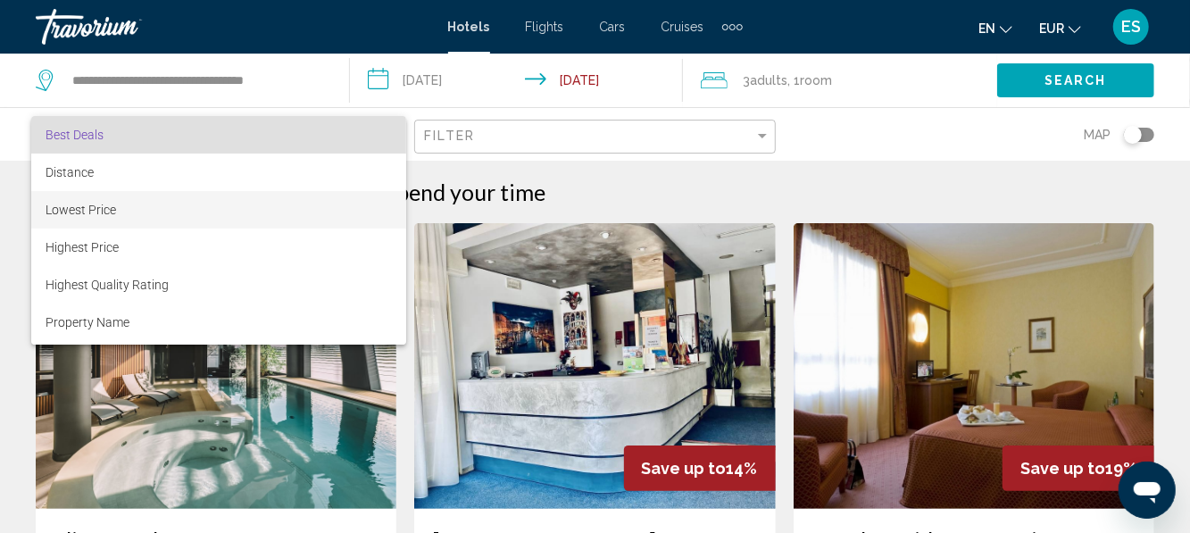
click at [56, 223] on span "Lowest Price" at bounding box center [219, 209] width 346 height 37
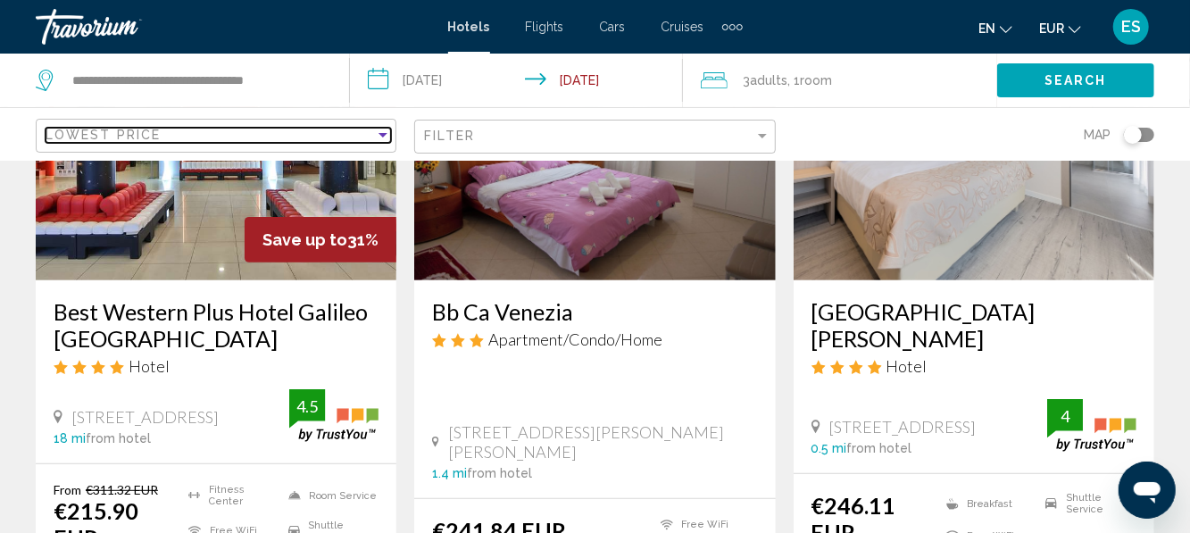
scroll to position [229, 0]
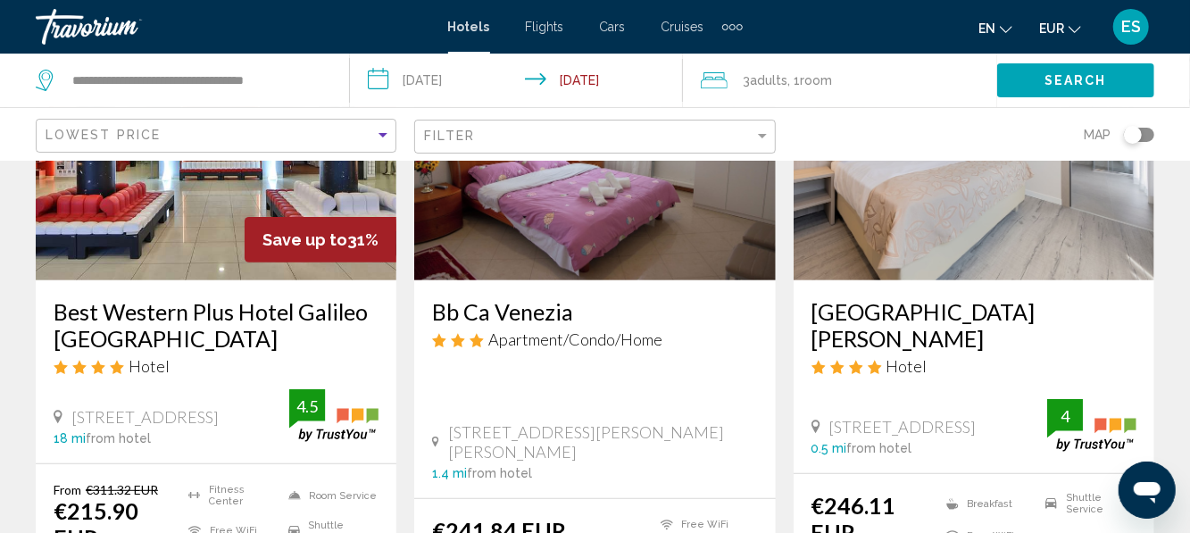
click at [253, 234] on div "Save up to 31%" at bounding box center [321, 240] width 152 height 46
click at [172, 336] on h3 "Best Western Plus Hotel Galileo [GEOGRAPHIC_DATA]" at bounding box center [216, 325] width 325 height 54
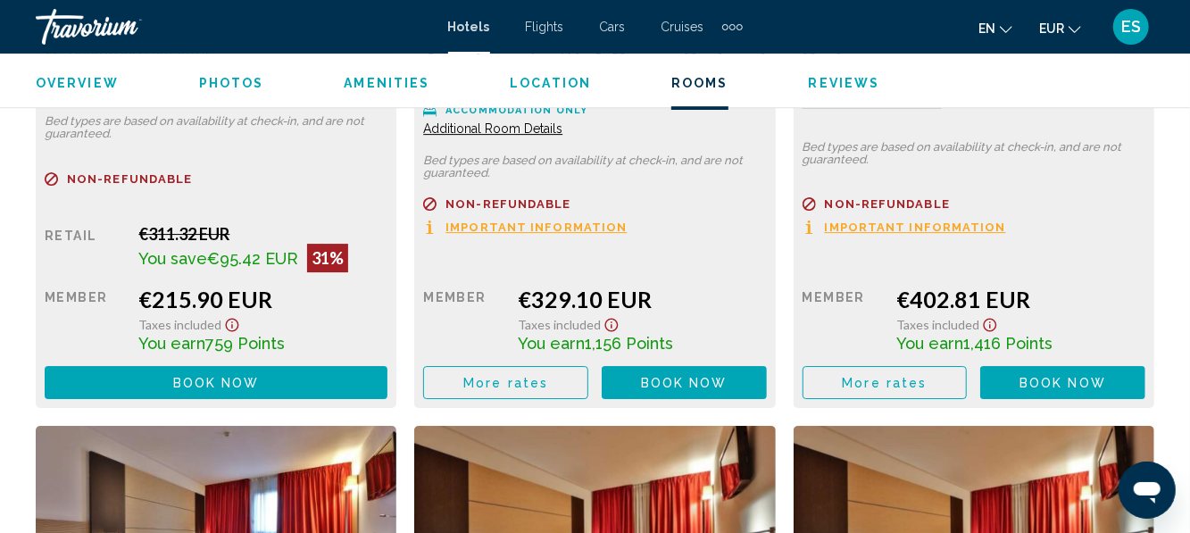
scroll to position [3016, 0]
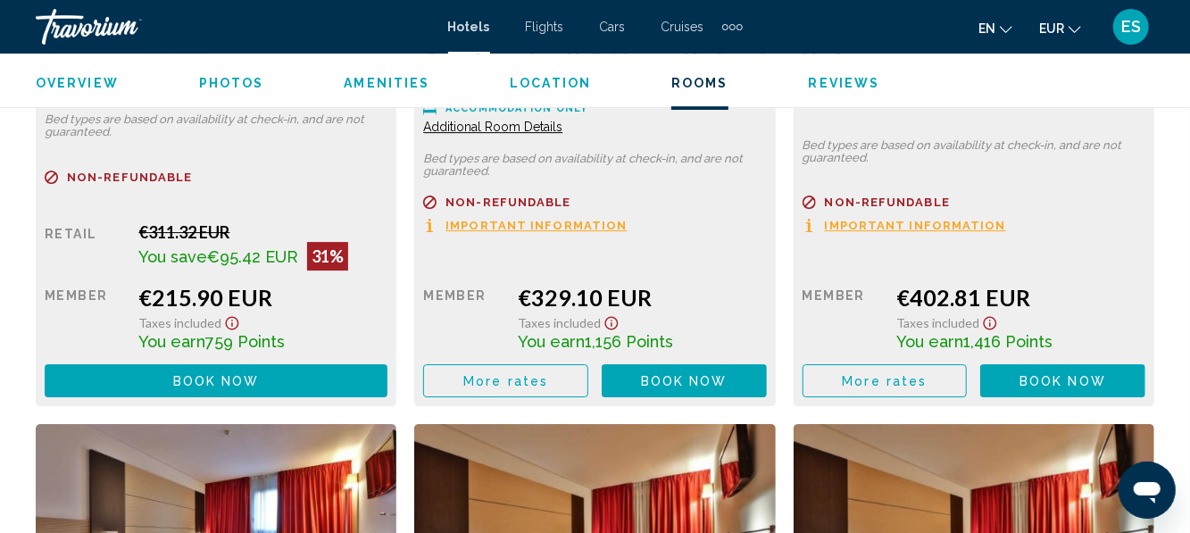
click at [146, 377] on button "Book now No longer available" at bounding box center [216, 380] width 343 height 33
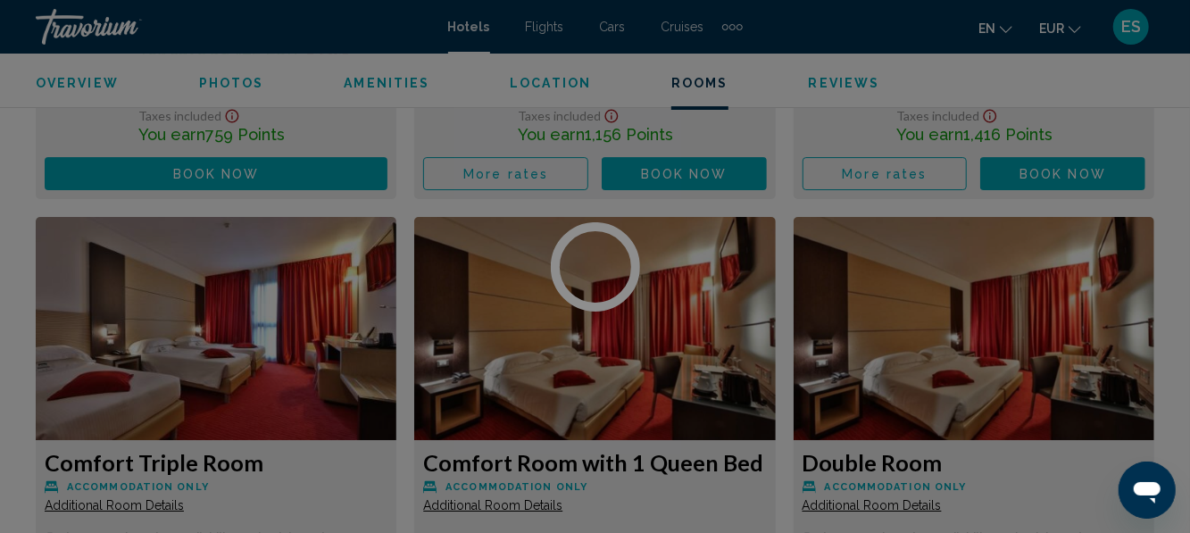
scroll to position [3226, 0]
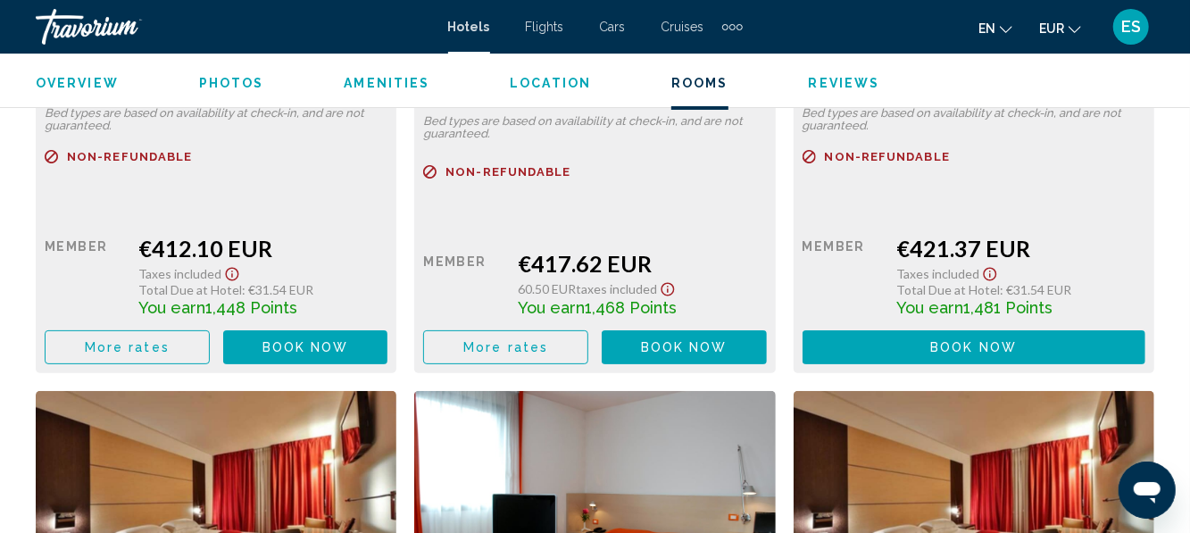
scroll to position [3645, 0]
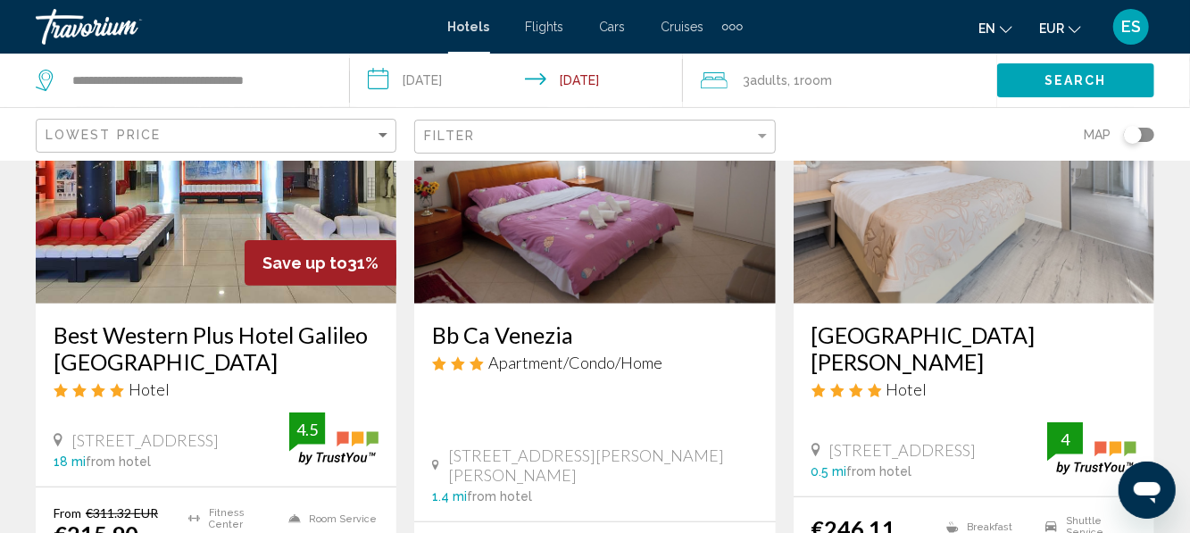
scroll to position [204, 0]
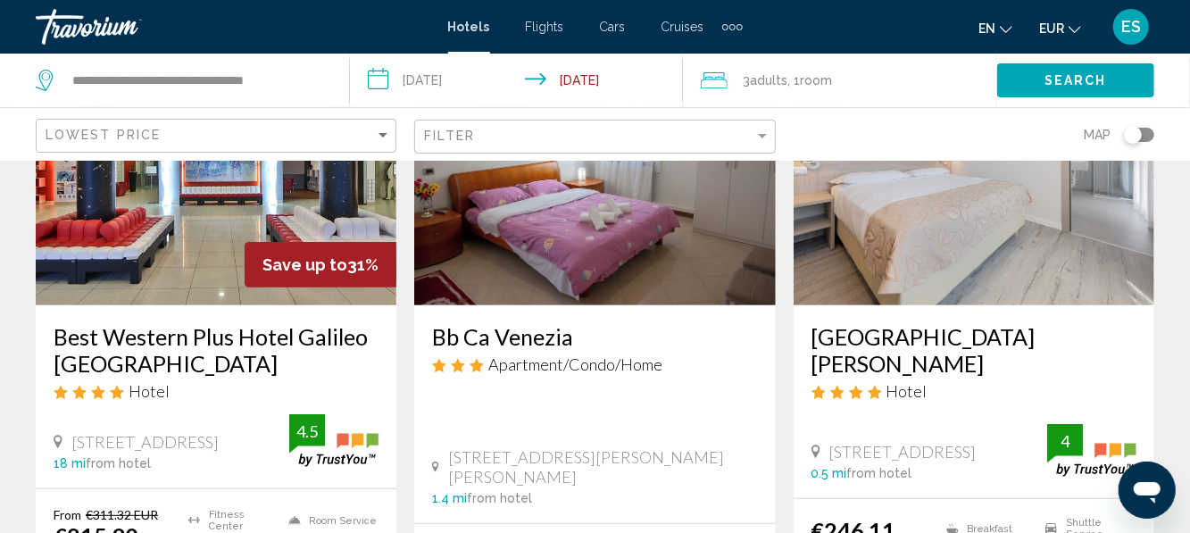
click at [118, 336] on h3 "Best Western Plus Hotel Galileo [GEOGRAPHIC_DATA]" at bounding box center [216, 350] width 325 height 54
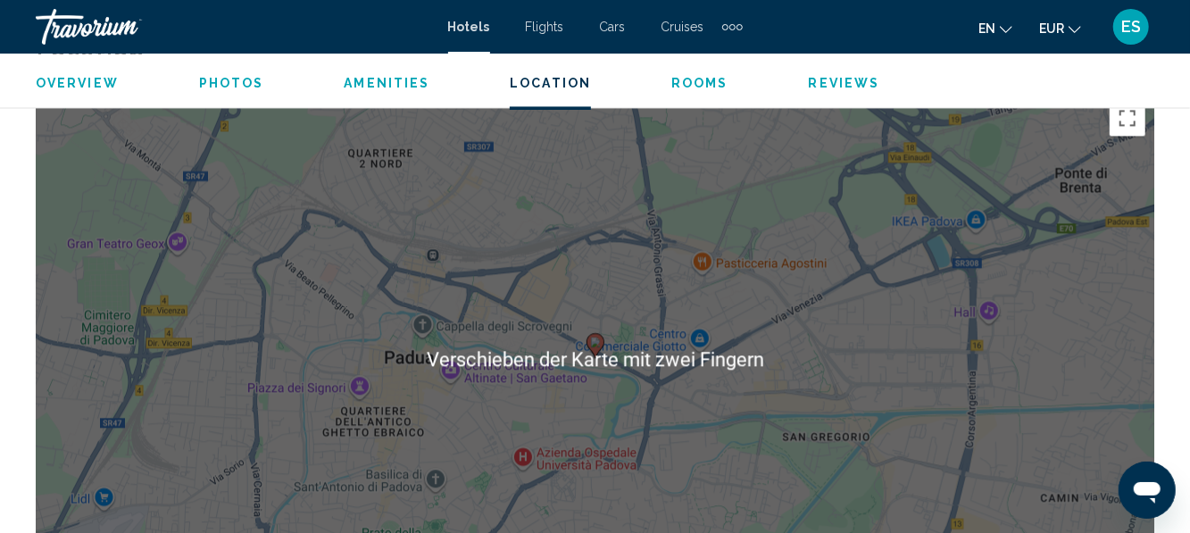
scroll to position [1981, 0]
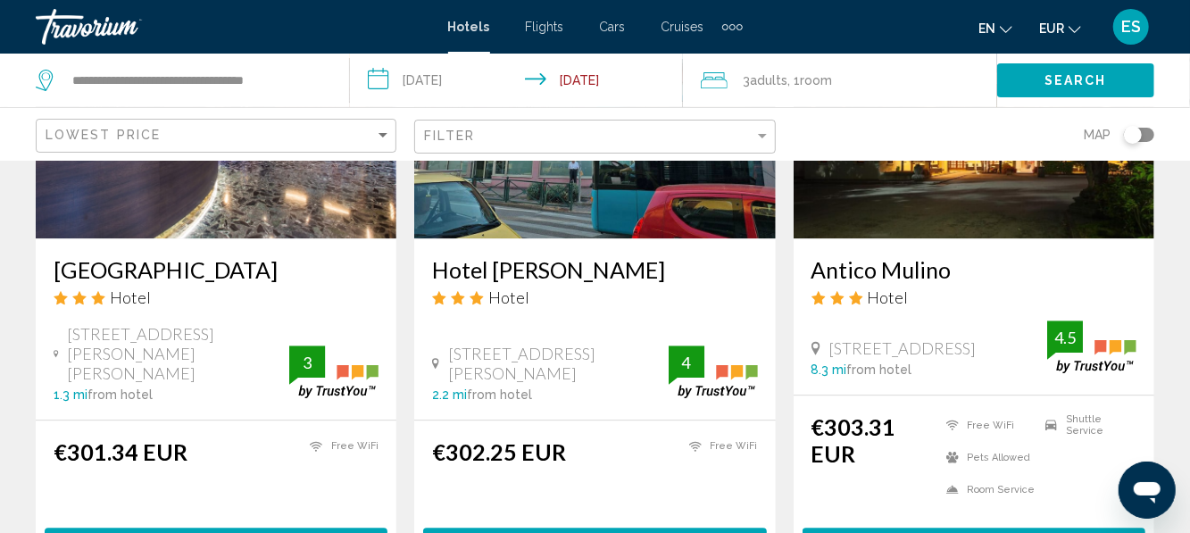
scroll to position [2301, 0]
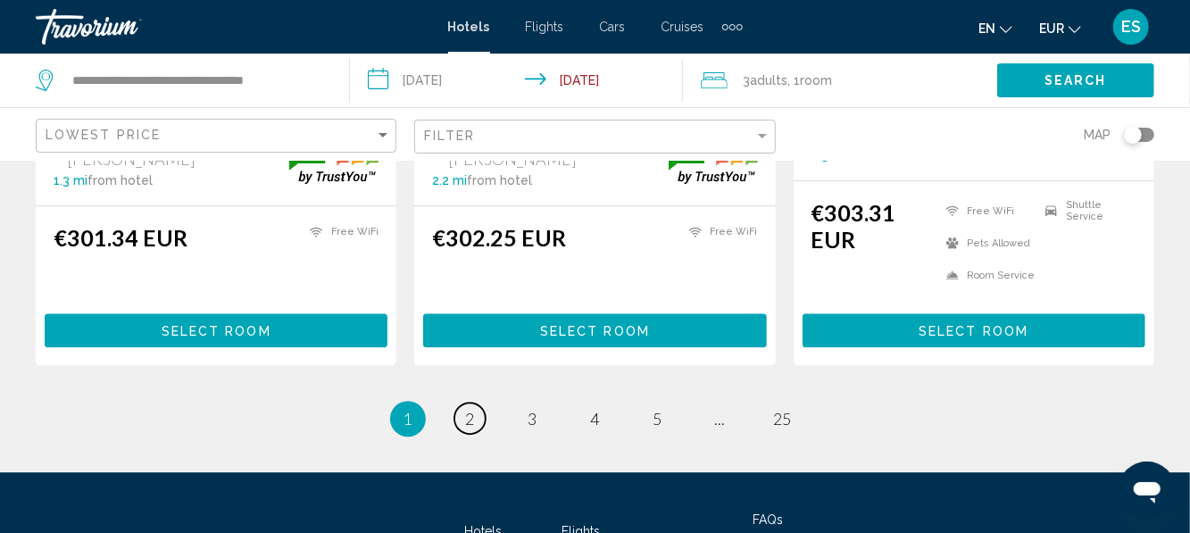
click at [464, 403] on link "page 2" at bounding box center [469, 418] width 31 height 31
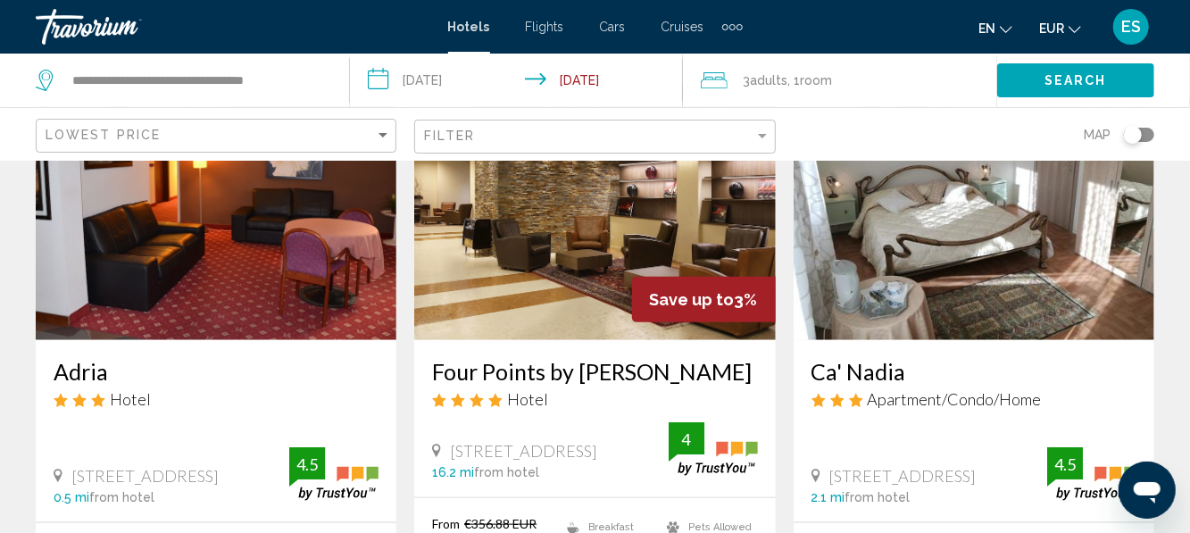
scroll to position [834, 0]
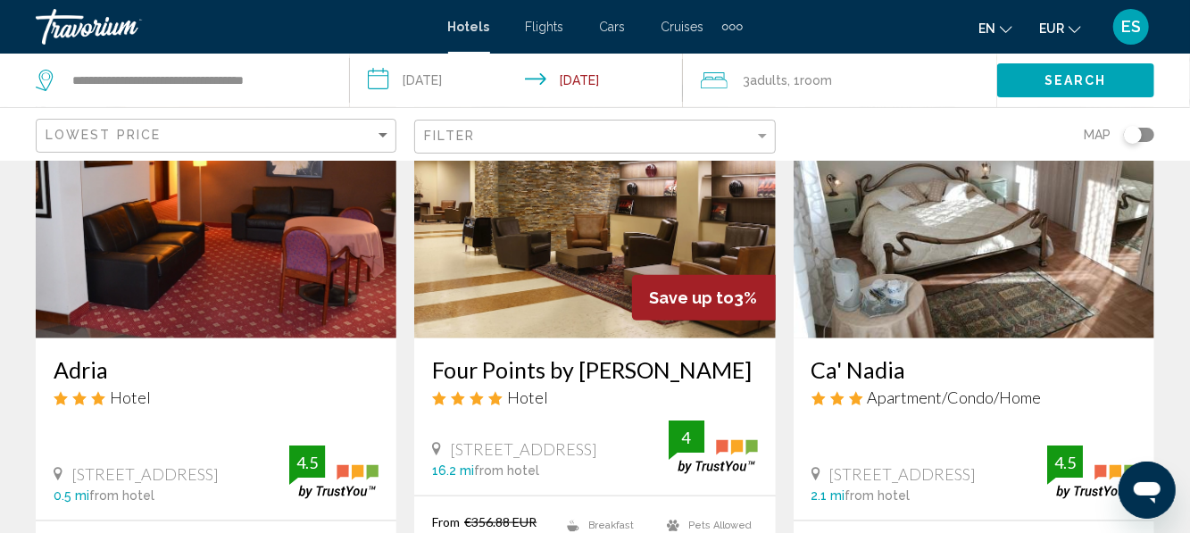
click at [703, 382] on h3 "Four Points by [PERSON_NAME]" at bounding box center [594, 369] width 325 height 27
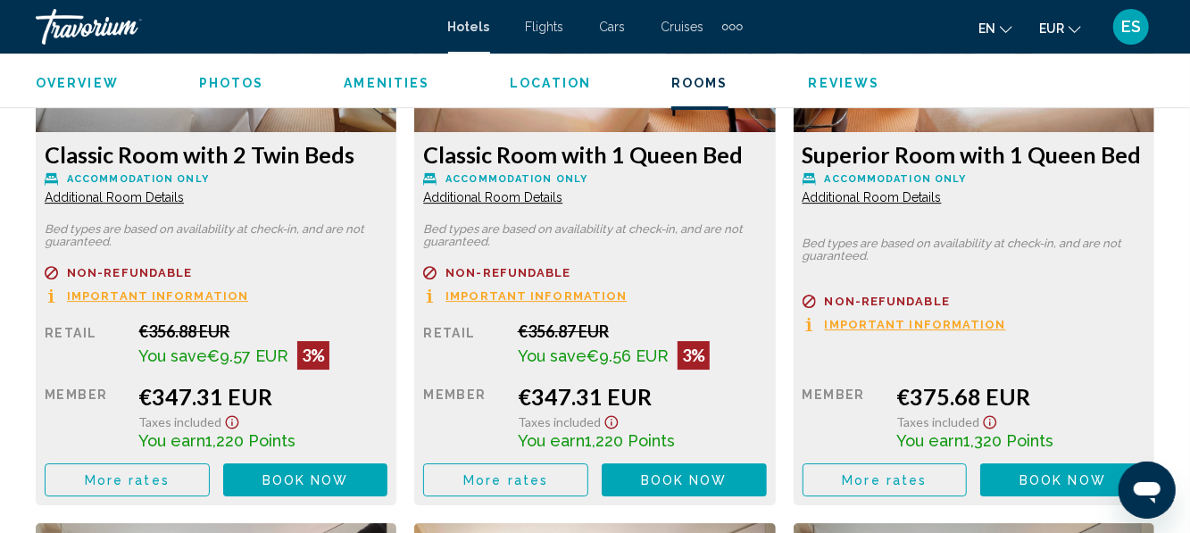
scroll to position [2899, 0]
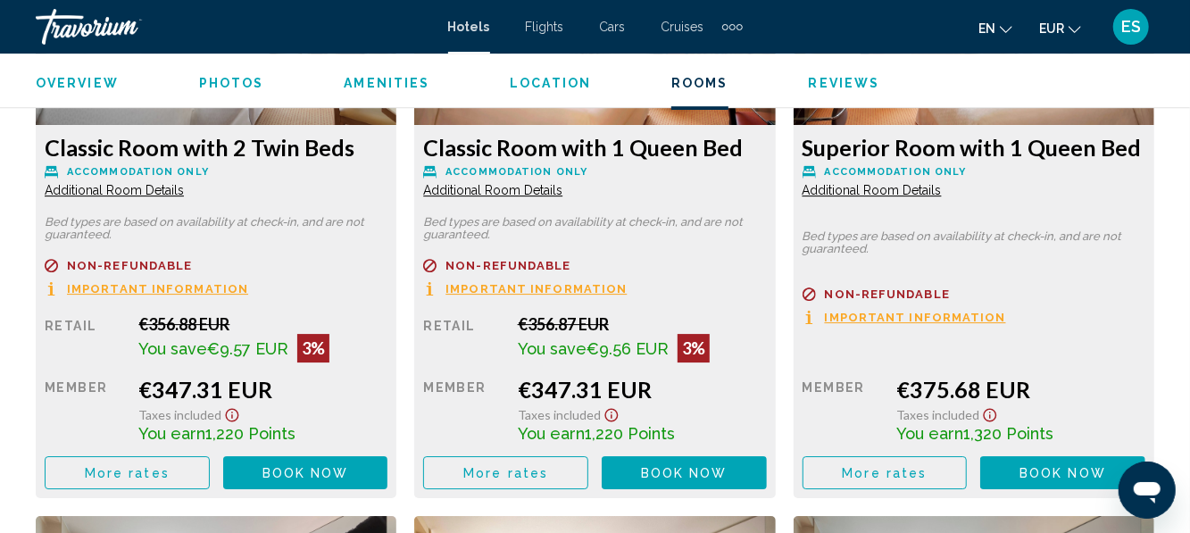
click at [164, 466] on span "More rates" at bounding box center [127, 473] width 85 height 14
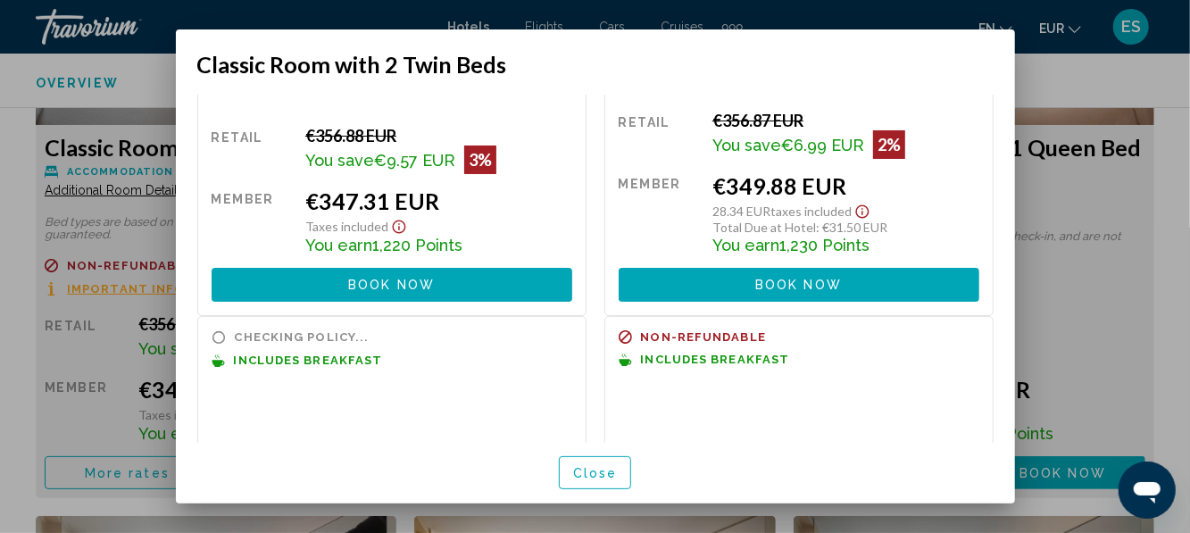
scroll to position [144, 0]
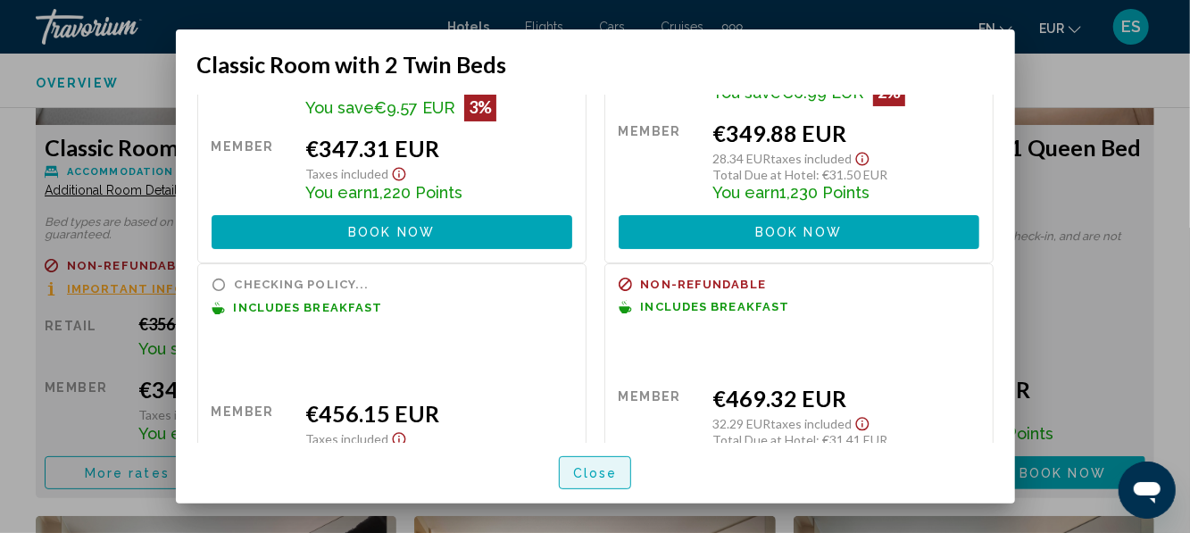
click at [599, 480] on span "Close" at bounding box center [595, 473] width 45 height 14
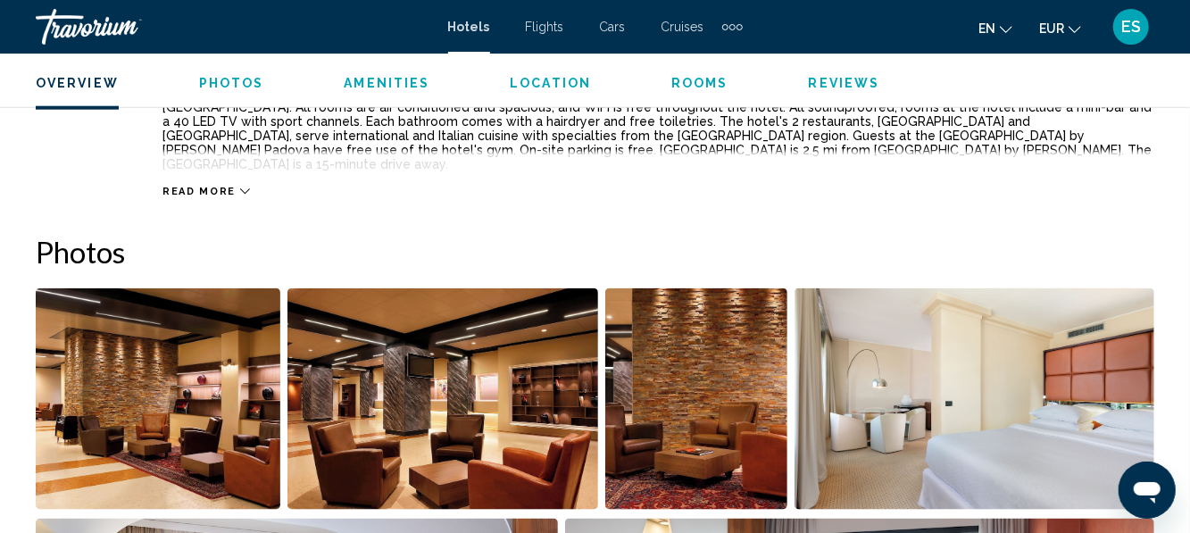
scroll to position [1023, 0]
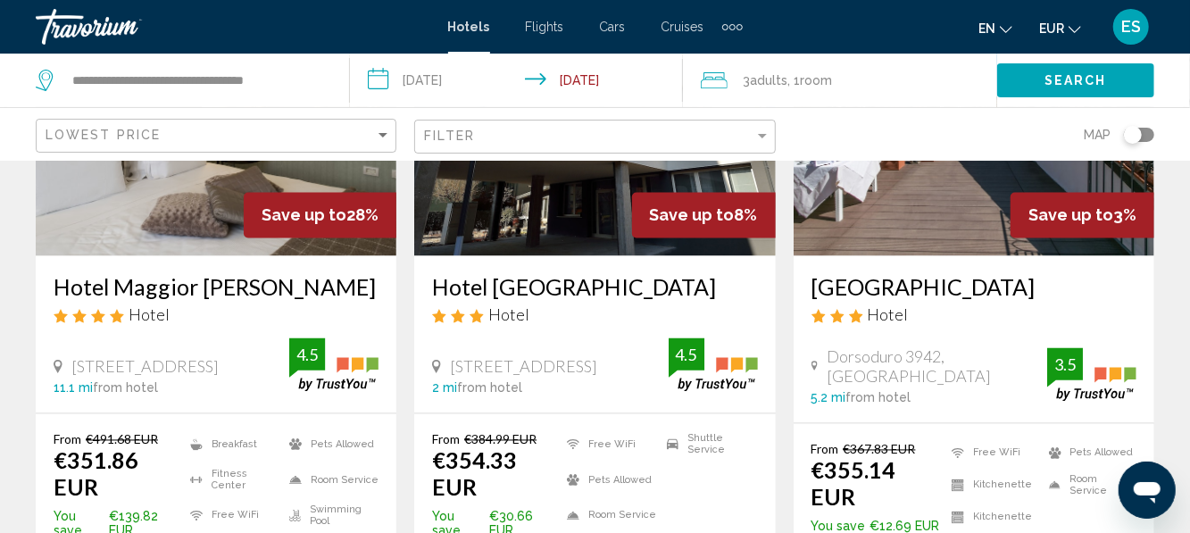
scroll to position [1582, 0]
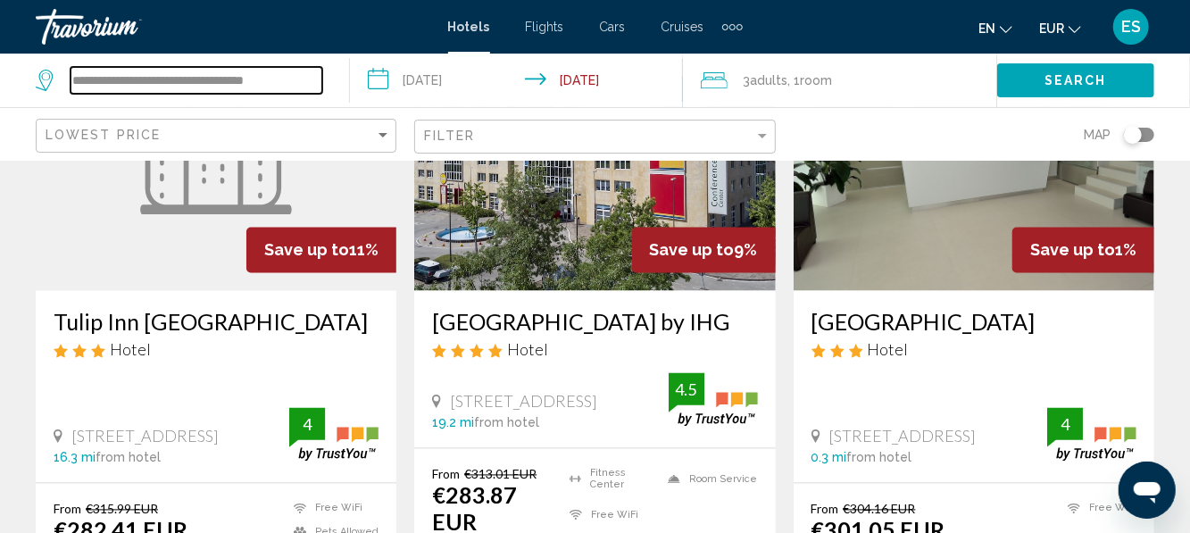
click at [310, 76] on input "**********" at bounding box center [197, 80] width 252 height 27
type input "*"
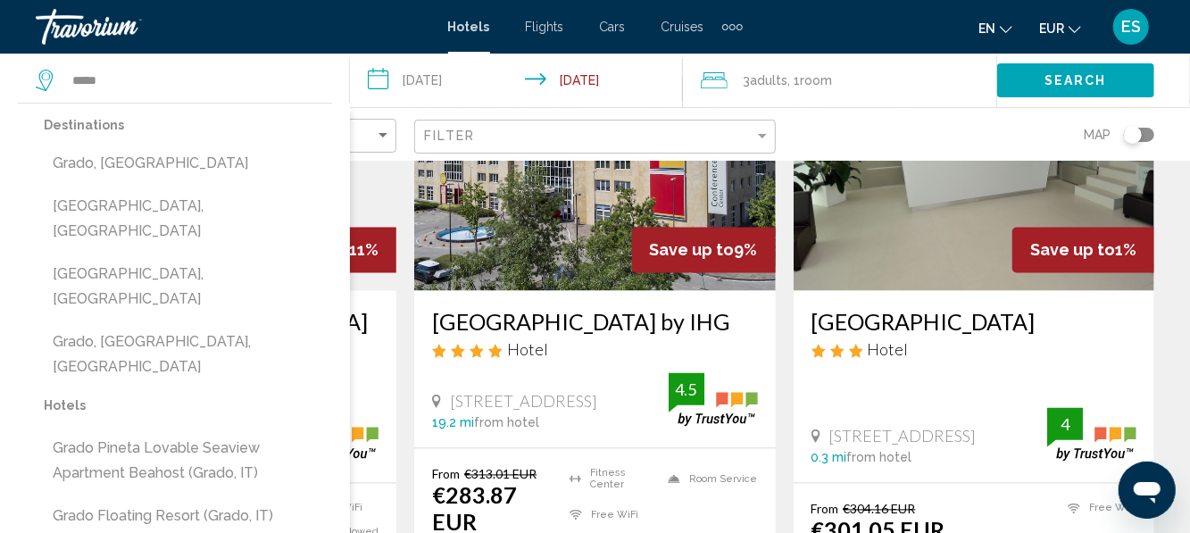
click at [129, 212] on button "[GEOGRAPHIC_DATA], [GEOGRAPHIC_DATA]" at bounding box center [188, 218] width 288 height 59
type input "**********"
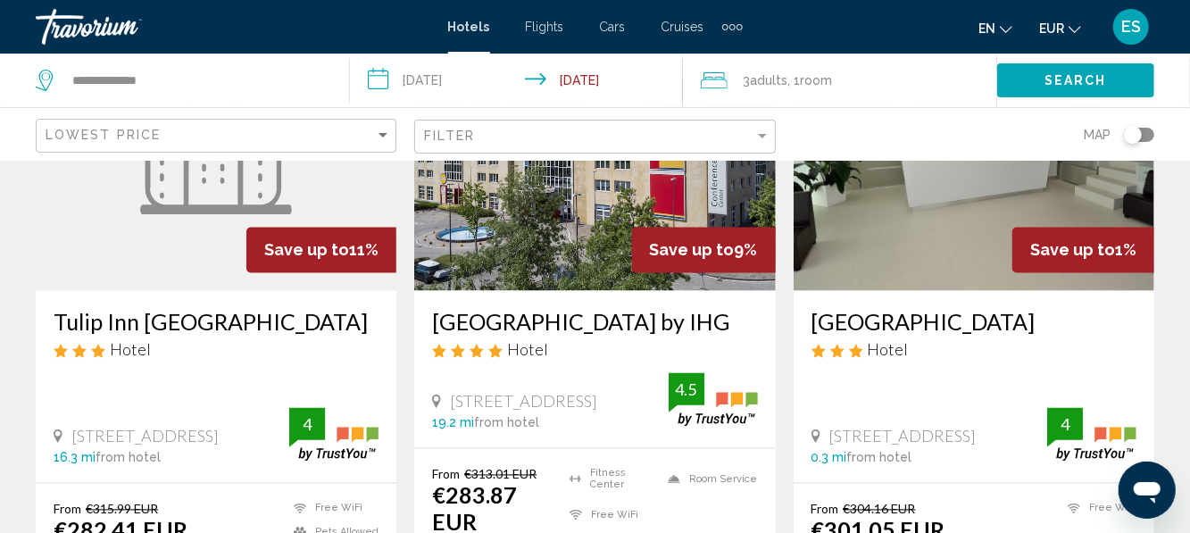
click at [1069, 87] on span "Search" at bounding box center [1075, 81] width 62 height 14
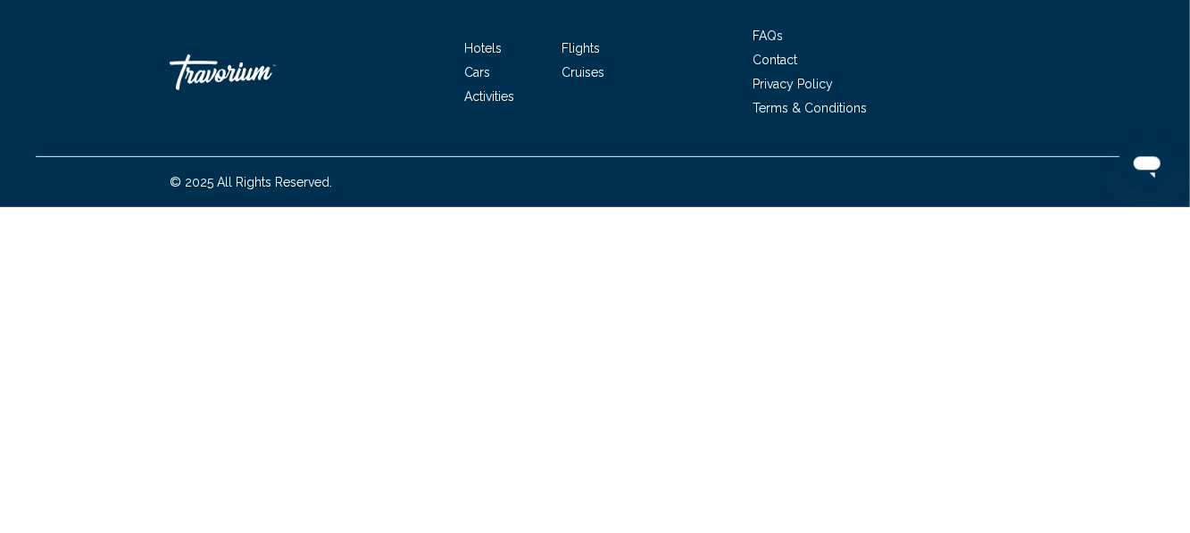
scroll to position [132, 0]
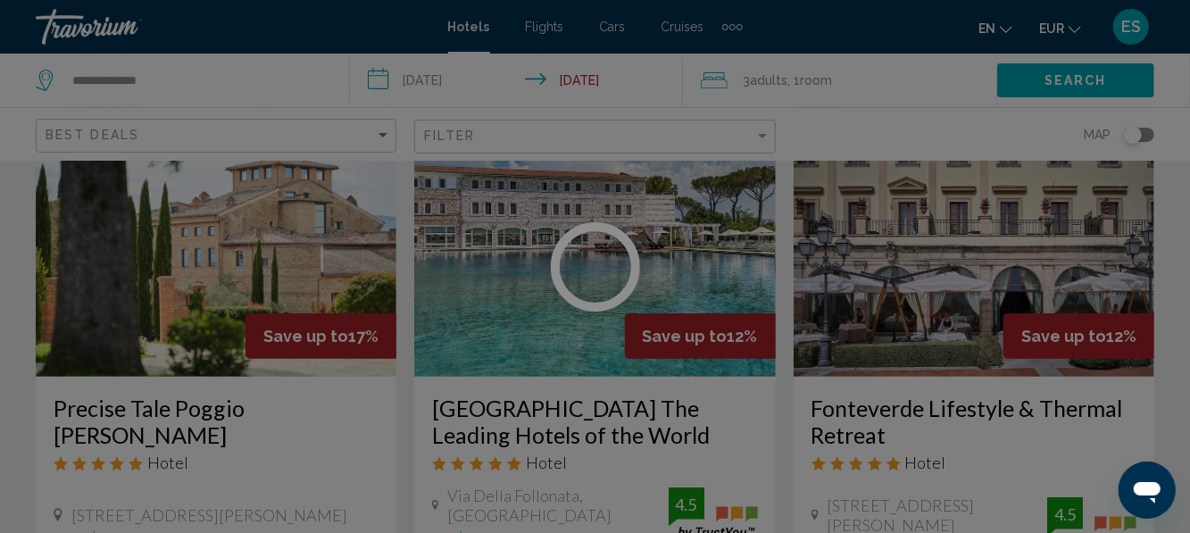
scroll to position [311, 0]
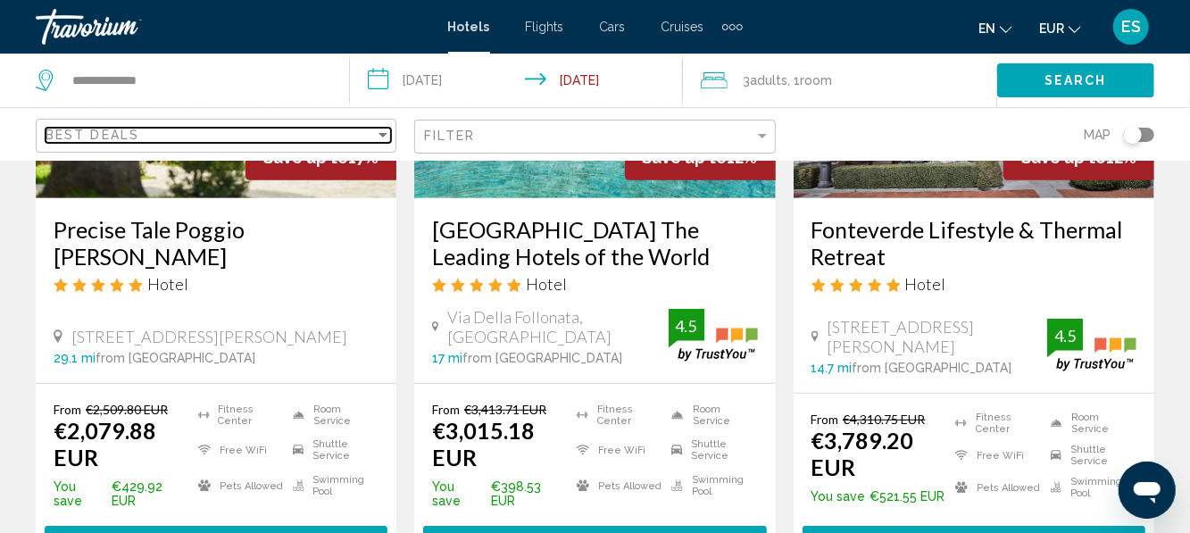
click at [382, 135] on div "Sort by" at bounding box center [382, 135] width 9 height 4
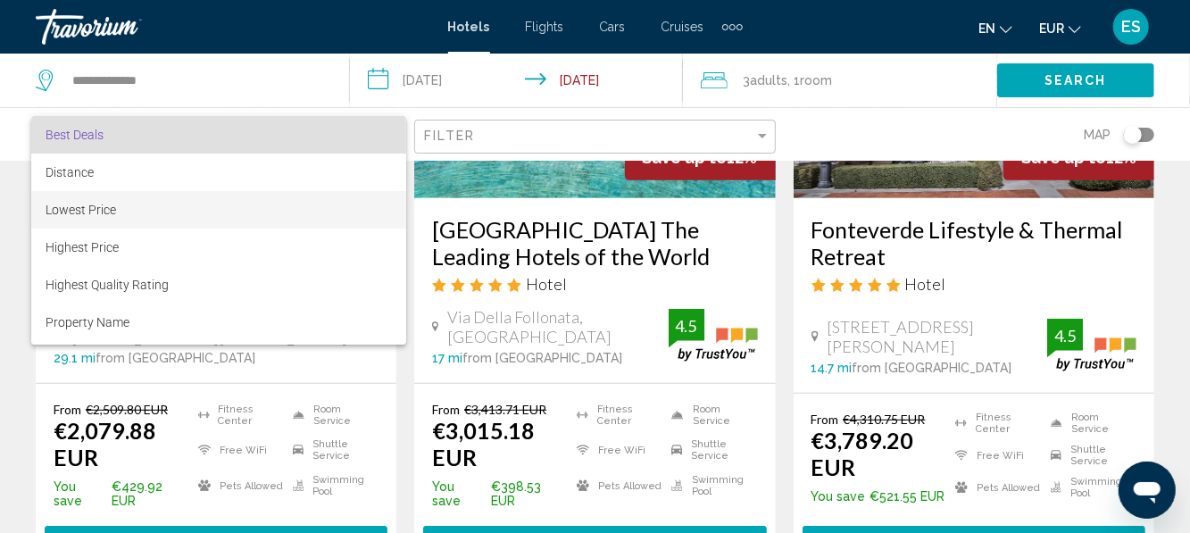
click at [102, 213] on span "Lowest Price" at bounding box center [81, 210] width 71 height 14
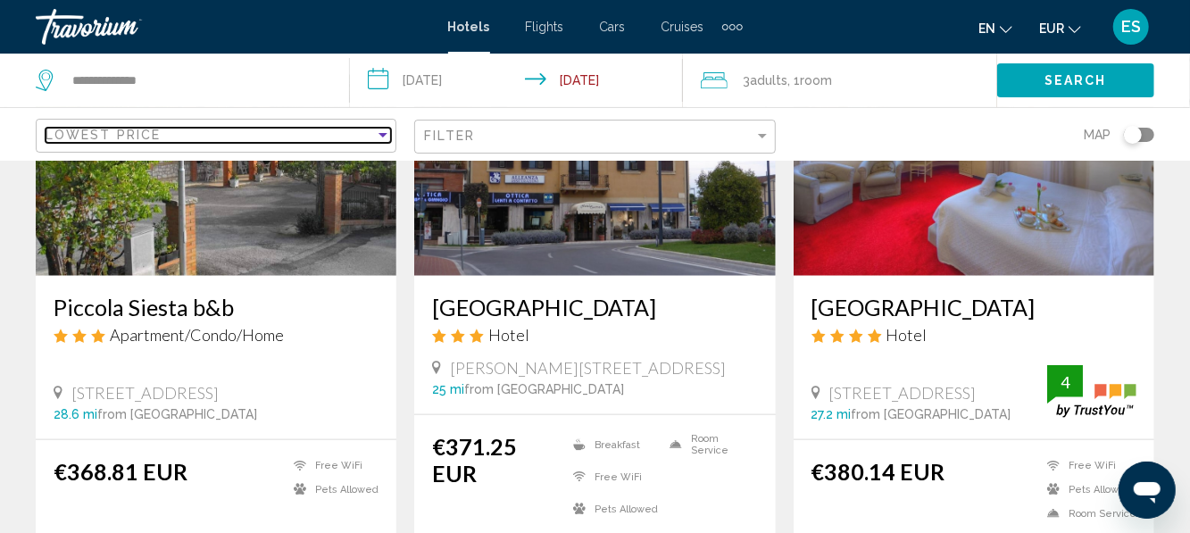
scroll to position [899, 0]
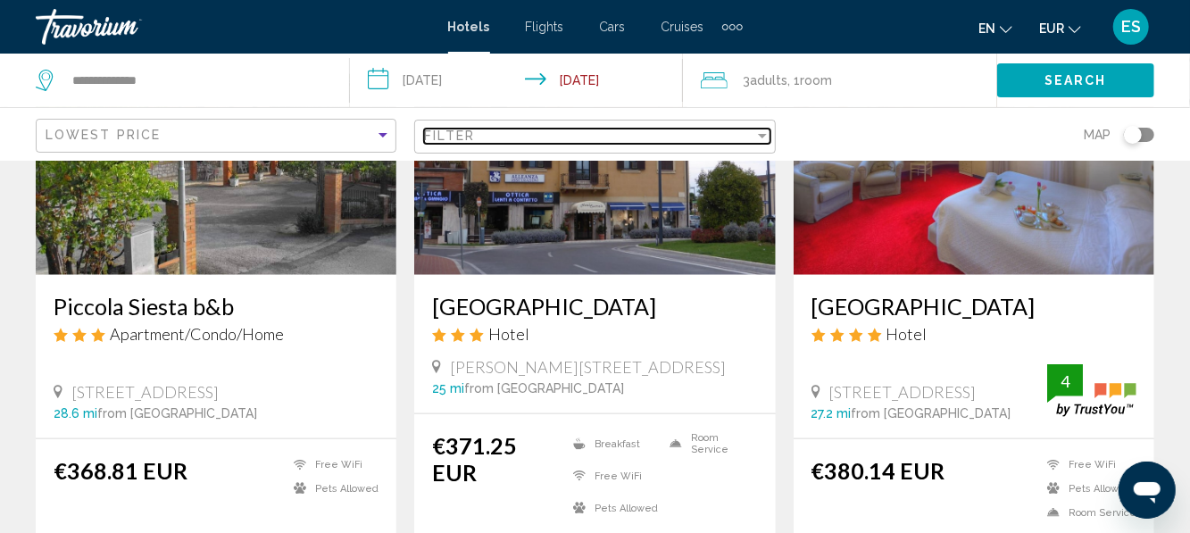
click at [757, 141] on div "Filter" at bounding box center [762, 136] width 16 height 14
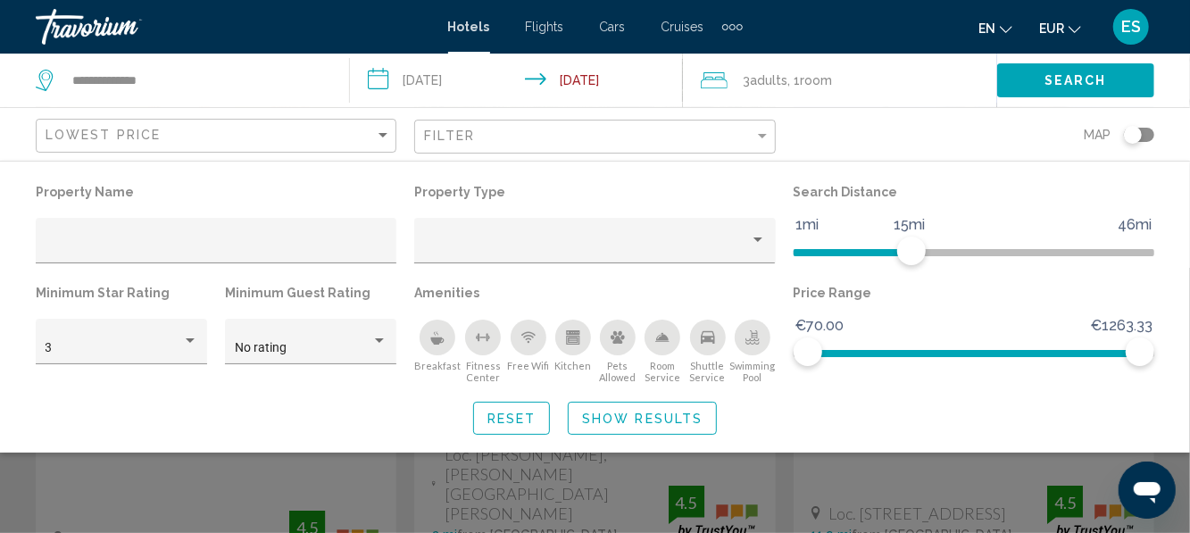
click at [659, 416] on span "Show Results" at bounding box center [642, 418] width 120 height 14
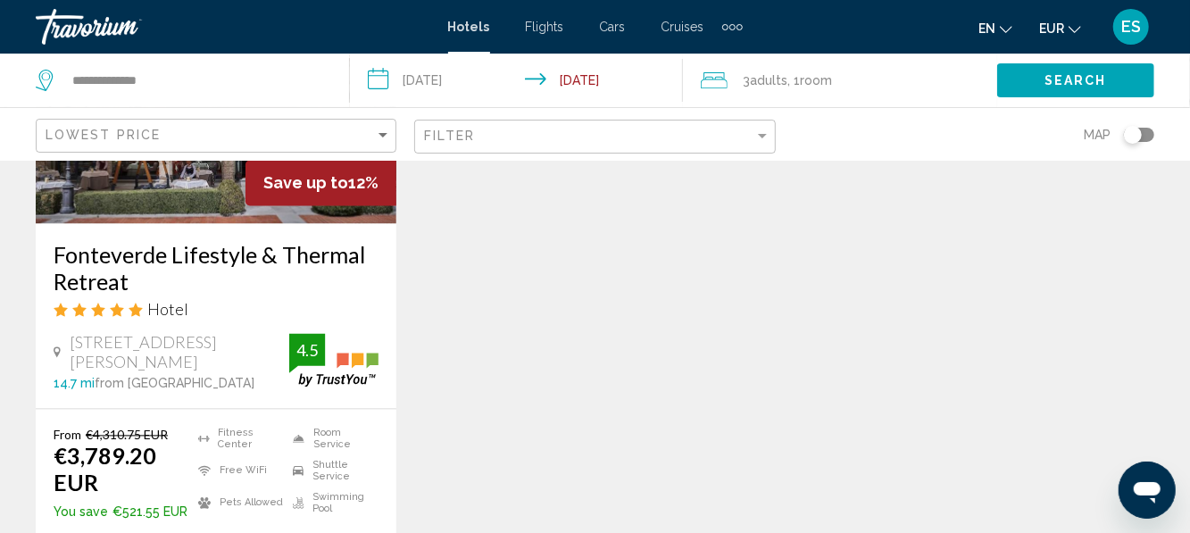
scroll to position [1743, 0]
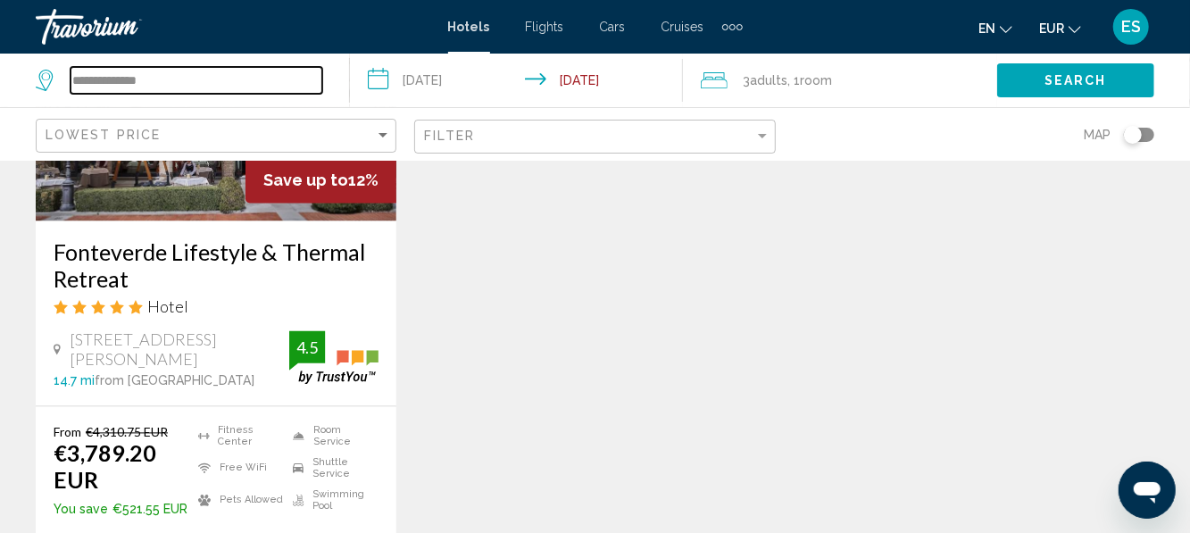
click at [295, 90] on input "**********" at bounding box center [197, 80] width 252 height 27
type input "*"
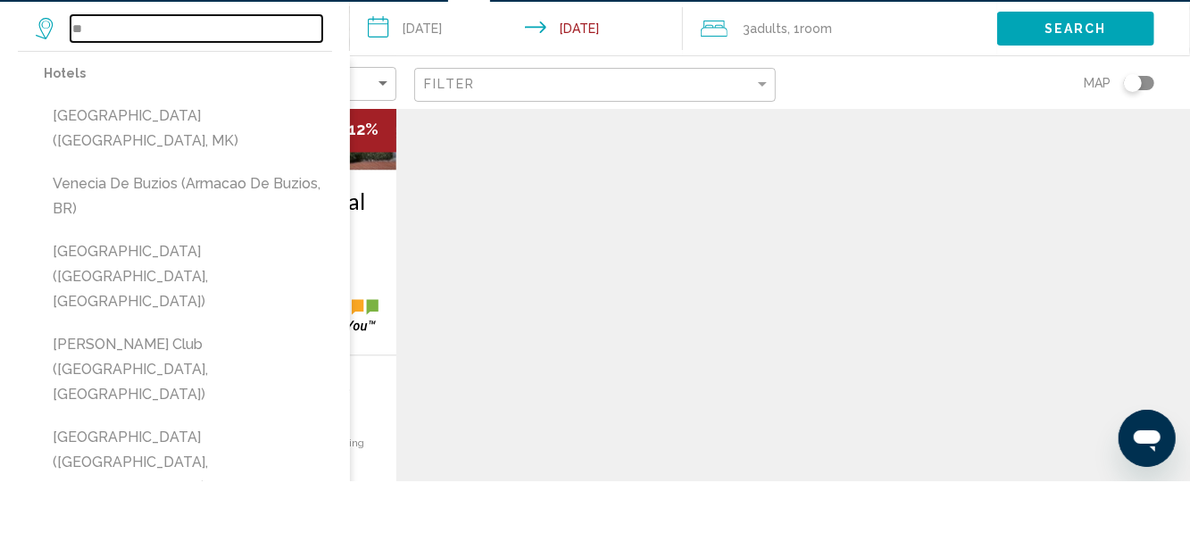
type input "*"
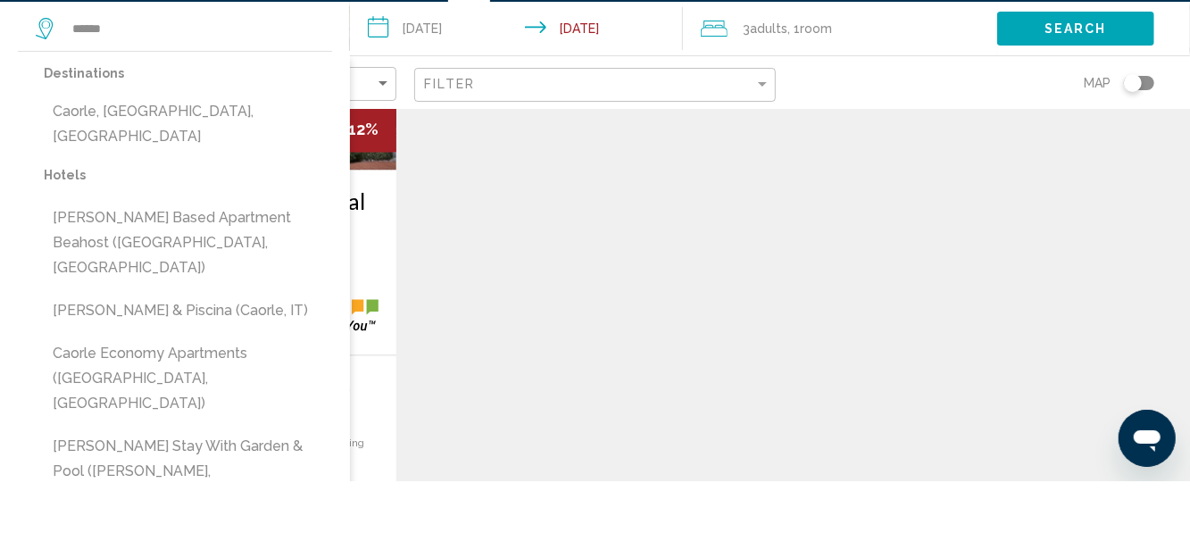
click at [216, 172] on button "Caorle, Venetian Riviera, Italy" at bounding box center [188, 175] width 288 height 59
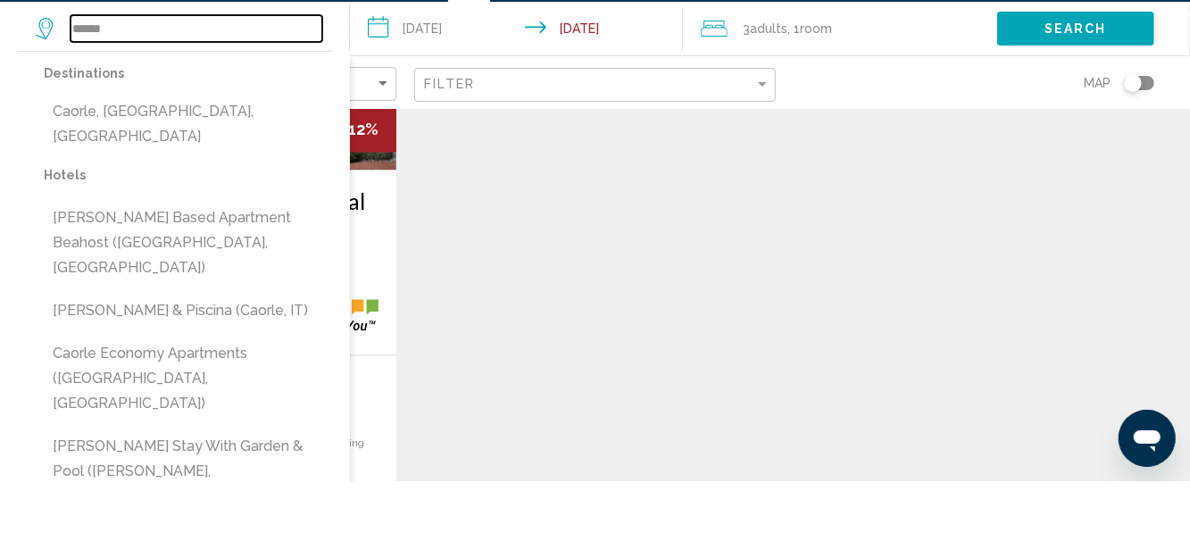
type input "**********"
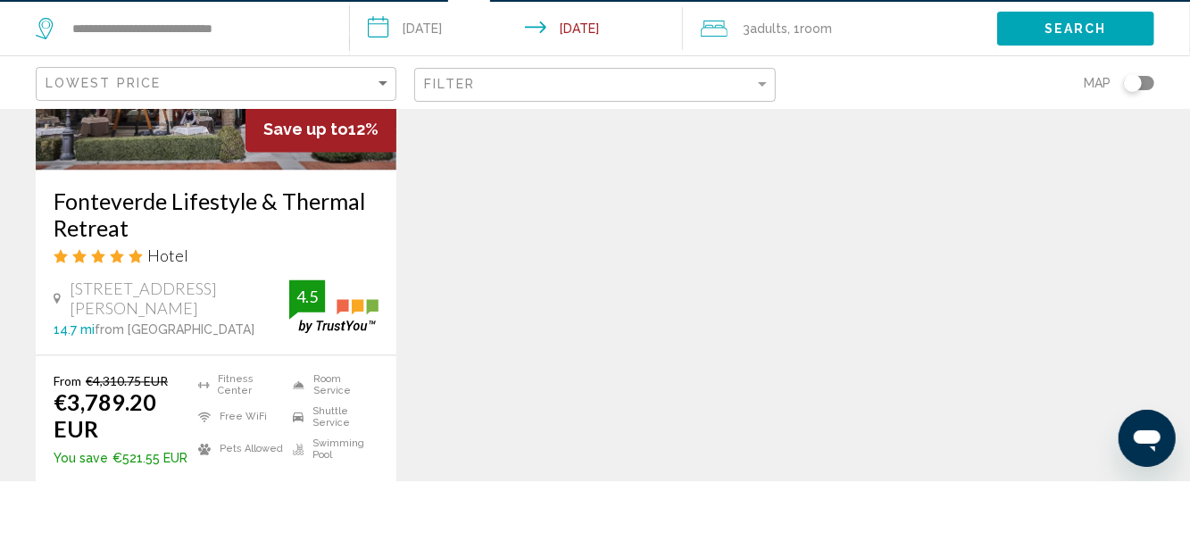
click at [1100, 75] on span "Search" at bounding box center [1075, 81] width 62 height 14
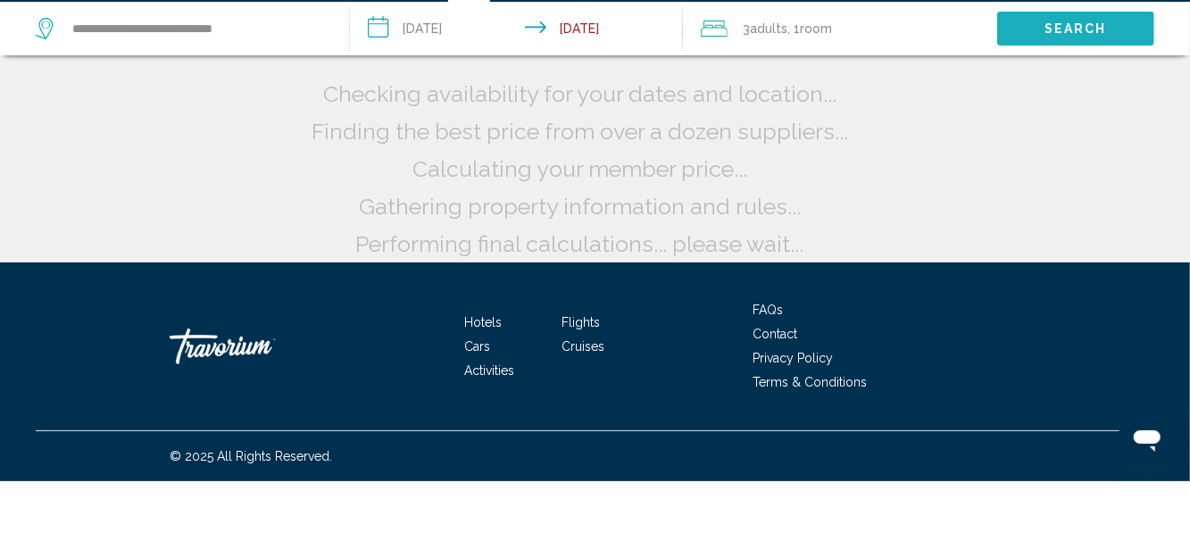
scroll to position [132, 0]
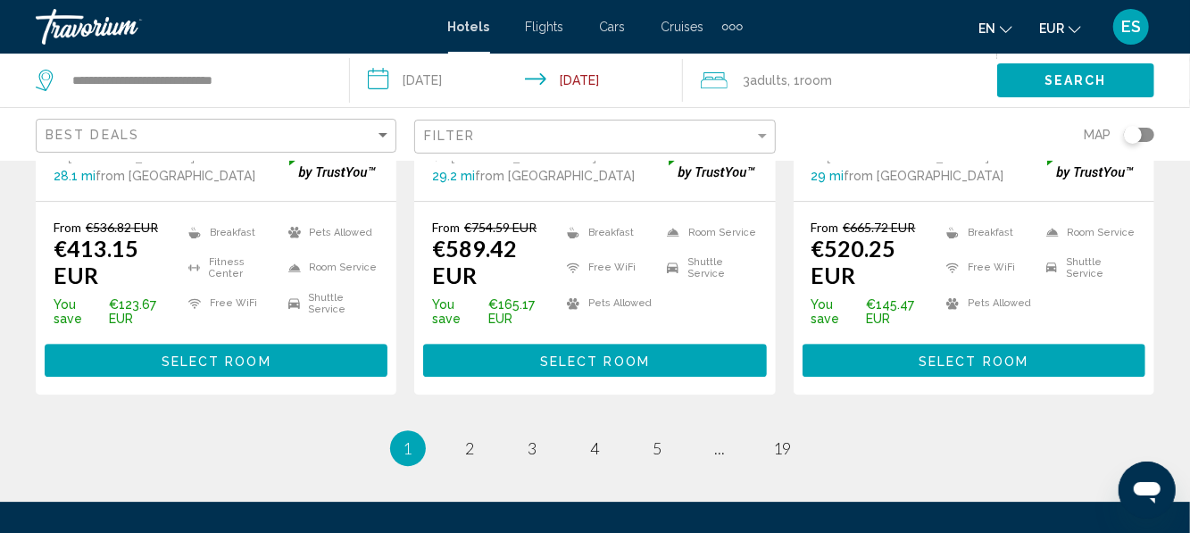
scroll to position [2612, 0]
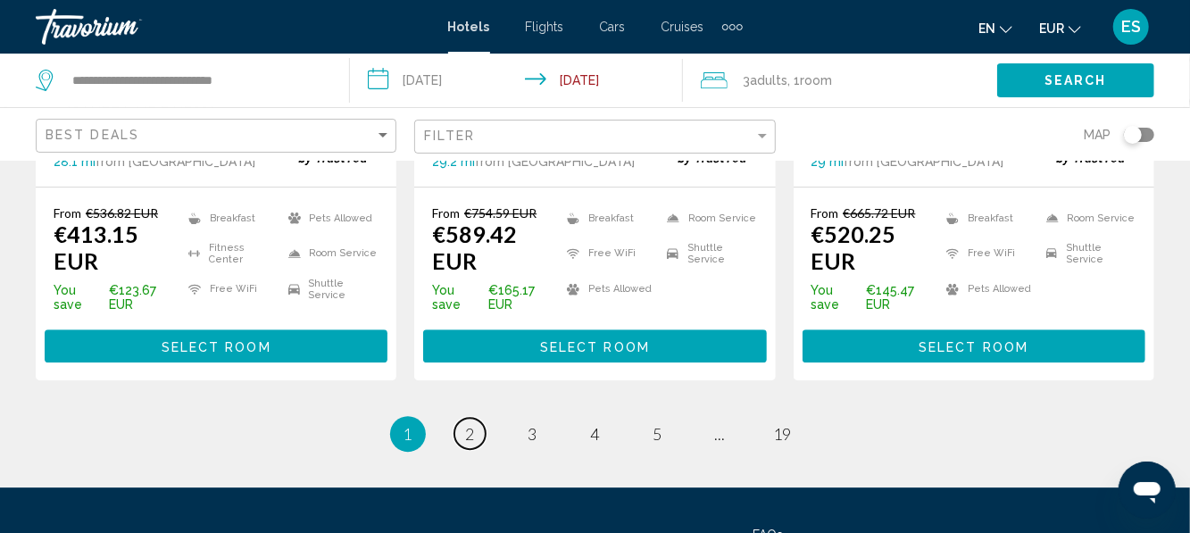
click at [484, 418] on link "page 2" at bounding box center [469, 433] width 31 height 31
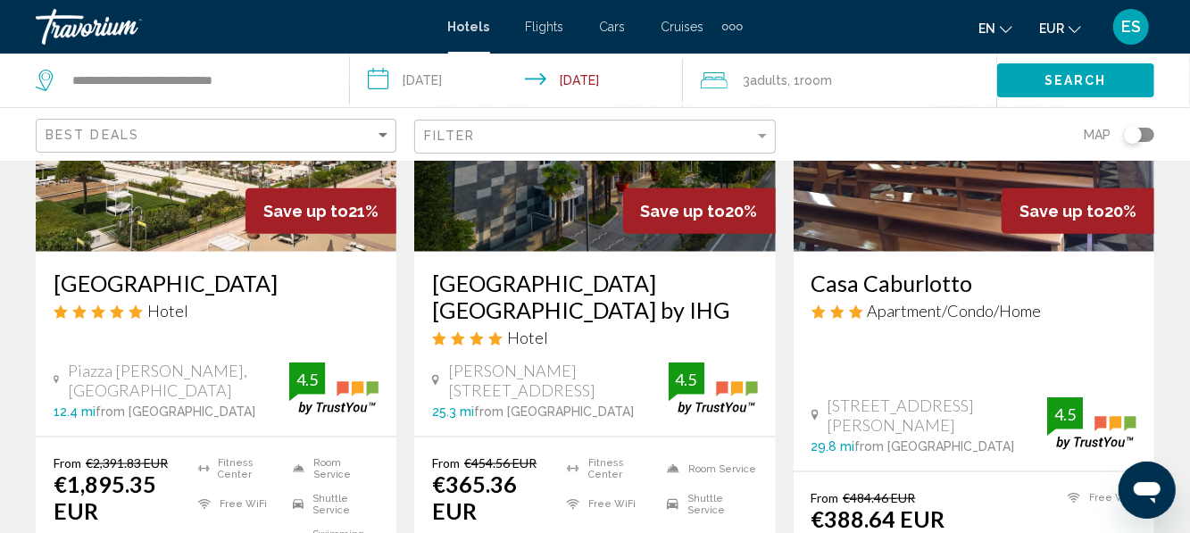
scroll to position [949, 0]
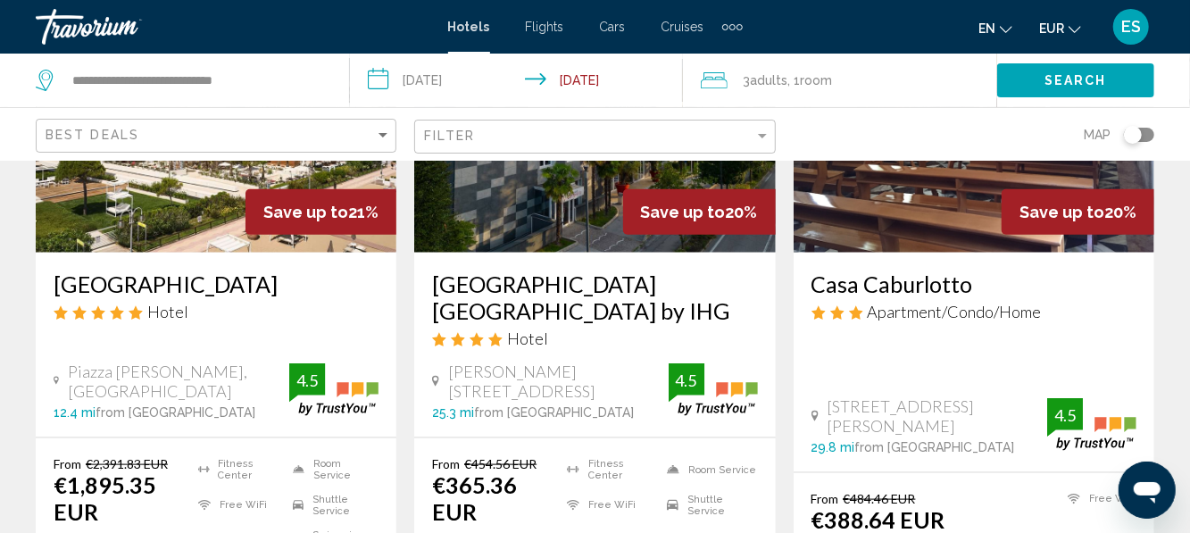
click at [623, 275] on h3 "[GEOGRAPHIC_DATA] [GEOGRAPHIC_DATA] by IHG" at bounding box center [594, 297] width 325 height 54
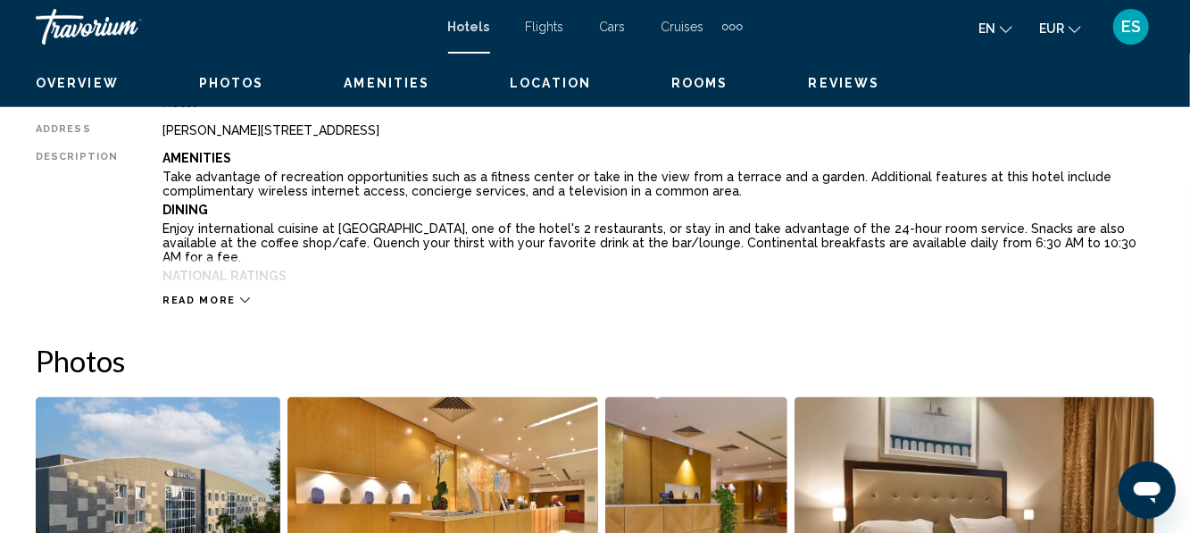
scroll to position [211, 0]
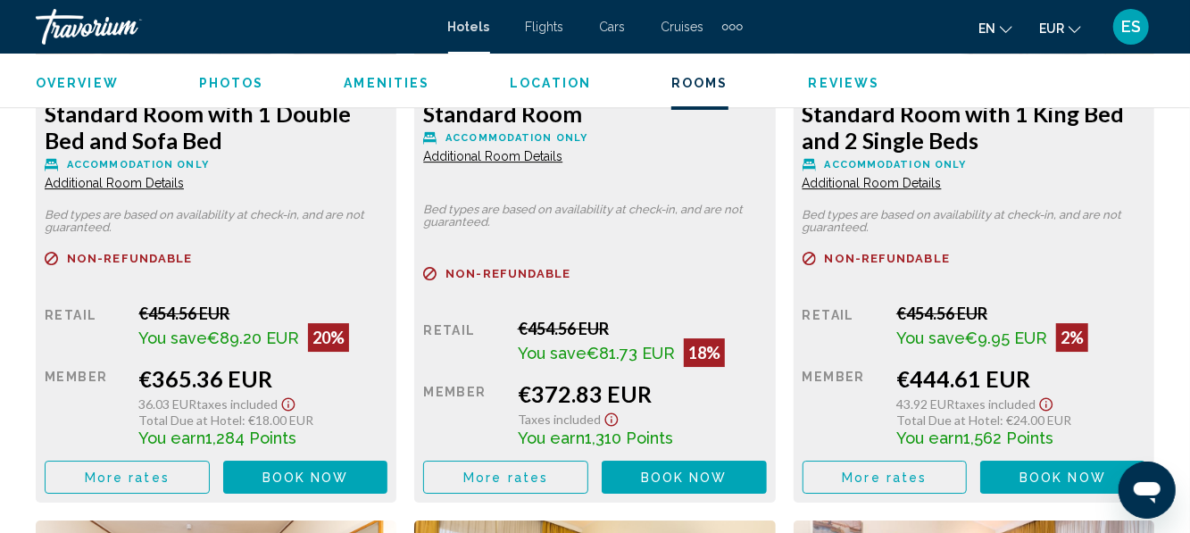
scroll to position [2972, 0]
click at [186, 480] on button "More rates" at bounding box center [127, 477] width 165 height 33
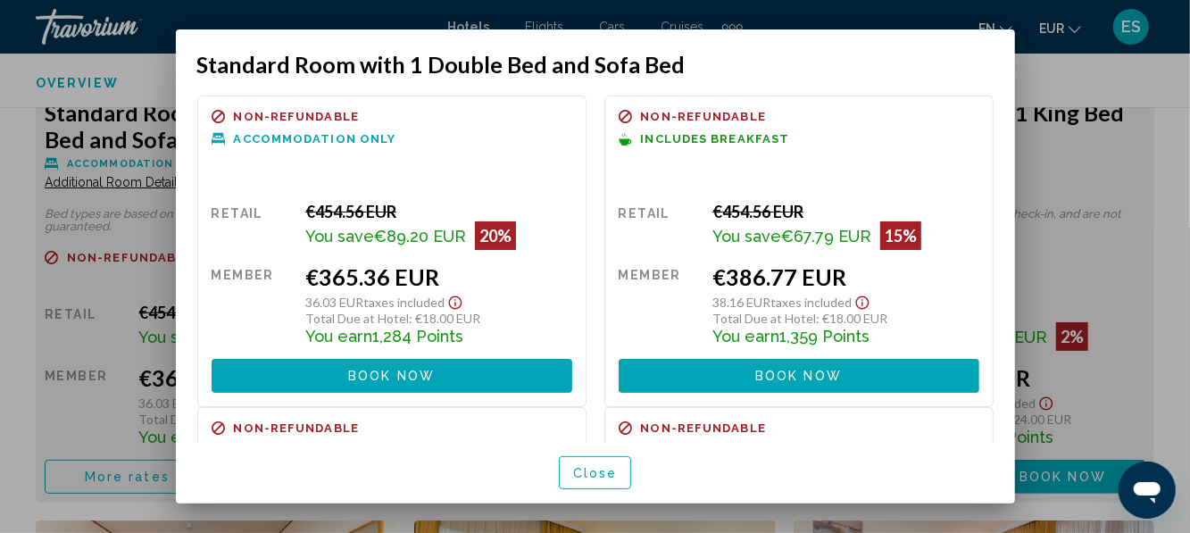
click at [611, 480] on span "Close" at bounding box center [595, 473] width 45 height 14
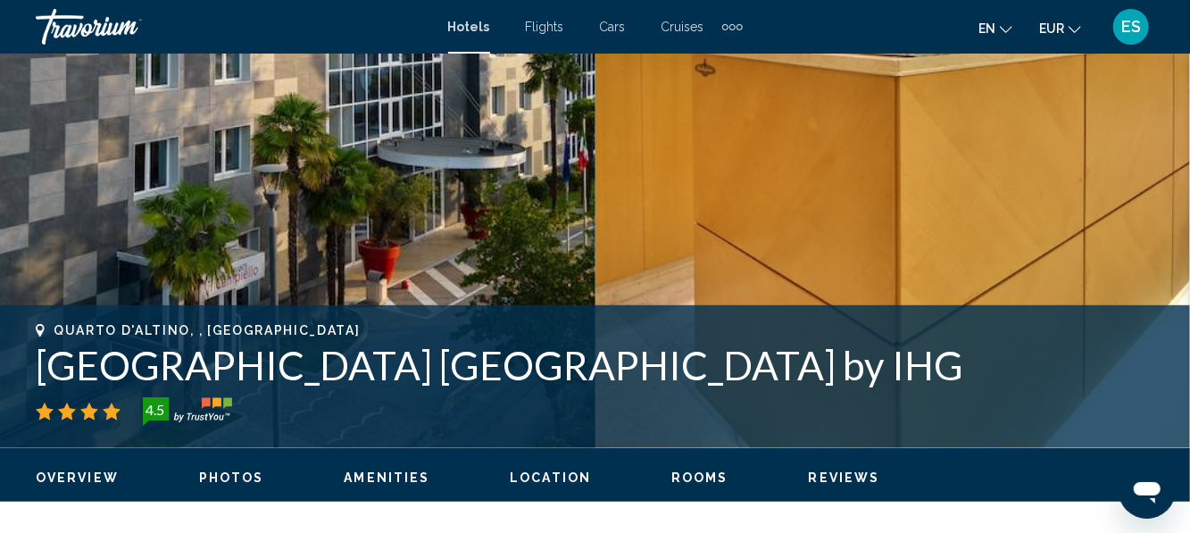
scroll to position [454, 0]
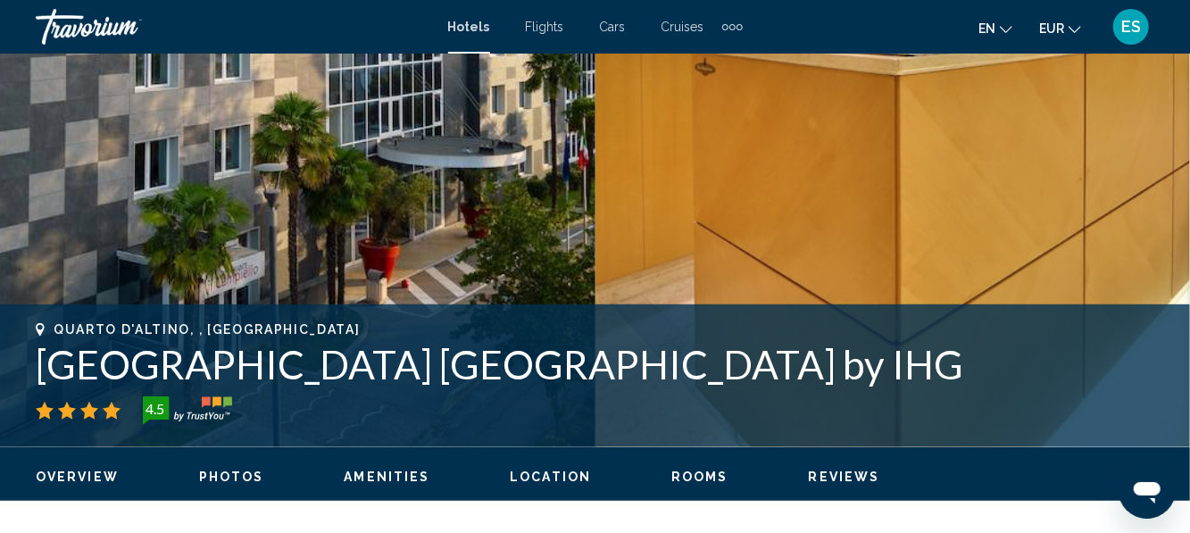
click at [1039, 313] on div "Quarto D'altino, , Italy Crowne Plaza Venice East by IHG 4.5 Address Viale Dell…" at bounding box center [595, 375] width 1190 height 143
click at [960, 382] on h1 "[GEOGRAPHIC_DATA] [GEOGRAPHIC_DATA] by IHG" at bounding box center [595, 364] width 1118 height 46
click at [1009, 285] on img "Main content" at bounding box center [892, 23] width 595 height 848
click at [594, 161] on img "Main content" at bounding box center [297, 23] width 595 height 848
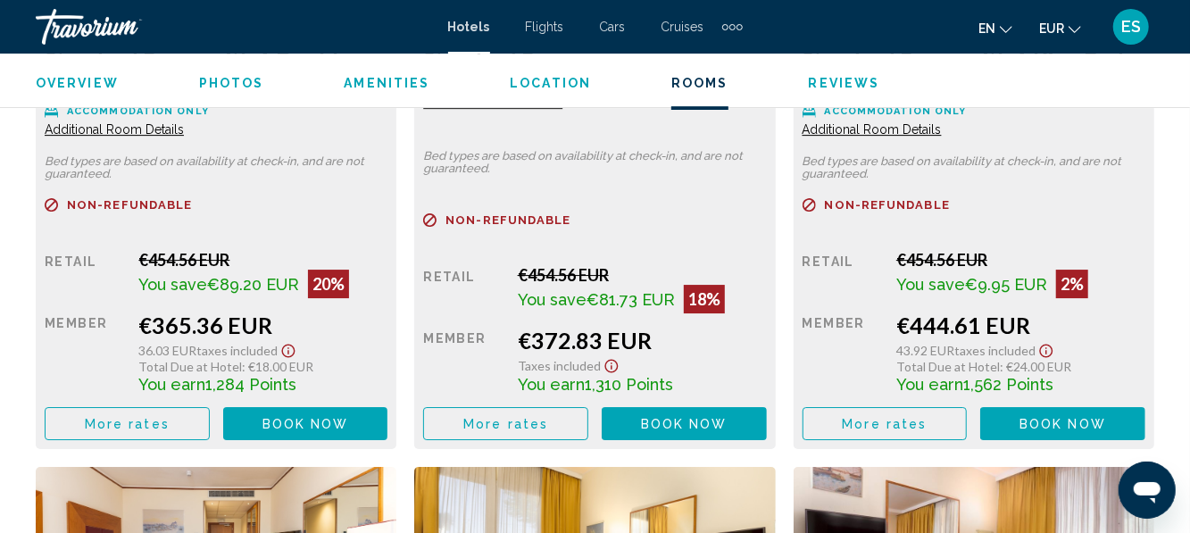
scroll to position [3027, 0]
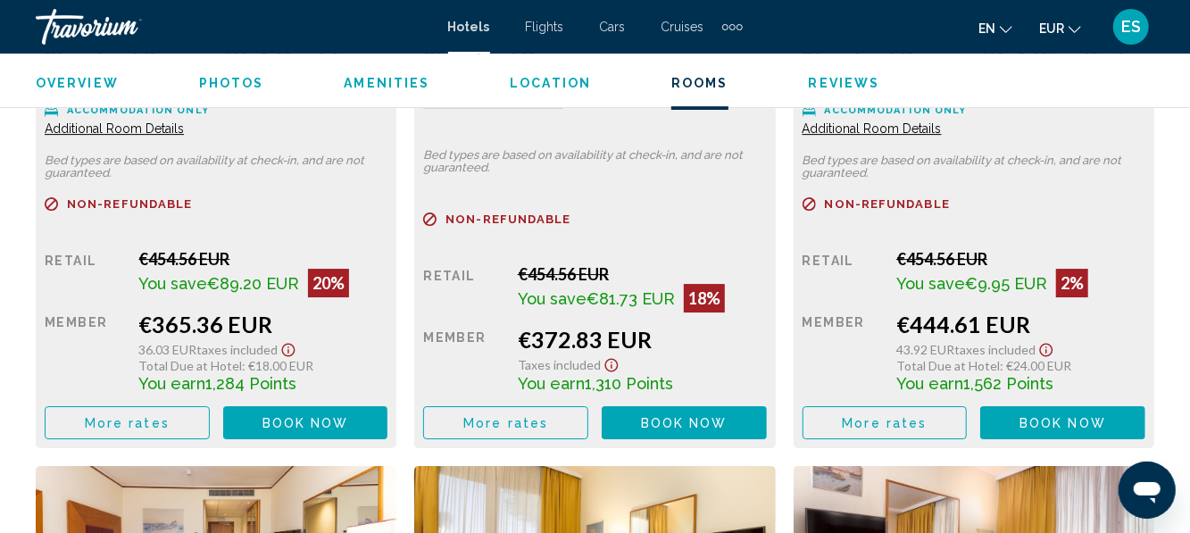
click at [114, 420] on span "More rates" at bounding box center [127, 423] width 85 height 14
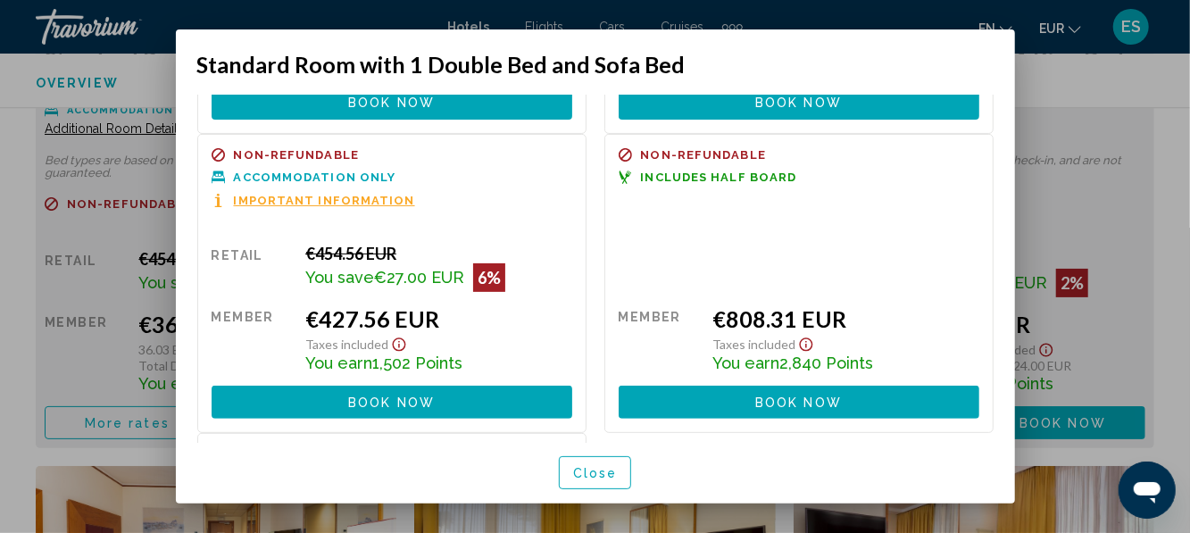
scroll to position [273, 0]
click at [577, 480] on span "Close" at bounding box center [595, 473] width 45 height 14
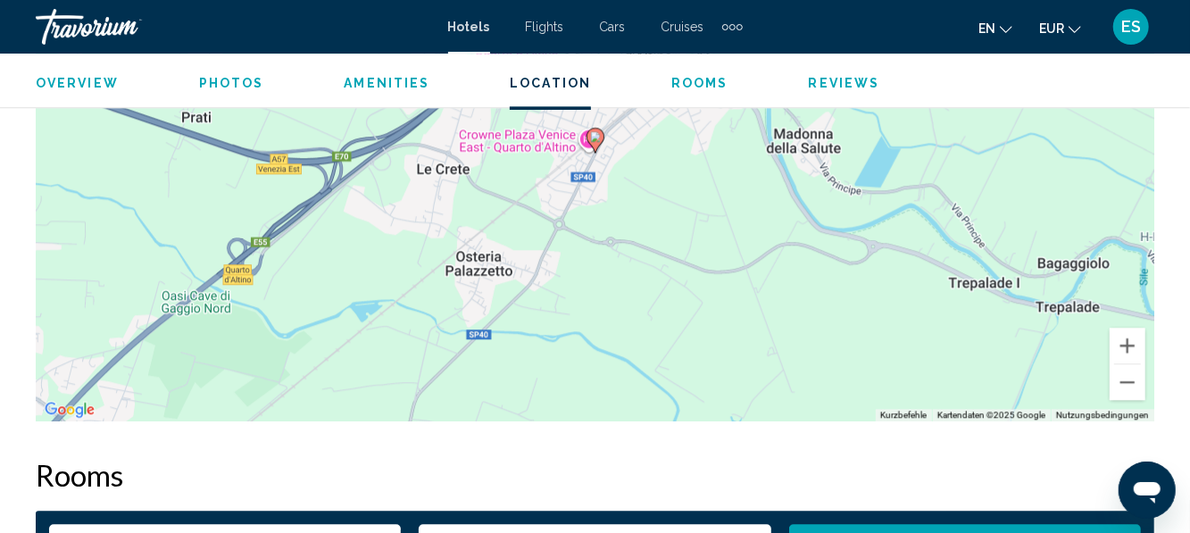
scroll to position [2223, 0]
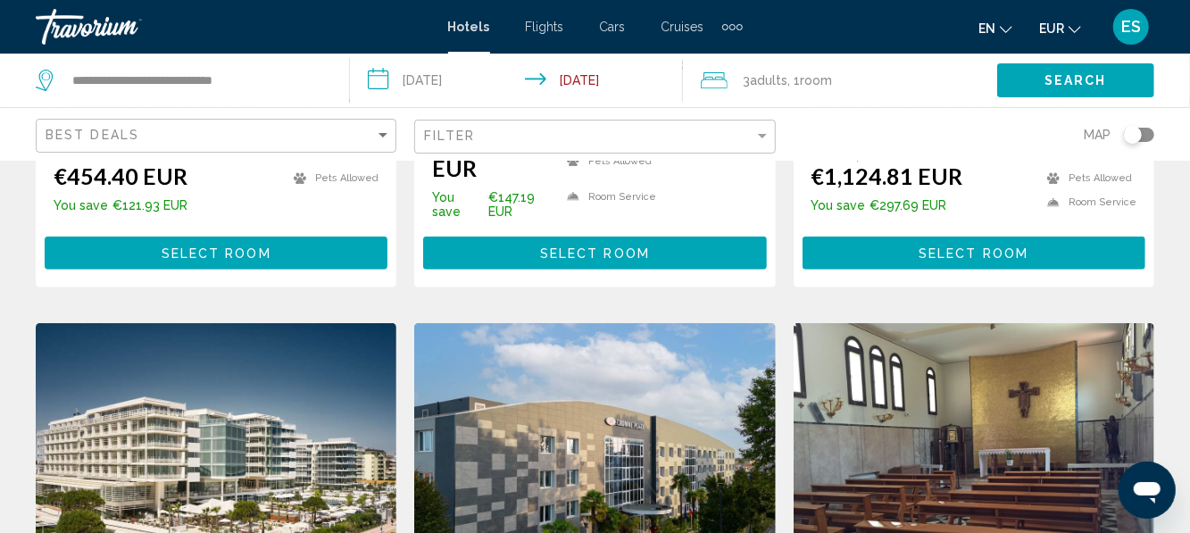
scroll to position [596, 0]
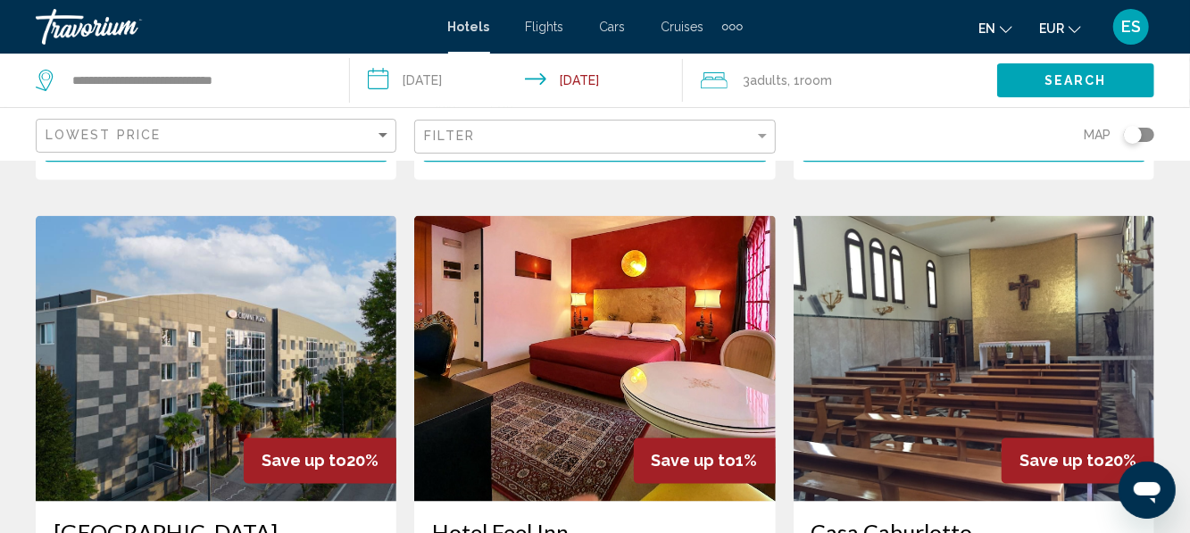
scroll to position [1399, 0]
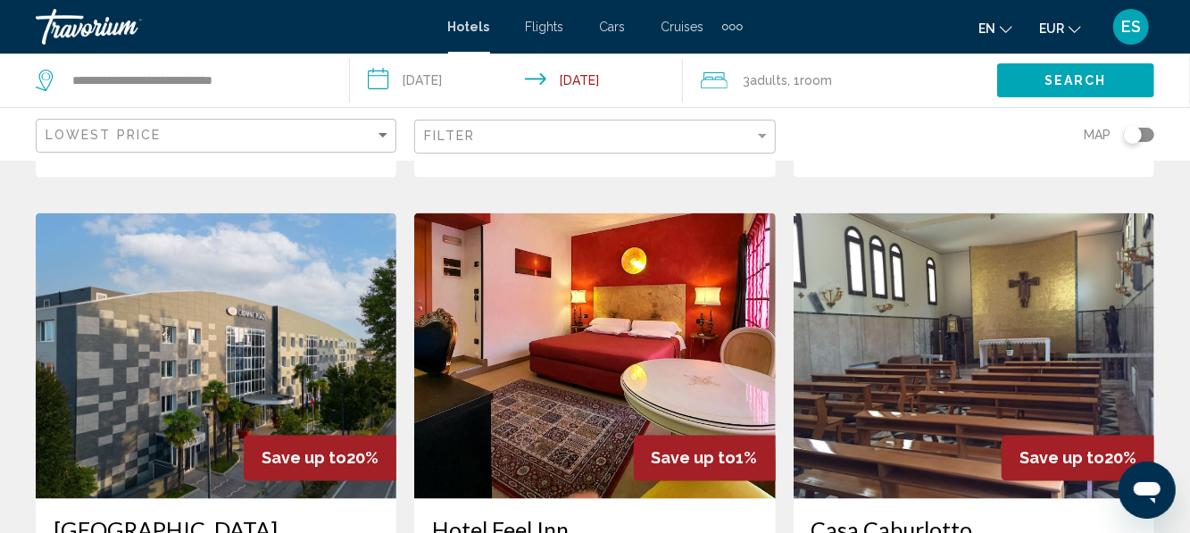
click at [203, 360] on img "Main content" at bounding box center [216, 356] width 361 height 286
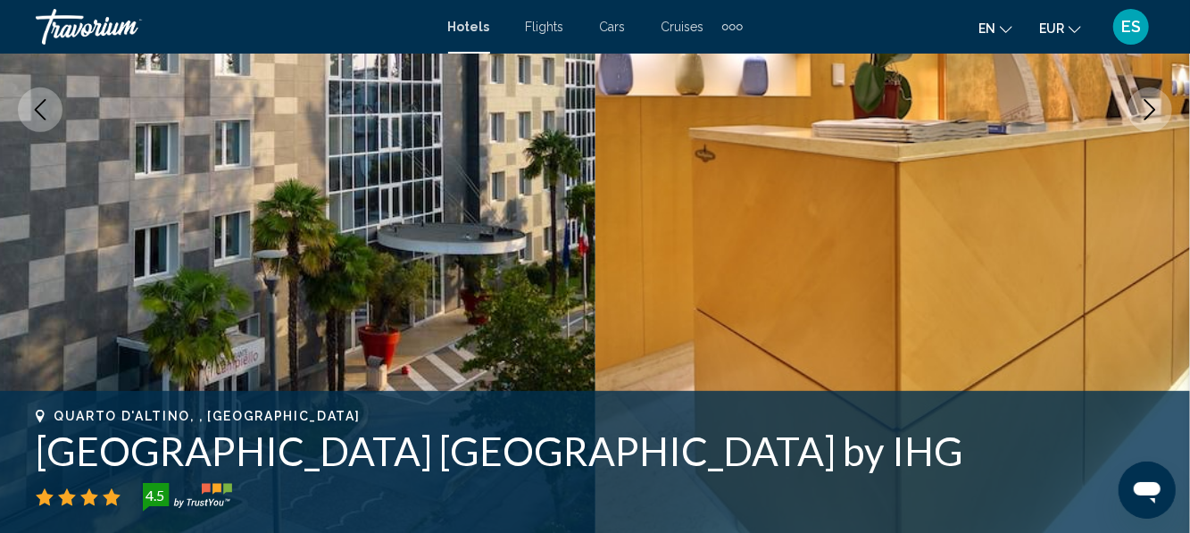
scroll to position [385, 0]
